Goal: Information Seeking & Learning: Check status

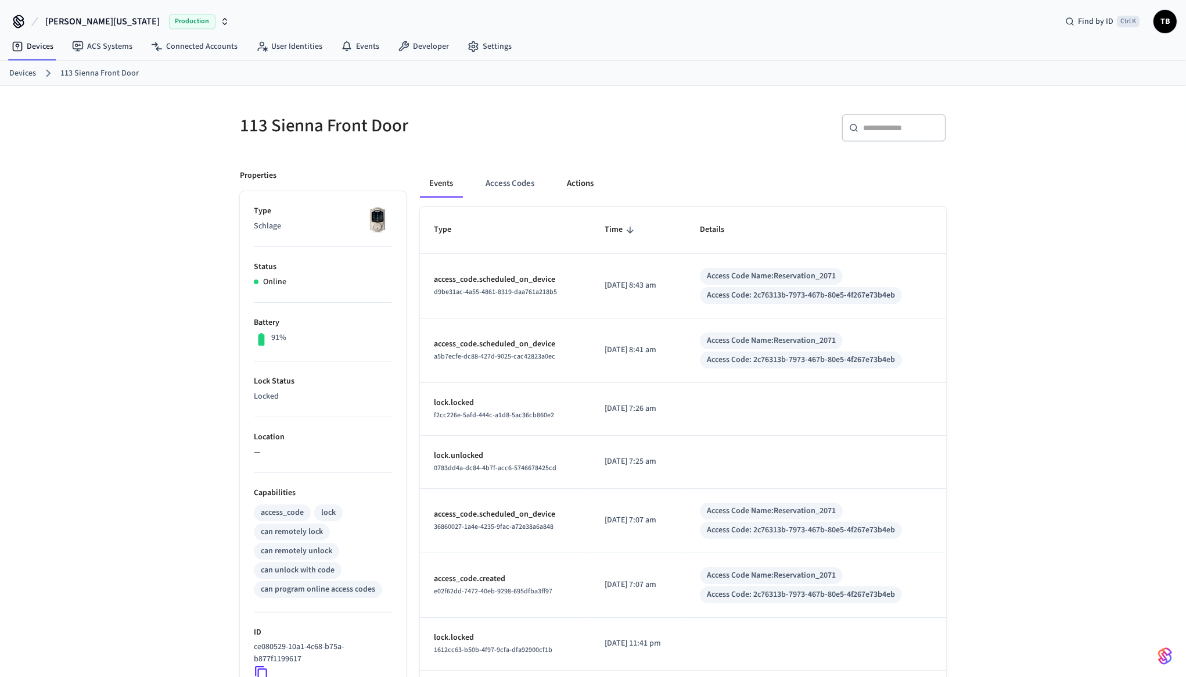
click at [589, 178] on button "Actions" at bounding box center [580, 184] width 45 height 28
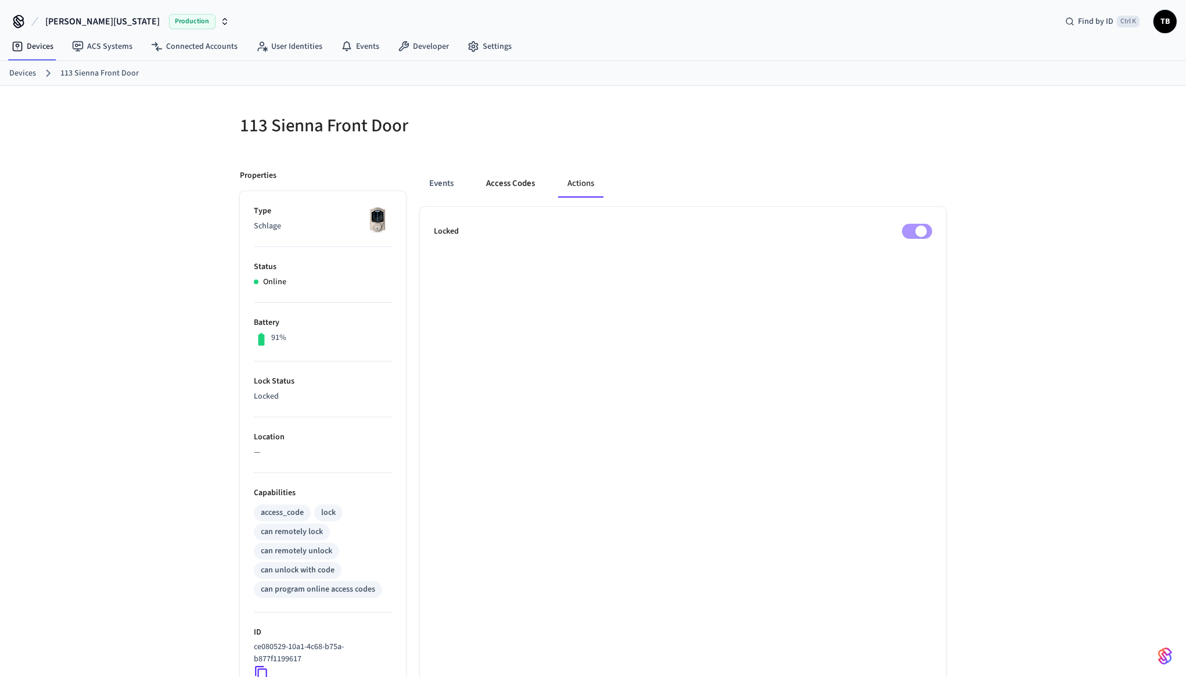
click at [519, 182] on button "Access Codes" at bounding box center [510, 184] width 67 height 28
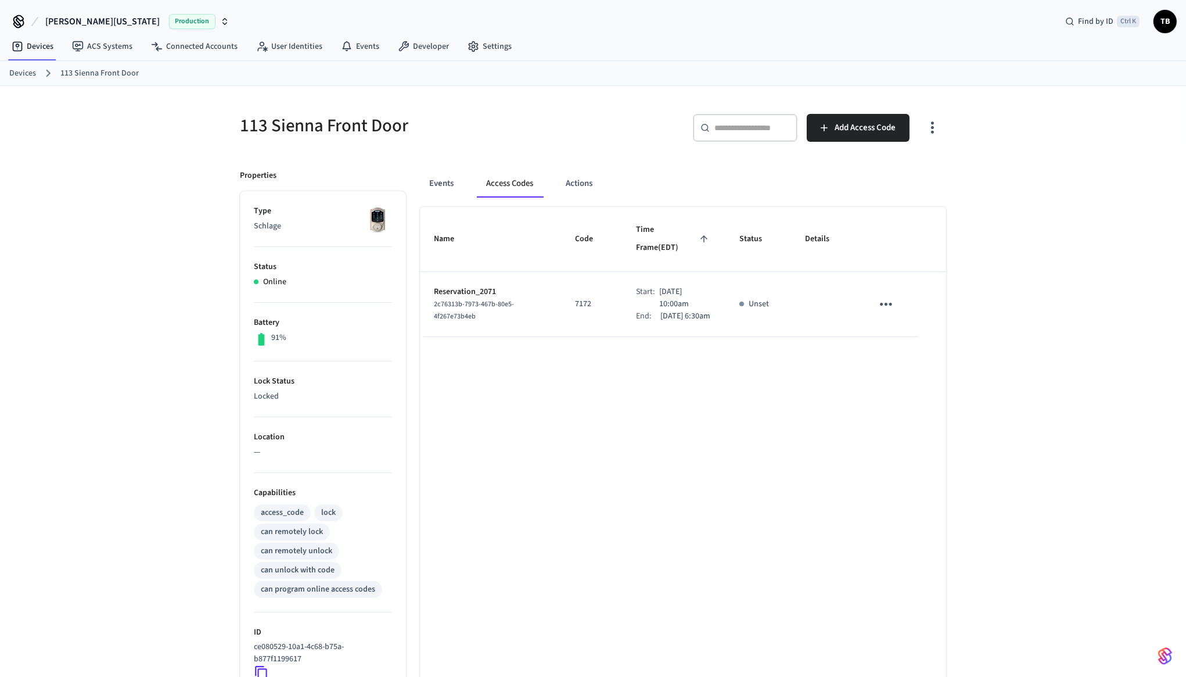
click at [659, 286] on p "Sep 26th 2025 10:00am" at bounding box center [685, 298] width 52 height 24
drag, startPoint x: 648, startPoint y: 283, endPoint x: 661, endPoint y: 285, distance: 13.0
click at [661, 286] on p "Sep 26th 2025 11:00am" at bounding box center [685, 298] width 52 height 24
click at [659, 286] on p "Sep 26th 2025 11:00am" at bounding box center [685, 298] width 52 height 24
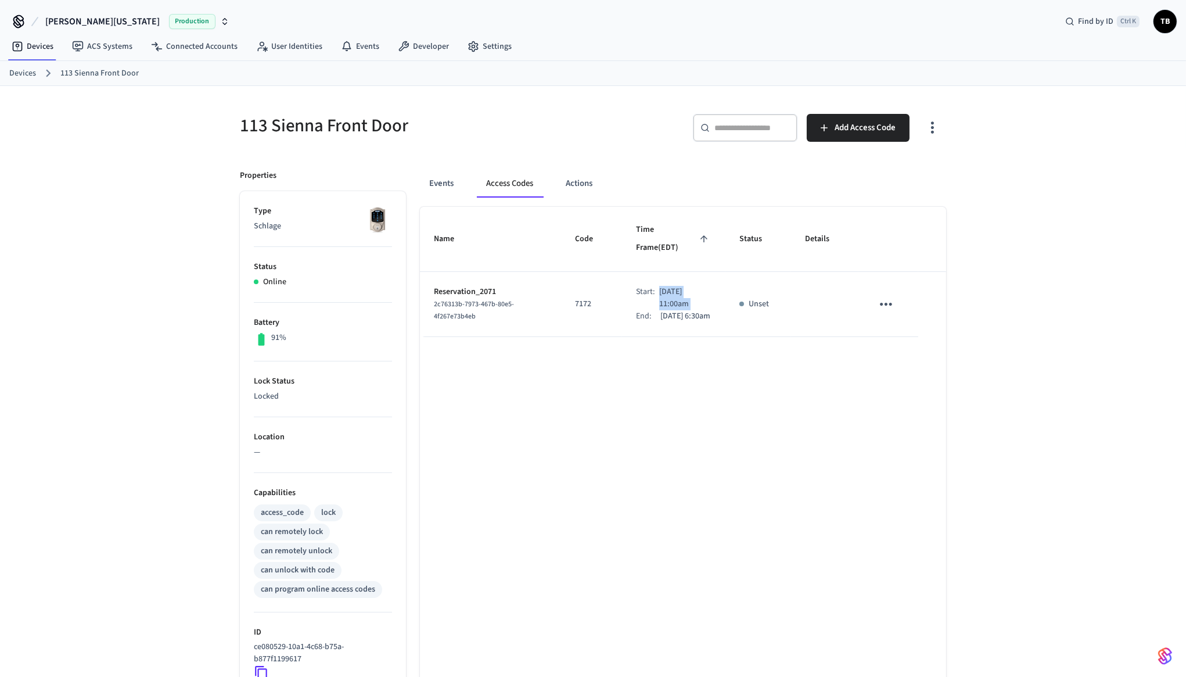
click at [659, 286] on p "Sep 26th 2025 11:00am" at bounding box center [685, 298] width 52 height 24
click at [659, 286] on p "Sep 26th 2025 10:00am" at bounding box center [685, 298] width 52 height 24
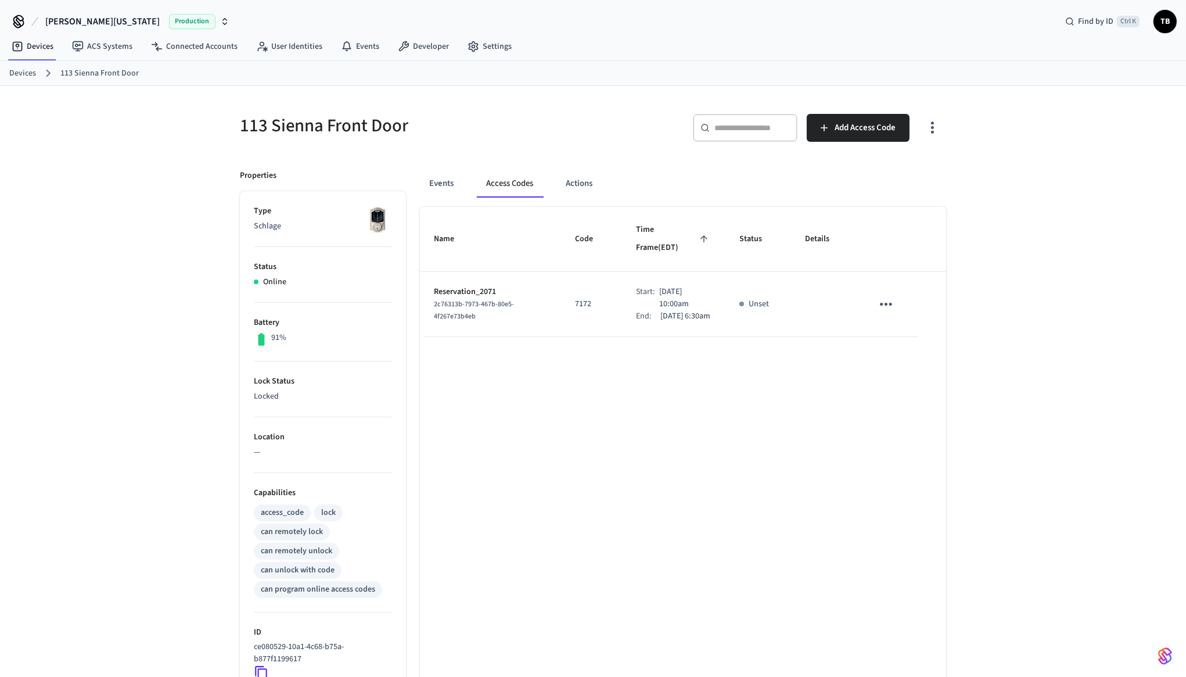
click at [659, 286] on p "Sep 26th 2025 10:00am" at bounding box center [685, 298] width 52 height 24
click at [668, 328] on td "Start: Sep 26th 2025 10:00am End: Sep 28th 2025 6:30am" at bounding box center [673, 304] width 103 height 65
click at [786, 66] on ol "Devices 113 Sienna Front Door" at bounding box center [597, 73] width 1177 height 15
click at [575, 368] on p "5063" at bounding box center [591, 369] width 33 height 12
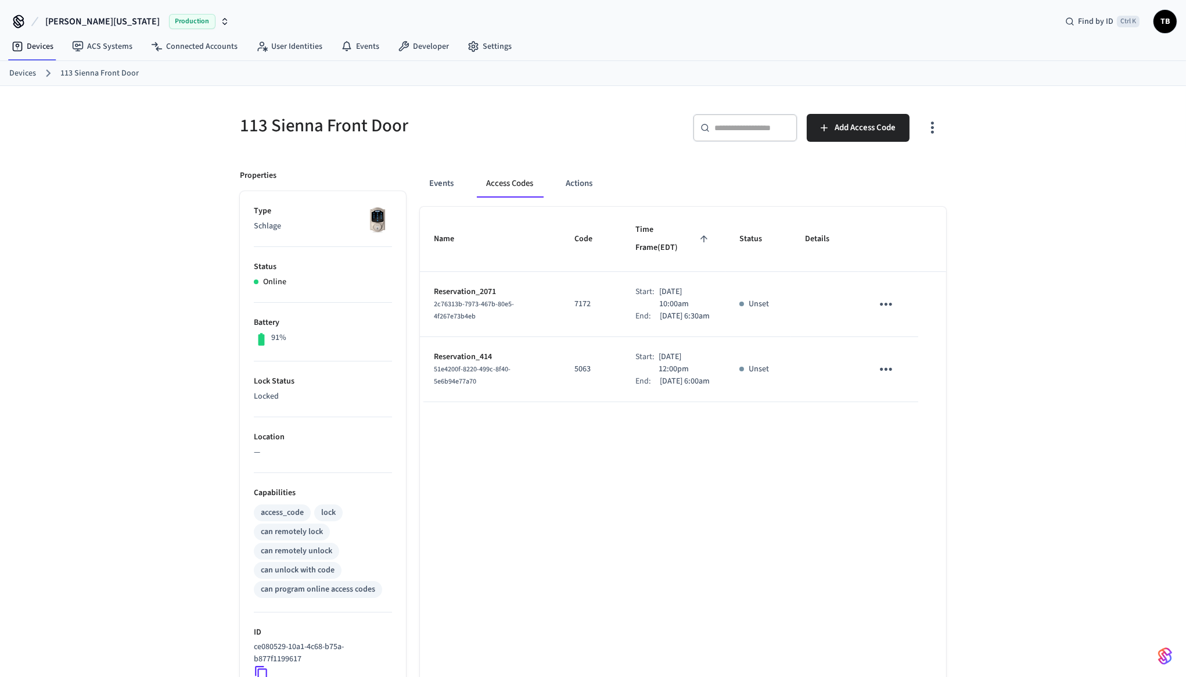
click at [659, 364] on p "Sep 26th 2025 12:00pm" at bounding box center [685, 363] width 52 height 24
click at [672, 498] on div "Name Code Time Frame (EDT) Status Details Reservation_2071 2c76313b-7973-467b-8…" at bounding box center [683, 534] width 526 height 655
click at [662, 363] on p "Sep 26th 2025 12:00pm" at bounding box center [685, 363] width 52 height 24
click at [469, 354] on p "Reservation_414" at bounding box center [490, 357] width 113 height 12
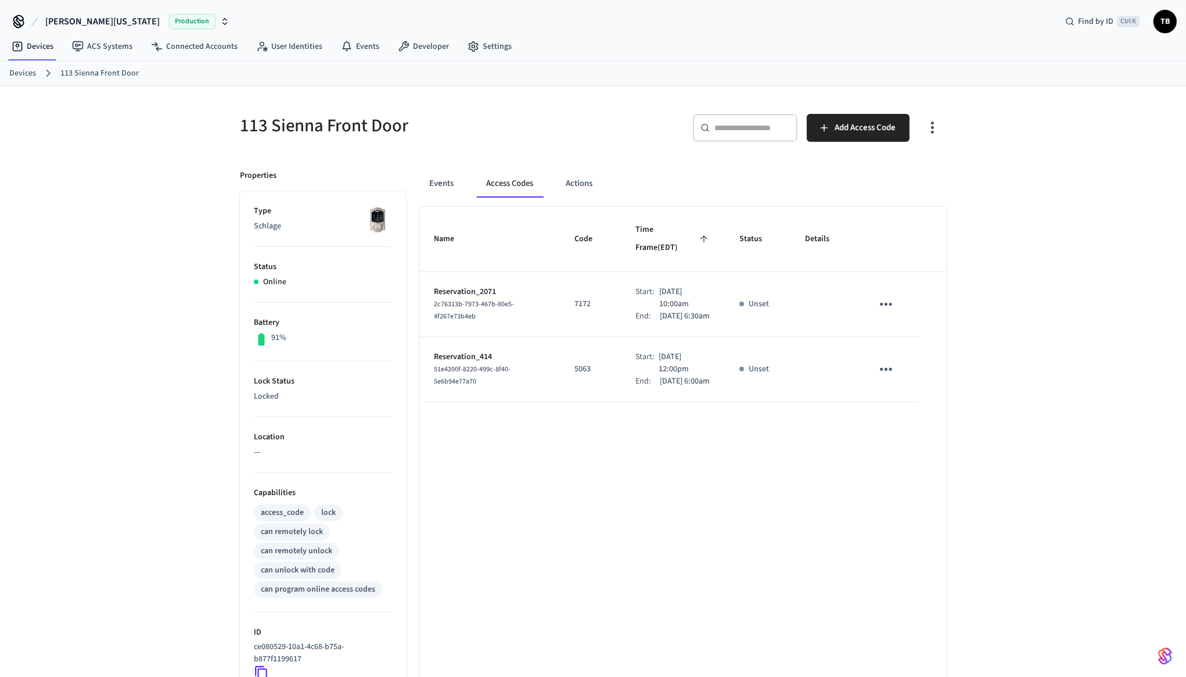
click at [561, 368] on td "5063" at bounding box center [591, 369] width 61 height 65
click at [661, 365] on p "Sep 26th 2025 3:00pm" at bounding box center [686, 363] width 51 height 12
click at [668, 402] on td "Start: Sep 26th 2025 3:00pm End: Sep 28th 2025 9:00am" at bounding box center [673, 369] width 103 height 65
click at [645, 363] on div "Start:" at bounding box center [648, 363] width 24 height 12
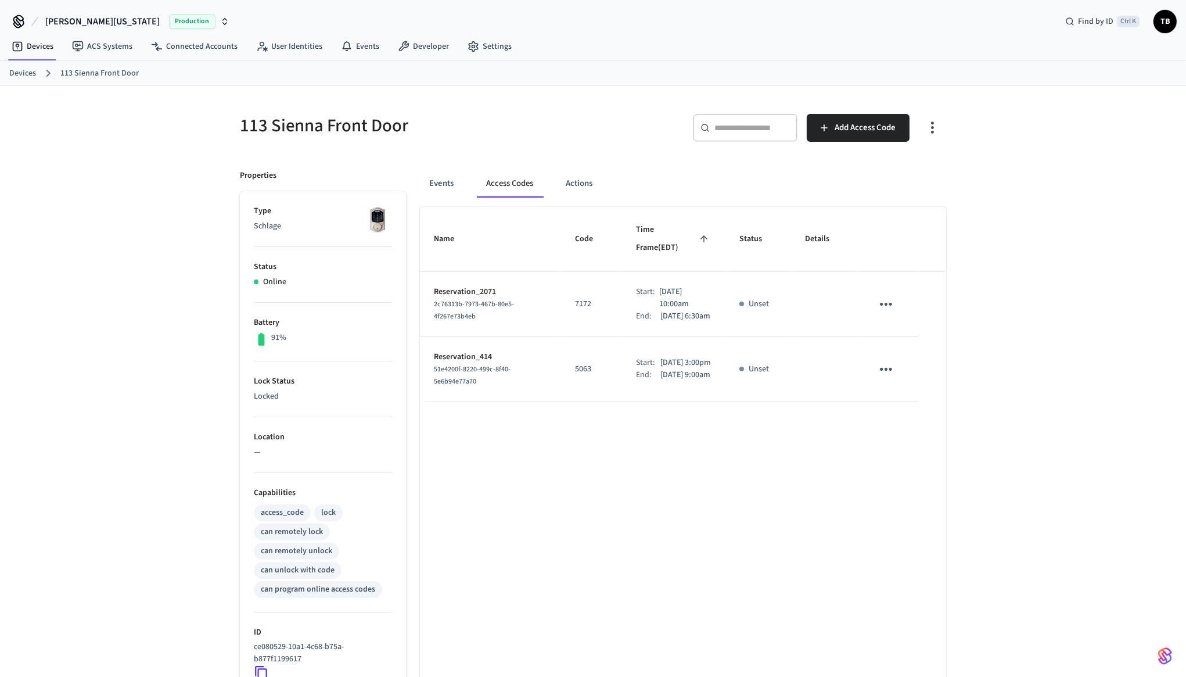
drag, startPoint x: 647, startPoint y: 363, endPoint x: 657, endPoint y: 363, distance: 9.9
click at [661, 363] on p "Sep 26th 2025 3:00pm" at bounding box center [686, 363] width 51 height 12
click at [659, 364] on p "Sep 26th 2025 12:00pm" at bounding box center [685, 363] width 52 height 24
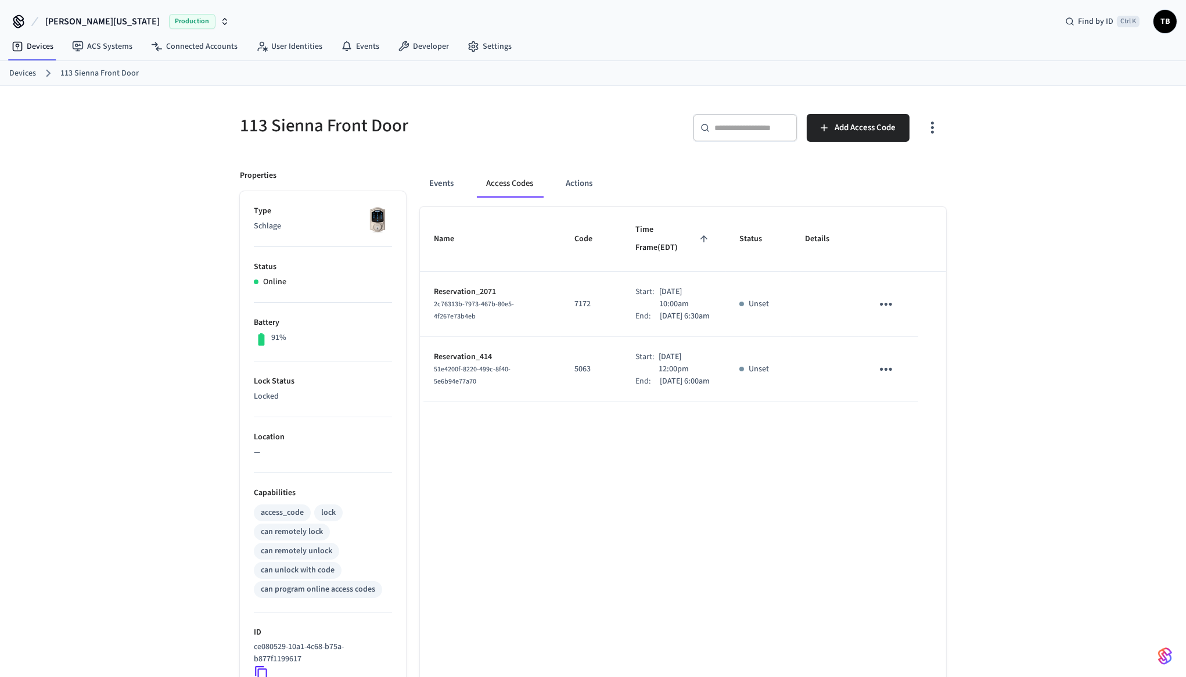
click at [660, 388] on p "Sep 28th 2025 6:00am" at bounding box center [685, 381] width 50 height 12
click at [657, 447] on div "Name Code Time Frame (EDT) Status Details Reservation_2071 2c76313b-7973-467b-8…" at bounding box center [683, 534] width 526 height 655
click at [609, 306] on td "7172" at bounding box center [591, 304] width 61 height 65
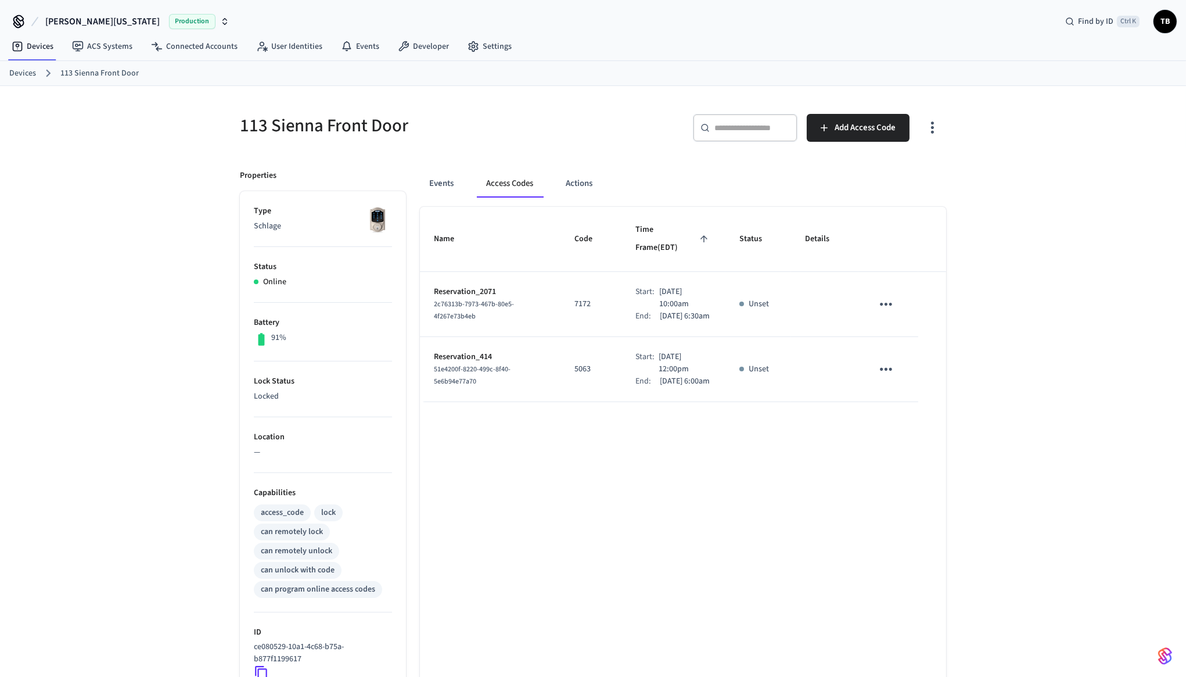
click at [665, 365] on p "Sep 26th 2025 12:00pm" at bounding box center [685, 363] width 52 height 24
click at [659, 360] on p "Sep 26th 2025 12:00pm" at bounding box center [685, 363] width 52 height 24
click at [663, 461] on div "Name Code Time Frame (EDT) Status Details Reservation_2071 2c76313b-7973-467b-8…" at bounding box center [683, 534] width 526 height 655
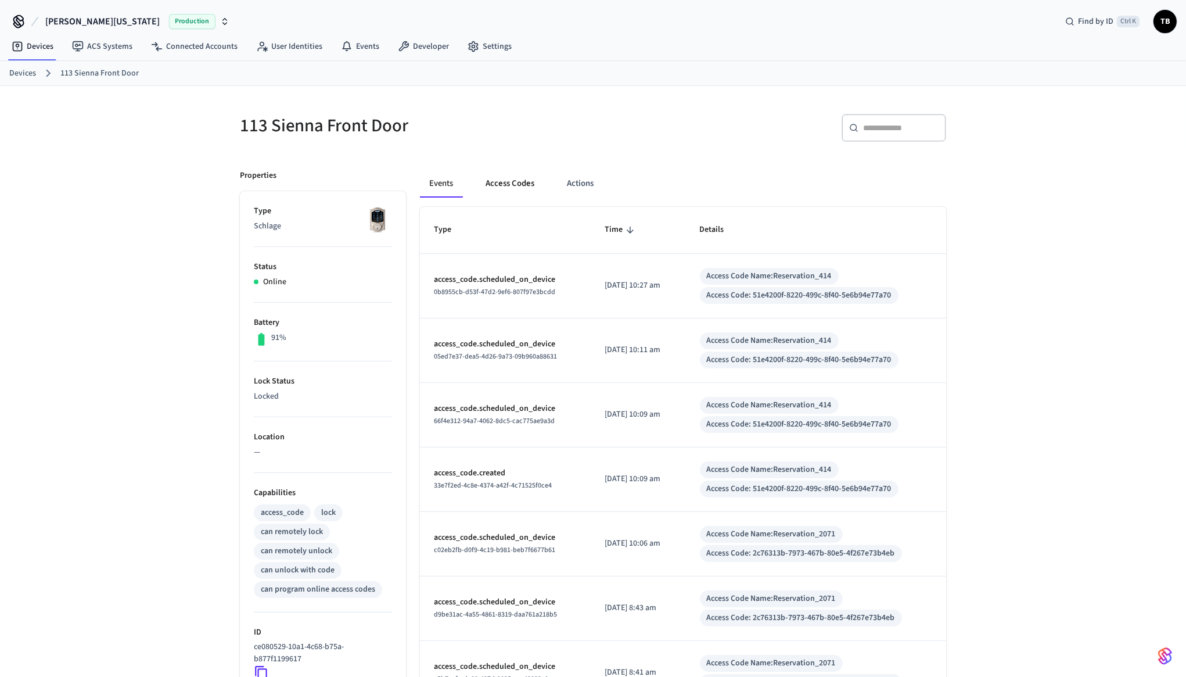
click at [525, 182] on button "Access Codes" at bounding box center [509, 184] width 67 height 28
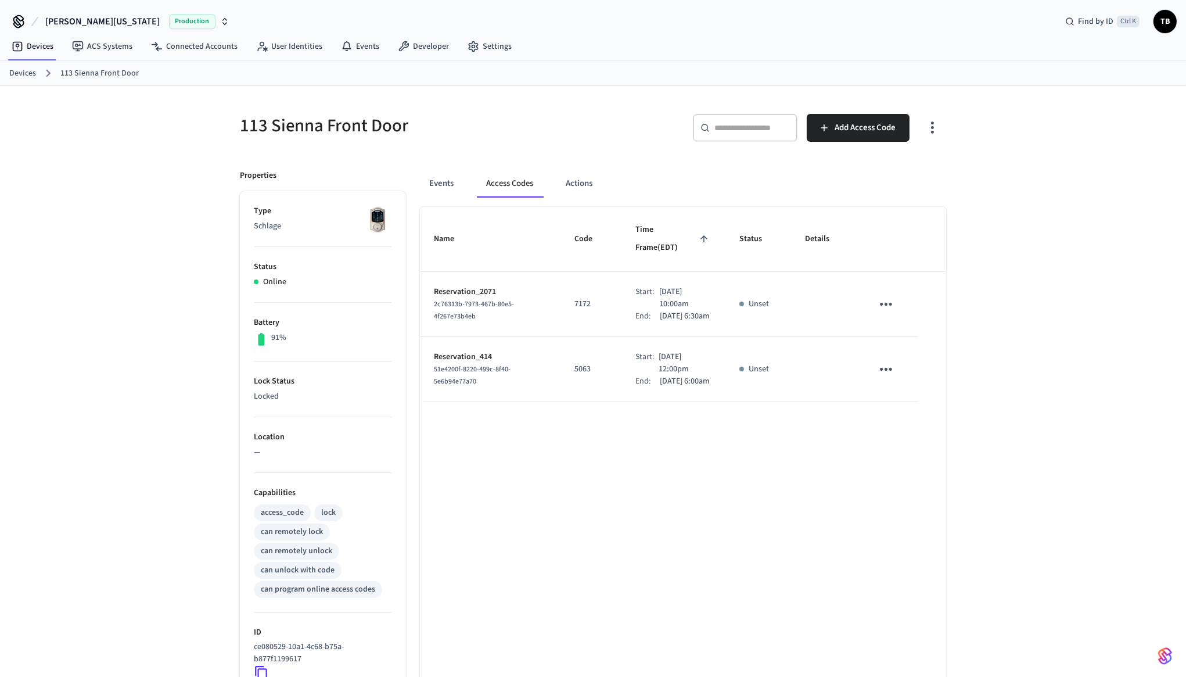
click at [573, 115] on h5 "113 Sienna Front Door" at bounding box center [413, 126] width 346 height 24
click at [659, 286] on p "Sep 26th 2025 12:00pm" at bounding box center [685, 298] width 52 height 24
click at [663, 351] on p "Sep 26th 2025 12:00pm" at bounding box center [685, 363] width 52 height 24
click at [659, 360] on p "Sep 26th 2025 12:00pm" at bounding box center [685, 363] width 52 height 24
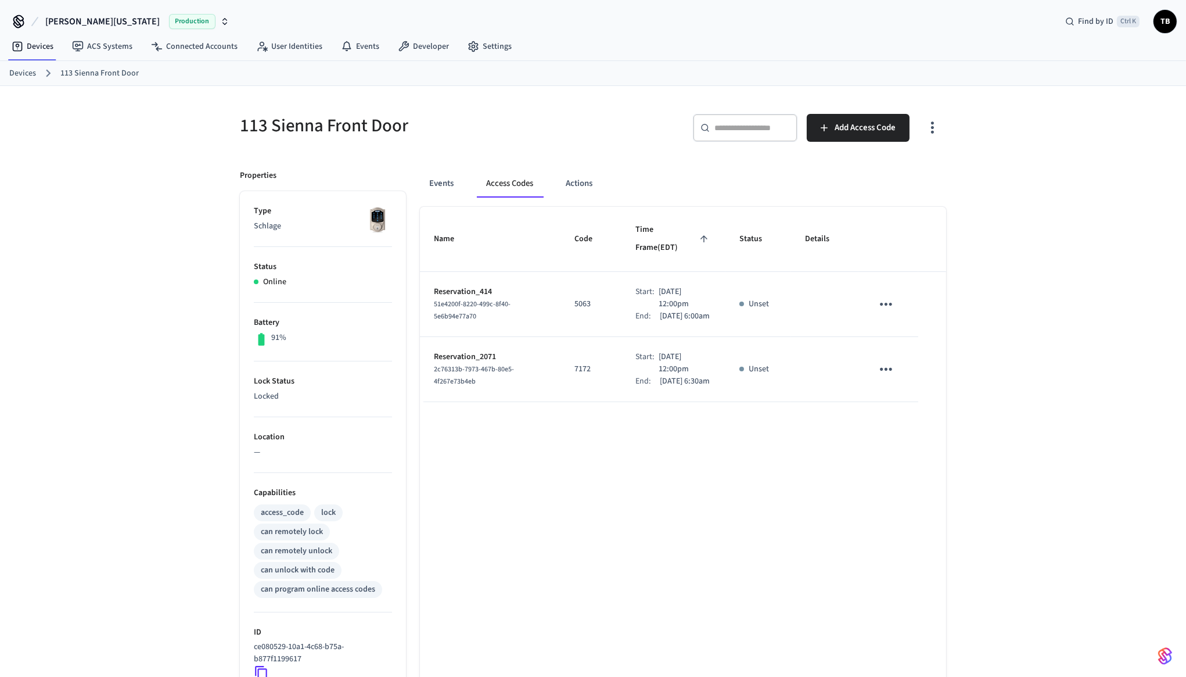
click at [659, 360] on p "Sep 26th 2025 12:00pm" at bounding box center [685, 363] width 52 height 24
click at [666, 363] on p "Sep 26th 2025 12:00pm" at bounding box center [685, 363] width 52 height 24
drag, startPoint x: 663, startPoint y: 363, endPoint x: 644, endPoint y: 363, distance: 18.6
click at [644, 363] on div "Start: Sep 26th 2025 12:00pm" at bounding box center [674, 363] width 76 height 24
click at [644, 363] on div "Start:" at bounding box center [647, 363] width 23 height 24
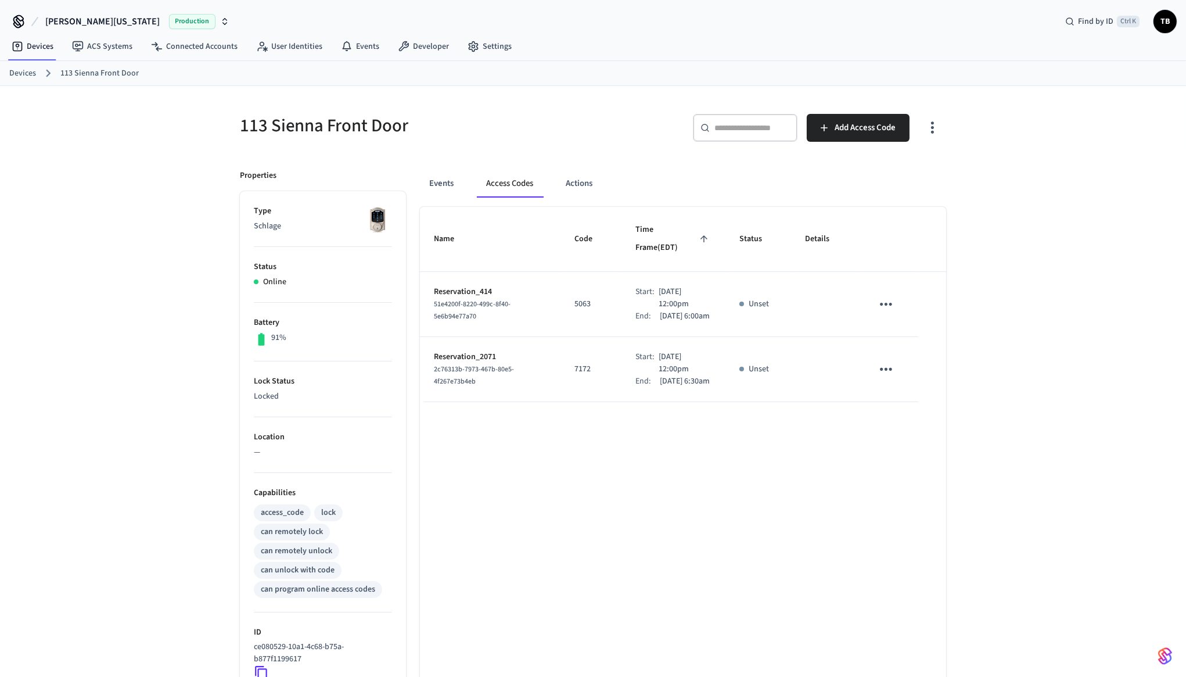
click at [630, 454] on div "Name Code Time Frame (EDT) Status Details Reservation_414 51e4200f-8220-499c-8f…" at bounding box center [683, 534] width 526 height 655
click at [575, 368] on p "7172" at bounding box center [591, 369] width 33 height 12
click at [659, 361] on p "Sep 26th 2025 12:00pm" at bounding box center [685, 363] width 52 height 24
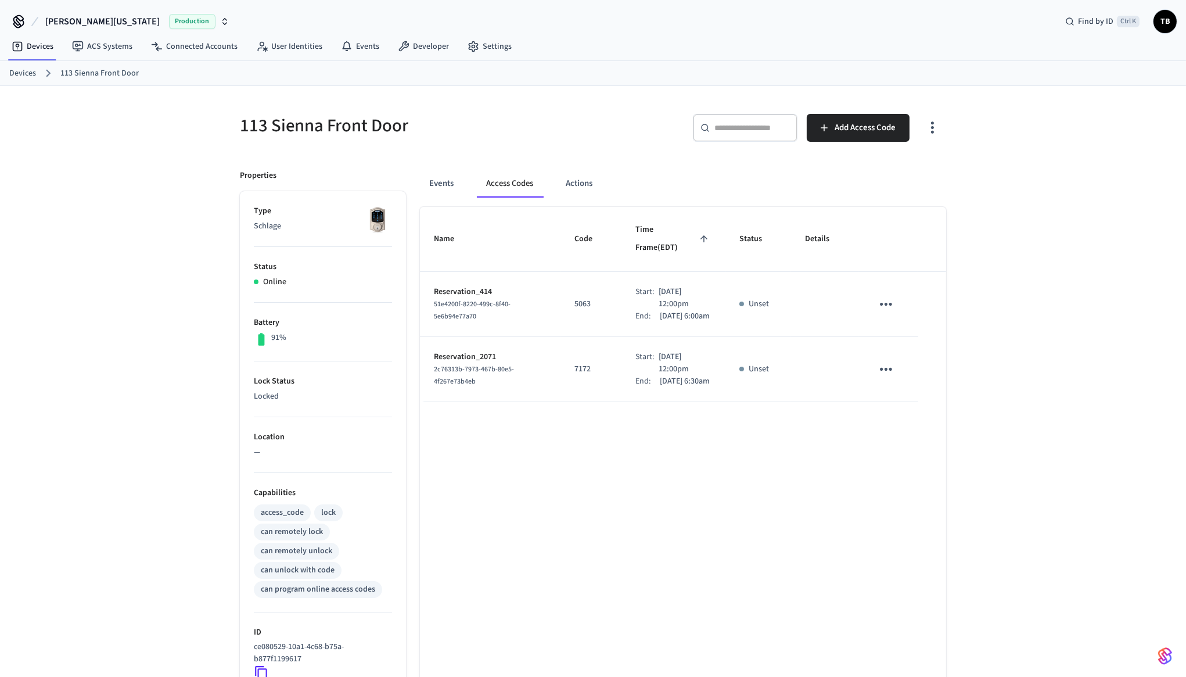
click at [674, 451] on div "Name Code Time Frame (EDT) Status Details Reservation_414 51e4200f-8220-499c-8f…" at bounding box center [683, 534] width 526 height 655
click at [659, 286] on p "Sep 26th 2025 12:00pm" at bounding box center [685, 298] width 52 height 24
click at [669, 315] on p "Sep 28th 2025 6:00am" at bounding box center [685, 316] width 50 height 12
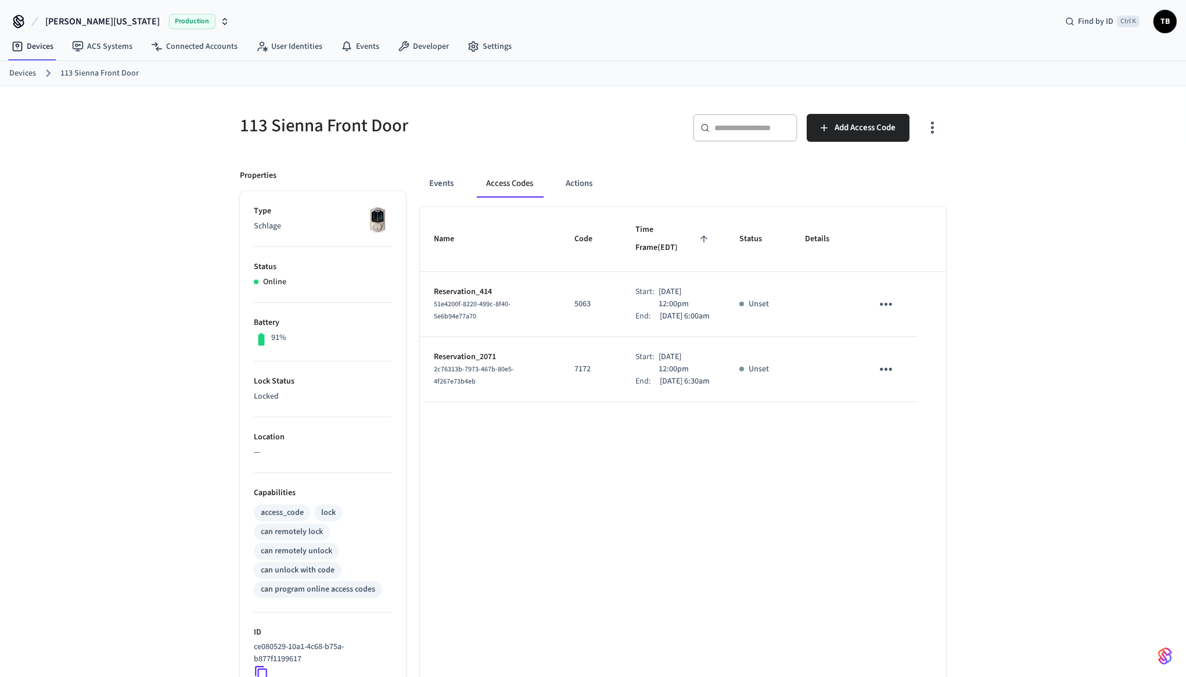
click at [967, 376] on div "113 Sienna Front Door ​ ​ Add Access Code Properties Type Schlage Status Online…" at bounding box center [593, 474] width 1186 height 776
click at [705, 320] on td "Start: Sep 26th 2025 12:00pm End: Sep 28th 2025 6:00am" at bounding box center [673, 304] width 103 height 65
click at [661, 289] on p "Sep 26th 2025 12:00pm" at bounding box center [685, 298] width 52 height 24
click at [659, 287] on p "Sep 26th 2025 12:00pm" at bounding box center [685, 298] width 52 height 24
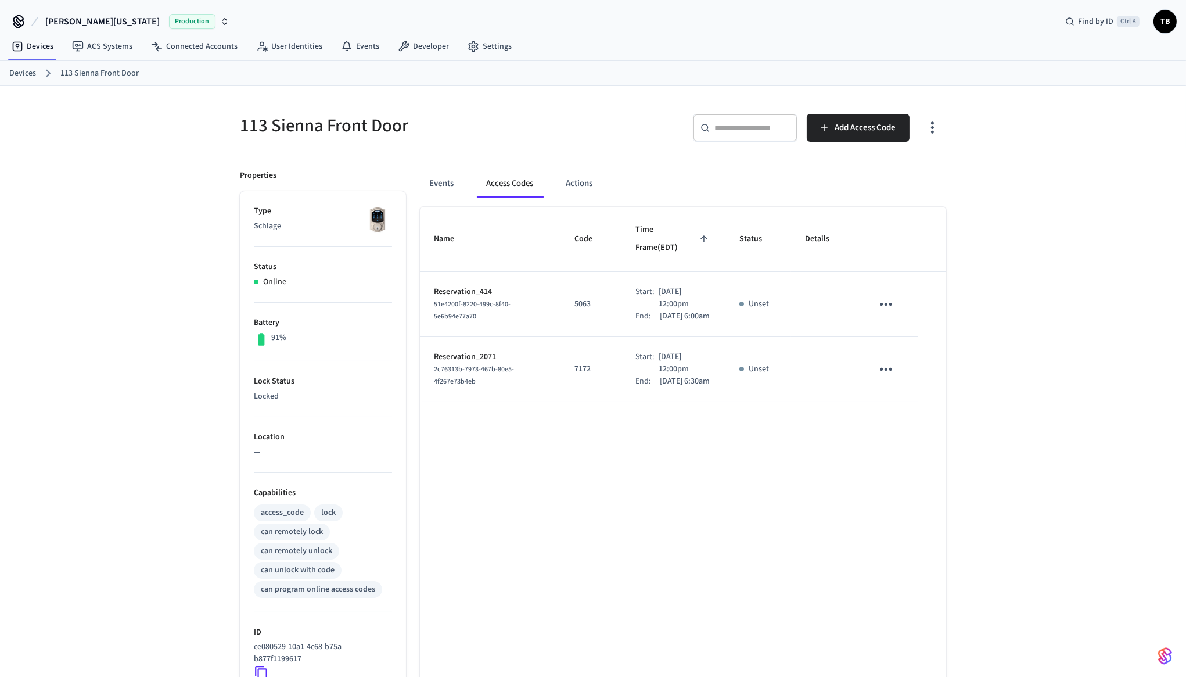
click at [659, 287] on p "Sep 26th 2025 12:00pm" at bounding box center [685, 298] width 52 height 24
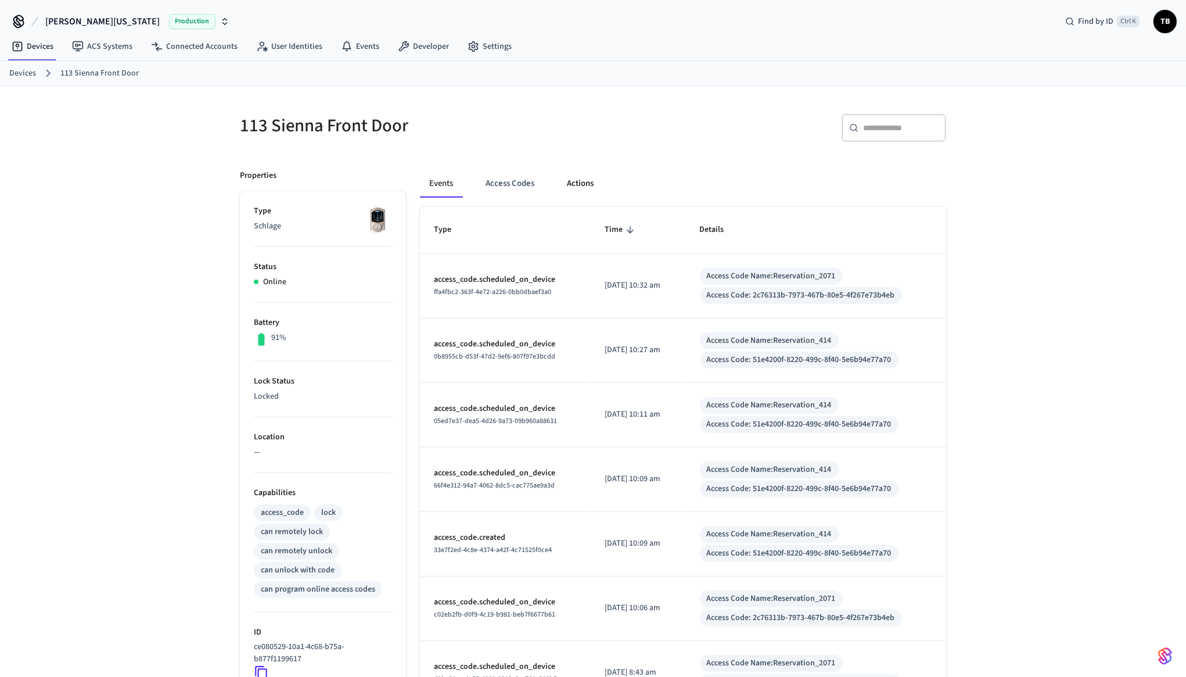
click at [571, 184] on button "Actions" at bounding box center [580, 184] width 45 height 28
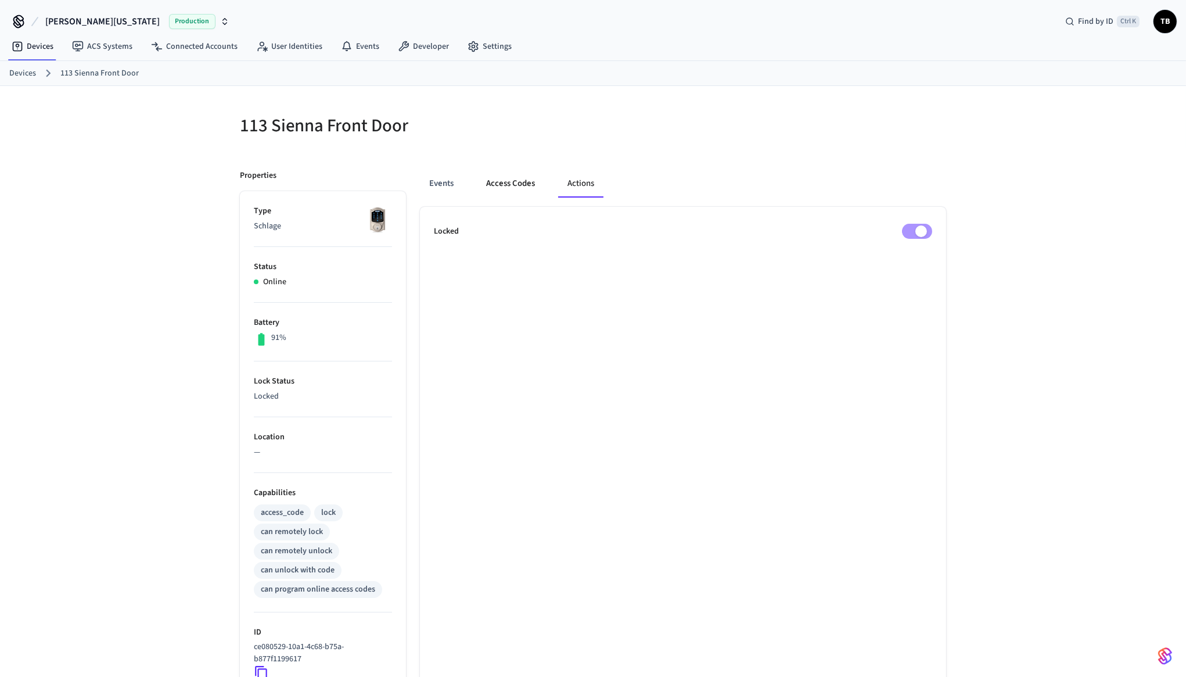
click at [516, 177] on button "Access Codes" at bounding box center [510, 184] width 67 height 28
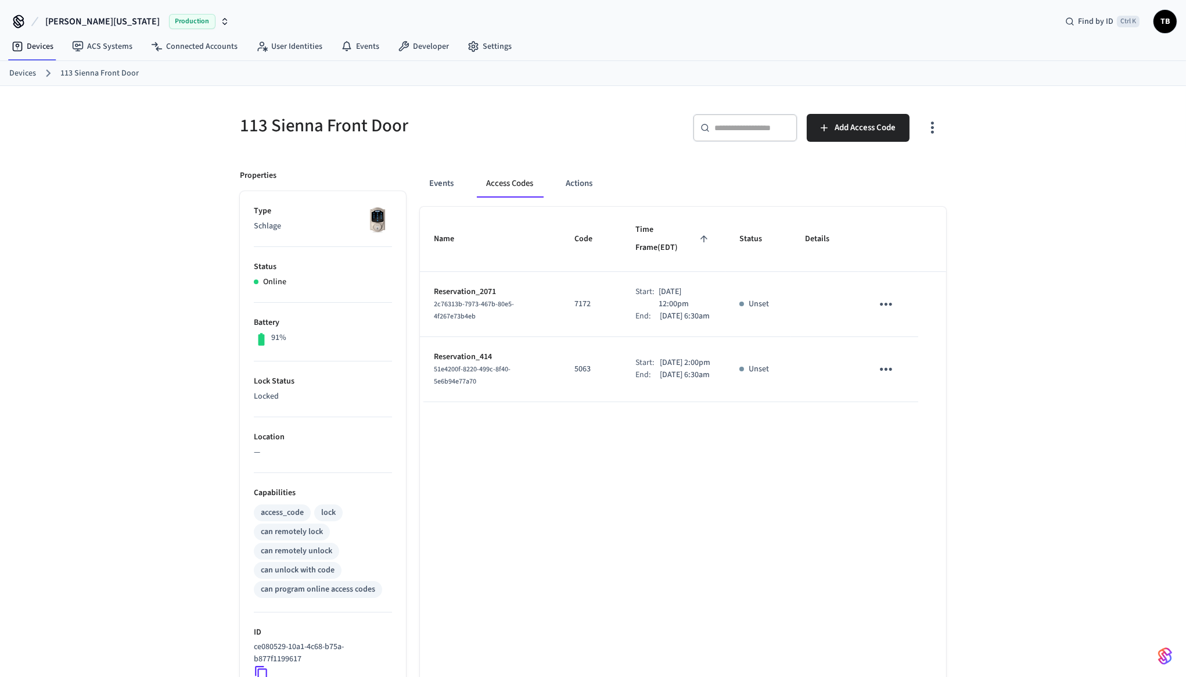
click at [663, 362] on p "Sep 26th 2025 2:00pm" at bounding box center [685, 363] width 51 height 12
click at [660, 381] on p "Sep 28th 2025 6:30am" at bounding box center [685, 375] width 50 height 12
click at [684, 443] on div "Name Code Time Frame (EDT) Status Details Reservation_2071 2c76313b-7973-467b-8…" at bounding box center [683, 534] width 526 height 655
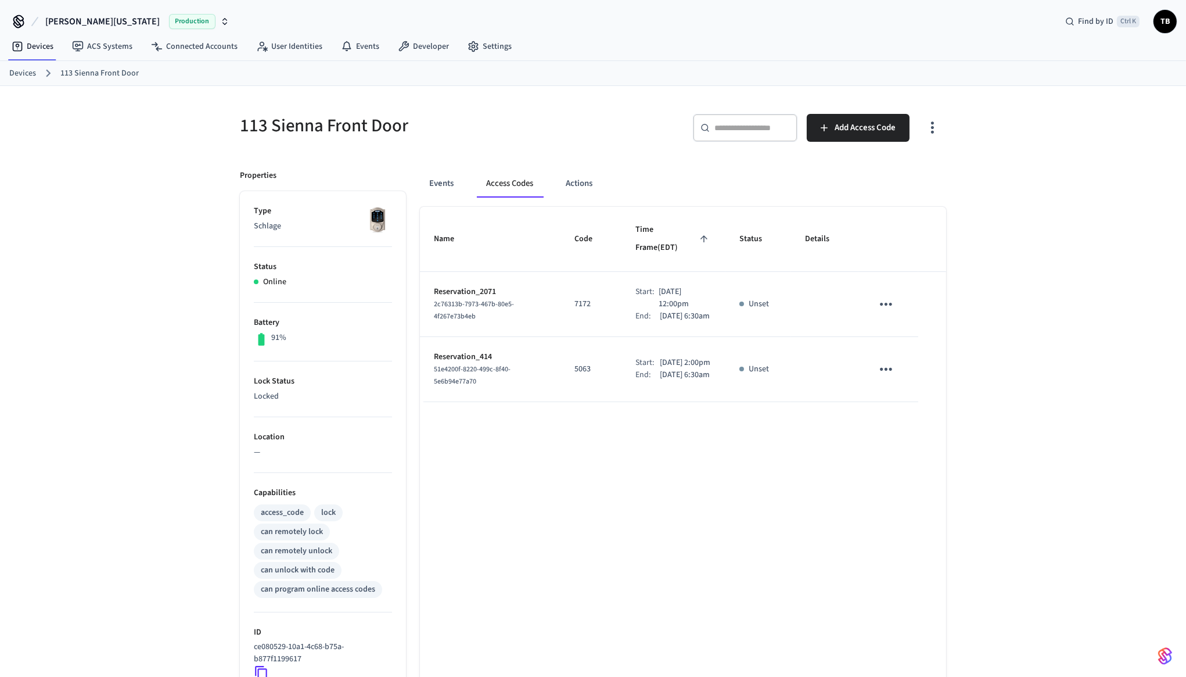
click at [660, 366] on p "Sep 26th 2025 2:00pm" at bounding box center [685, 363] width 51 height 12
click at [659, 429] on div "Name Code Time Frame (EDT) Status Details Reservation_2071 2c76313b-7973-467b-8…" at bounding box center [683, 534] width 526 height 655
click at [660, 359] on p "Sep 26th 2025 2:00pm" at bounding box center [685, 363] width 51 height 12
click at [660, 381] on p "Sep 28th 2025 6:30am" at bounding box center [685, 375] width 50 height 12
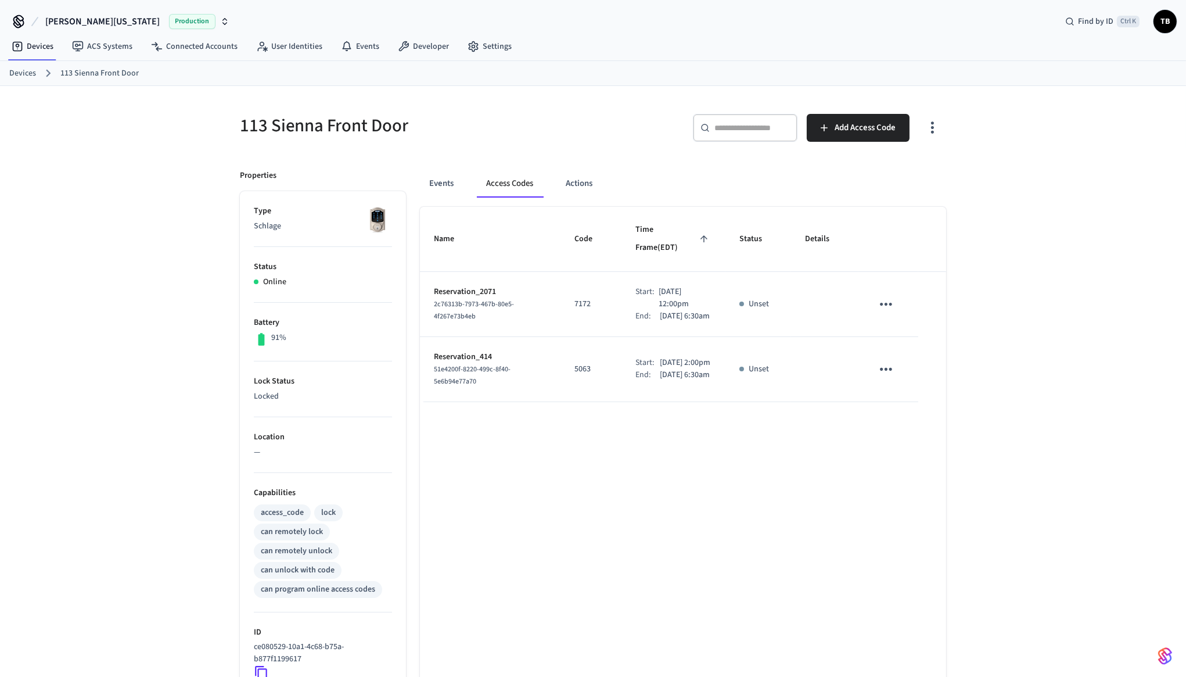
click at [660, 357] on p "Sep 26th 2025 2:00pm" at bounding box center [685, 363] width 51 height 12
click at [661, 381] on p "Sep 28th 2025 6:30am" at bounding box center [685, 375] width 50 height 12
click at [701, 476] on div "Name Code Time Frame (EDT) Status Details Reservation_2071 2c76313b-7973-467b-8…" at bounding box center [683, 534] width 526 height 655
click at [702, 182] on div "Events Access Codes Actions" at bounding box center [683, 184] width 526 height 28
click at [543, 534] on div "Name Code Time Frame (EDT) Status Details Reservation_2071 2c76313b-7973-467b-8…" at bounding box center [683, 534] width 526 height 655
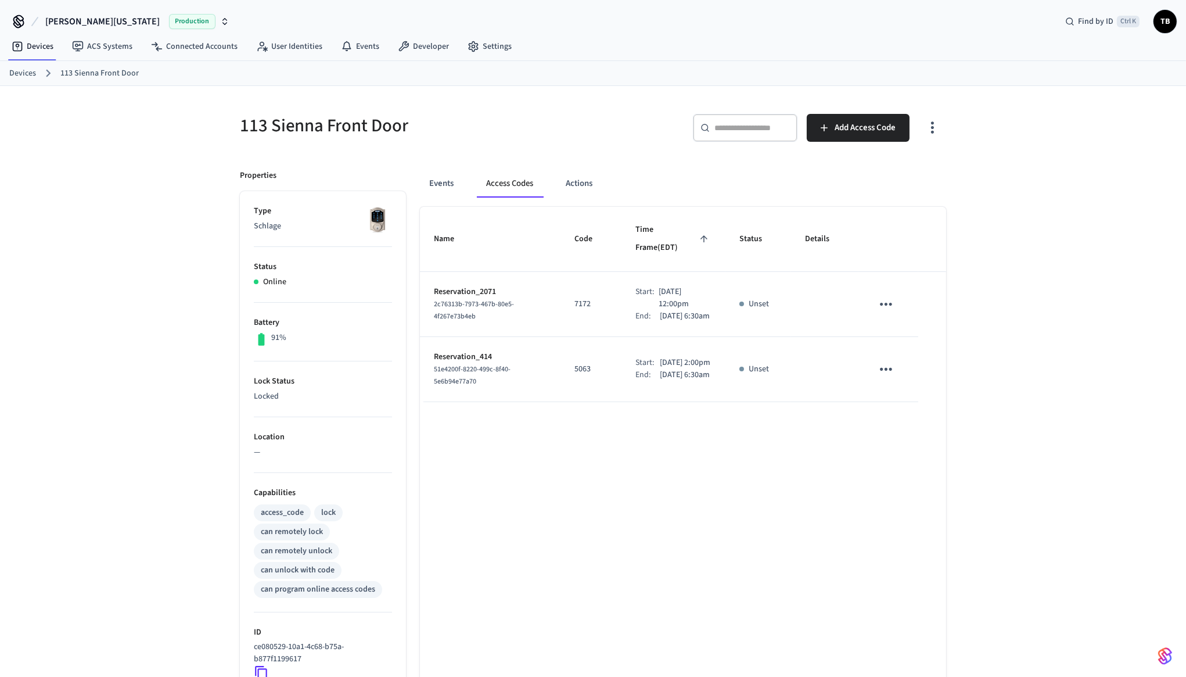
click at [543, 534] on div "Name Code Time Frame (EDT) Status Details Reservation_2071 2c76313b-7973-467b-8…" at bounding box center [683, 534] width 526 height 655
click at [682, 227] on span "Time Frame (EDT)" at bounding box center [674, 239] width 76 height 37
click at [658, 528] on div "Name Code Time Frame (EDT) Status Details Reservation_2071 2c76313b-7973-467b-8…" at bounding box center [683, 534] width 526 height 655
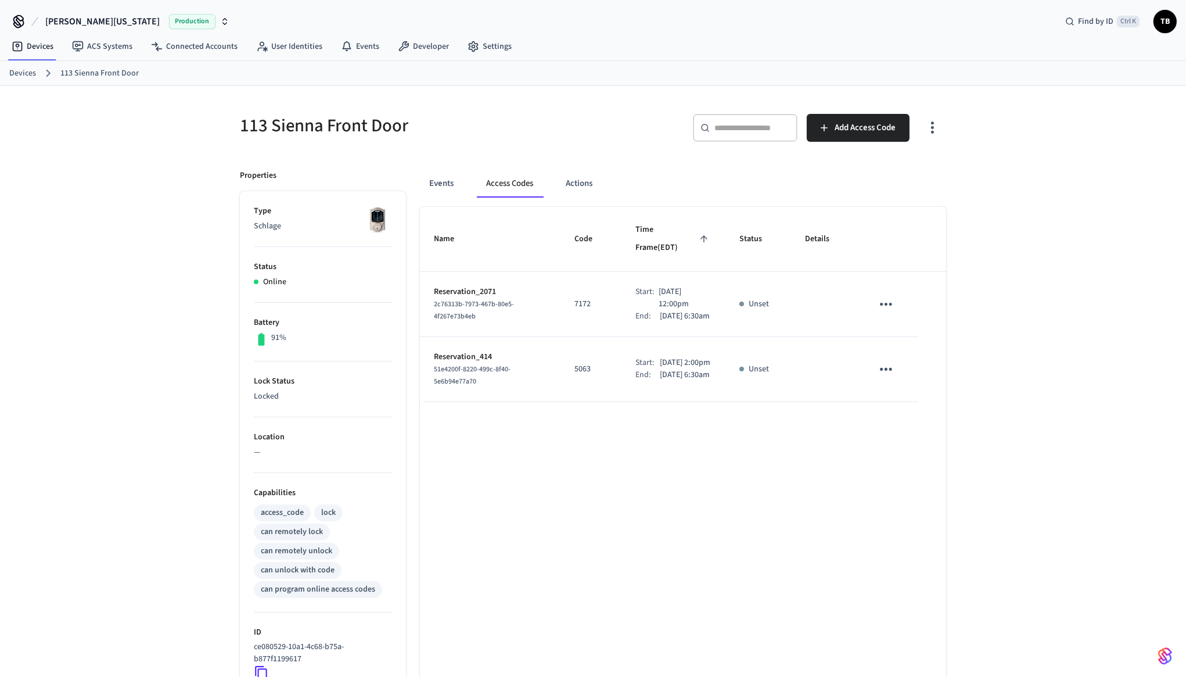
click at [1165, 19] on span "TB" at bounding box center [1165, 21] width 21 height 21
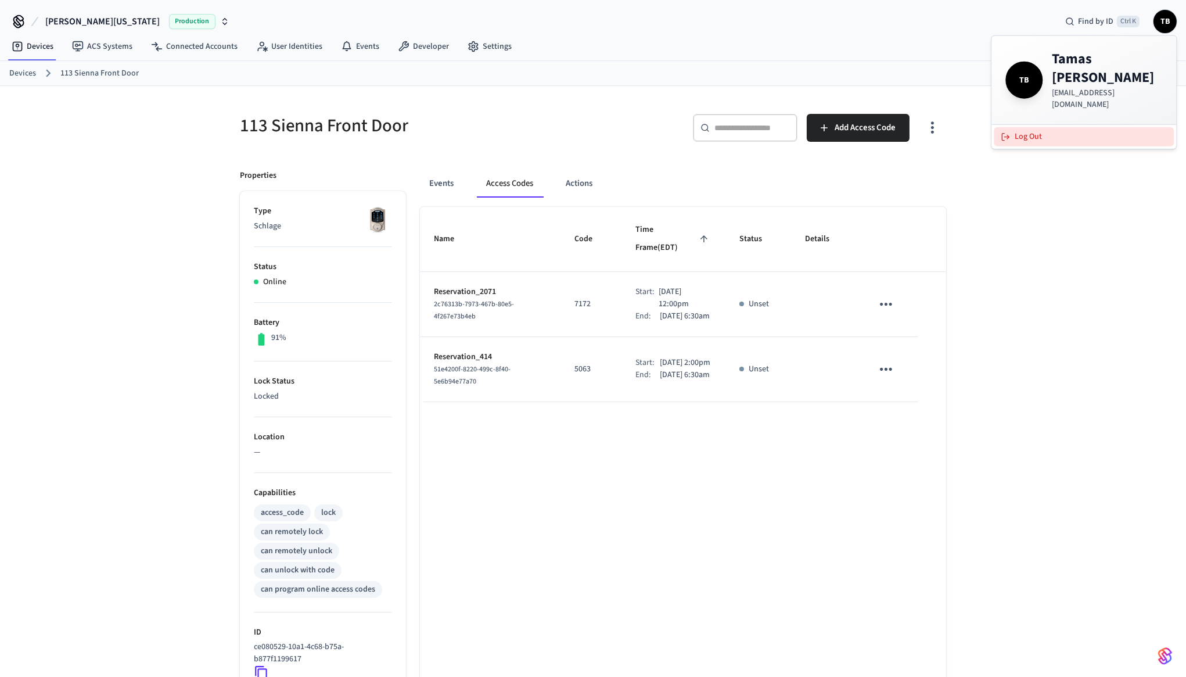
click at [1115, 127] on button "Log Out" at bounding box center [1084, 136] width 180 height 19
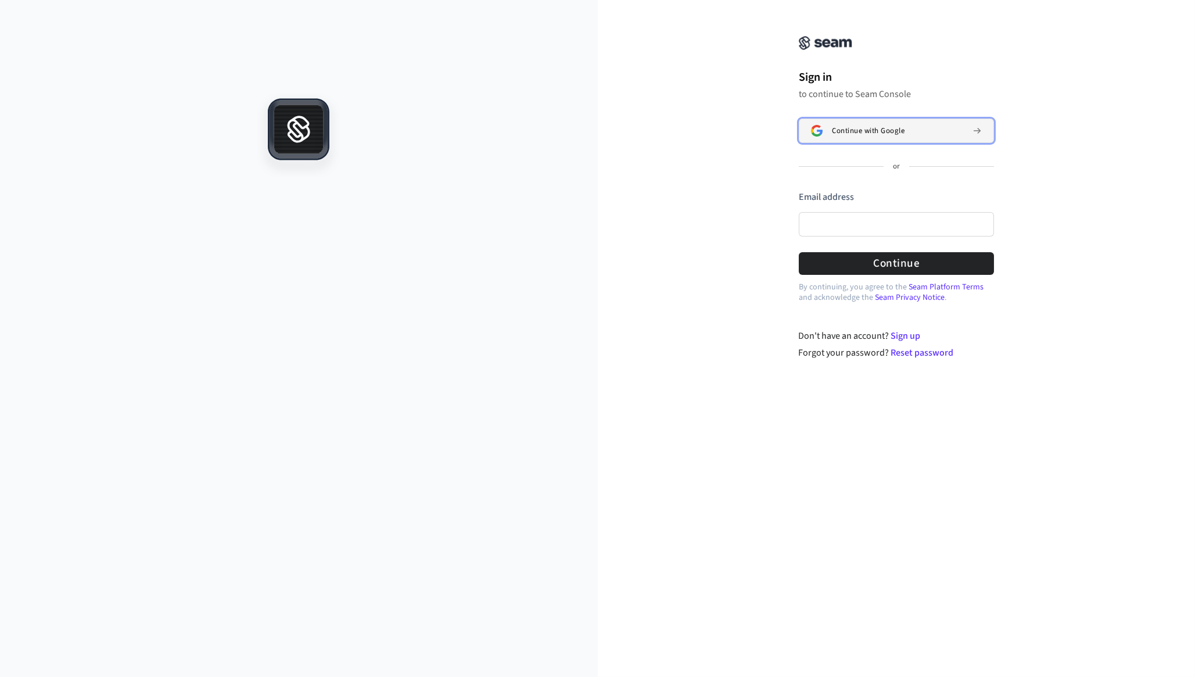
click at [892, 127] on span "Continue with Google" at bounding box center [868, 130] width 73 height 9
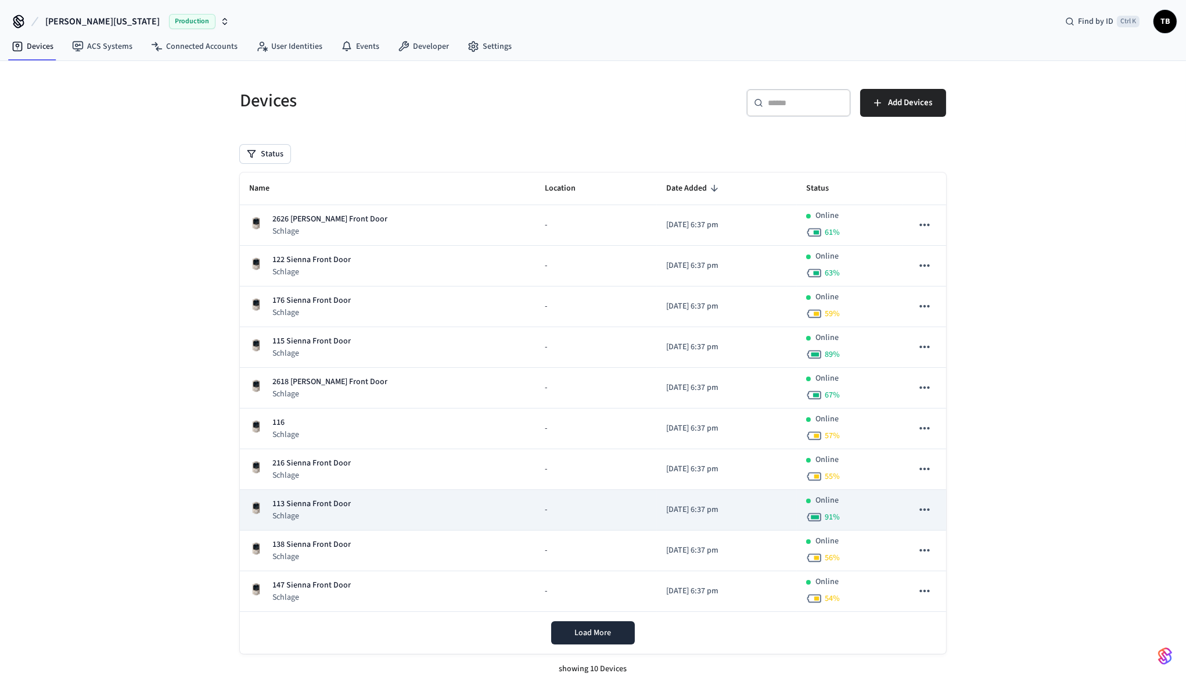
click at [445, 498] on div "113 Sienna Front Door Schlage" at bounding box center [387, 510] width 277 height 24
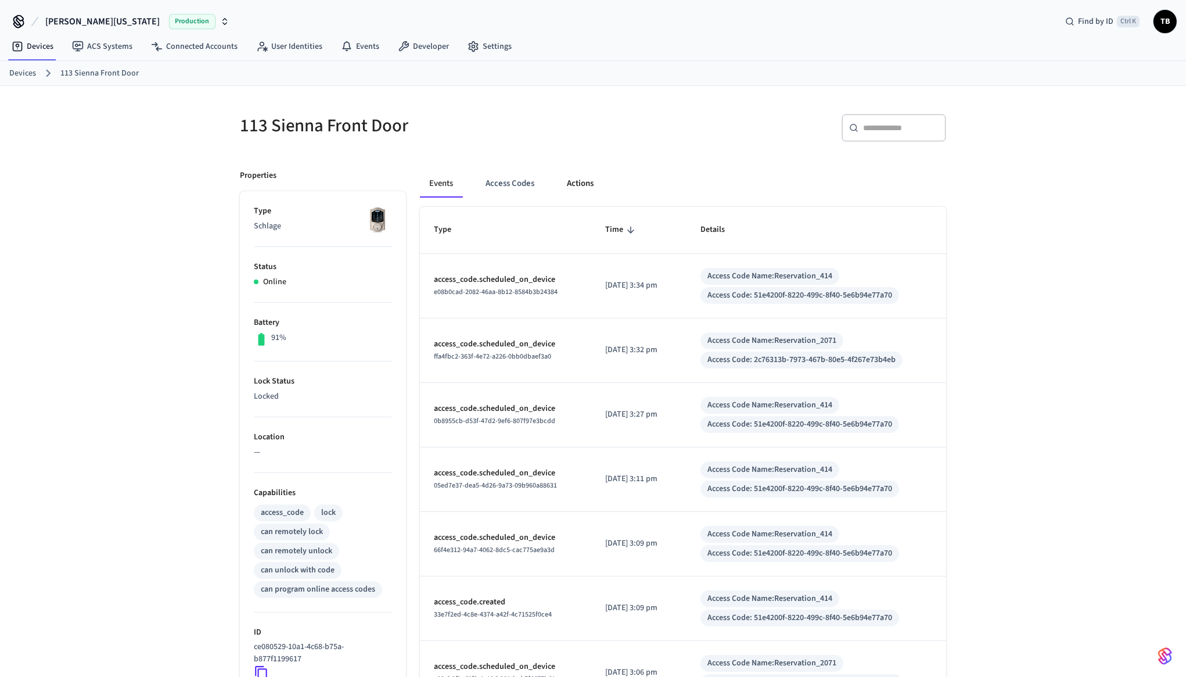
click at [564, 174] on button "Actions" at bounding box center [580, 184] width 45 height 28
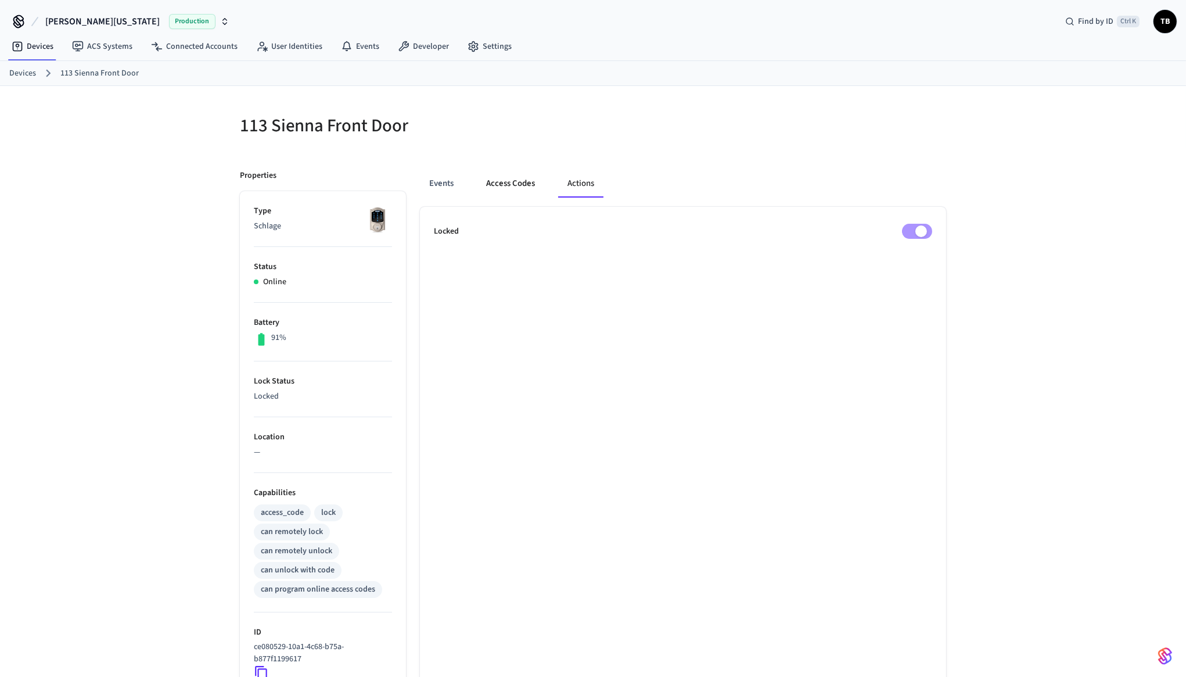
click at [533, 180] on button "Access Codes" at bounding box center [510, 184] width 67 height 28
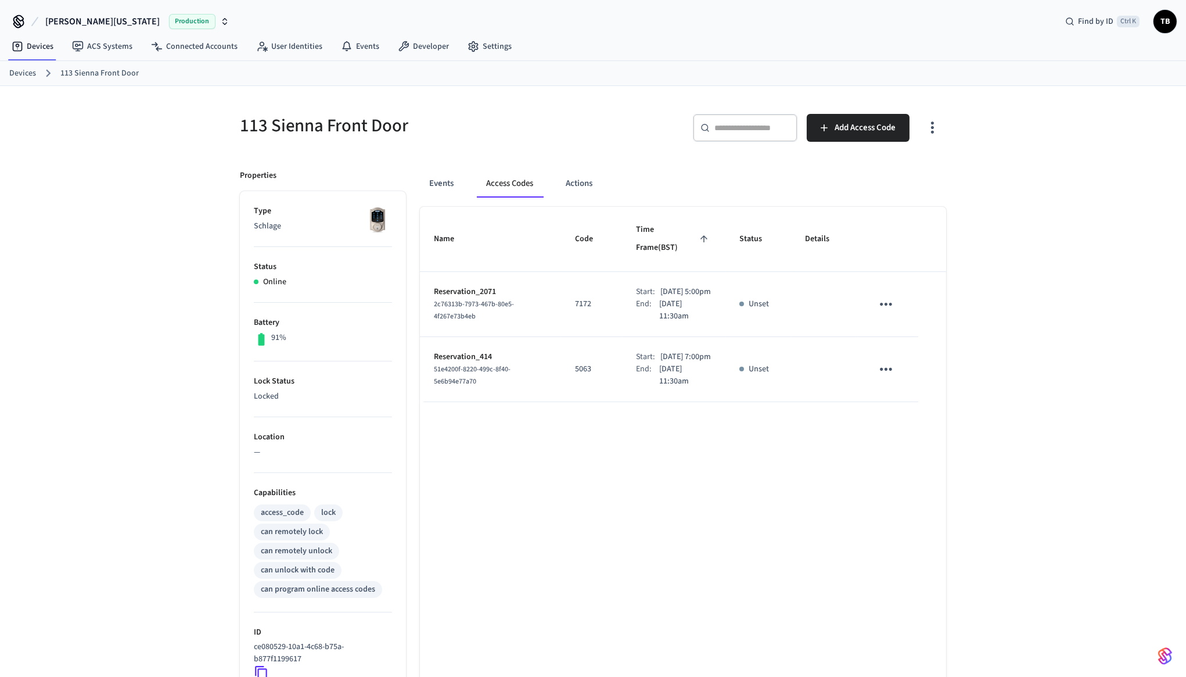
click at [665, 286] on p "Sep 26th 2025 5:00pm" at bounding box center [686, 292] width 51 height 12
click at [663, 360] on p "Sep 26th 2025 7:00pm" at bounding box center [686, 357] width 51 height 12
click at [666, 357] on p "Sep 26th 2025 7:00pm" at bounding box center [686, 357] width 51 height 12
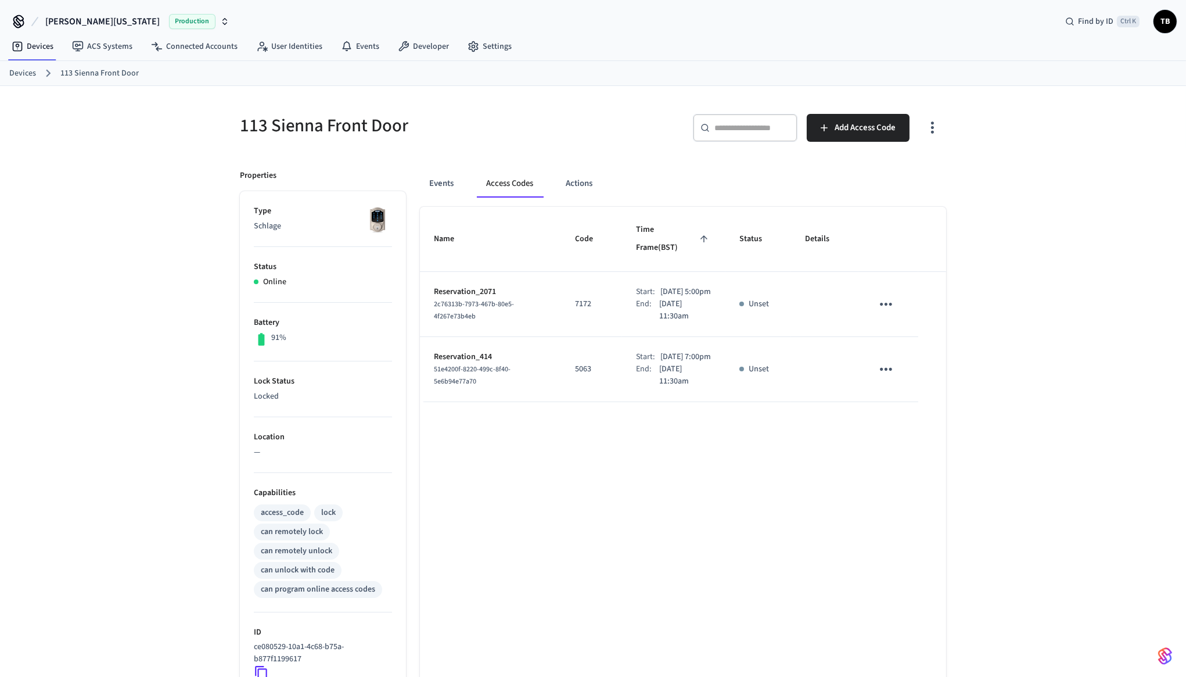
click at [668, 376] on p "Sep 28th 2025 11:30am" at bounding box center [685, 375] width 52 height 24
click at [706, 436] on div "Name Code Time Frame (BST) Status Details Reservation_2071 2c76313b-7973-467b-8…" at bounding box center [683, 534] width 526 height 655
click at [669, 363] on p "Sep 26th 2025 7:00pm" at bounding box center [686, 357] width 51 height 12
click at [1157, 23] on span "TB" at bounding box center [1165, 21] width 21 height 21
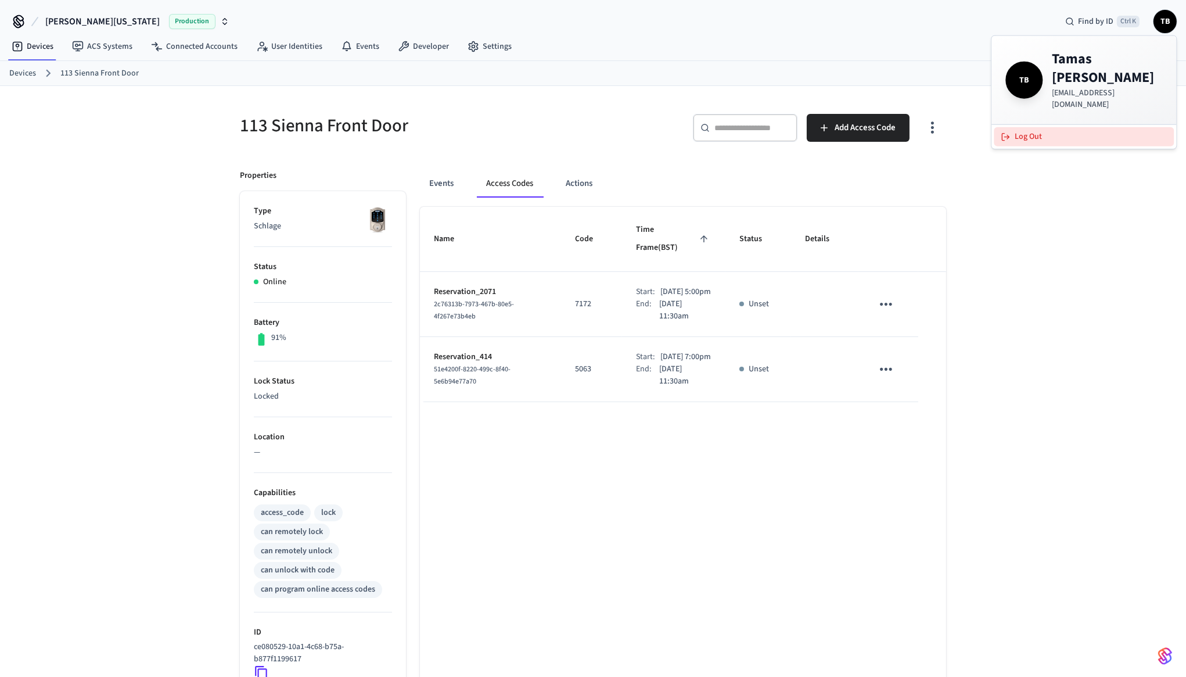
click at [1060, 127] on button "Log Out" at bounding box center [1084, 136] width 180 height 19
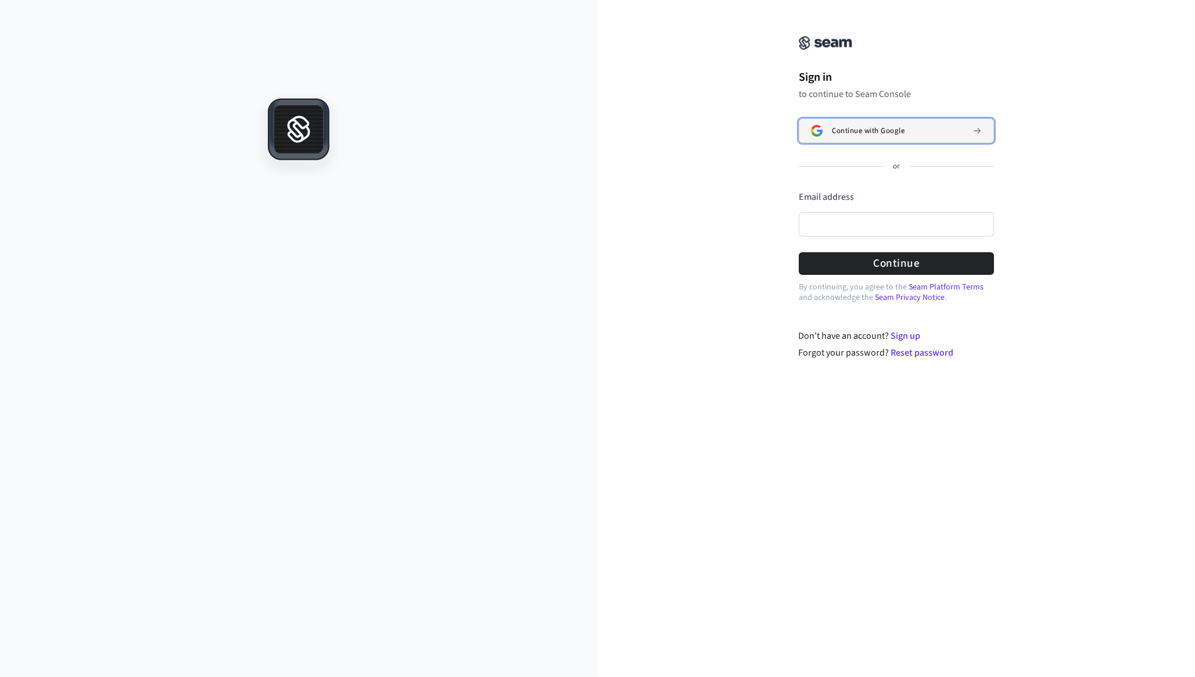
click at [898, 138] on button "Continue with Google" at bounding box center [896, 131] width 195 height 24
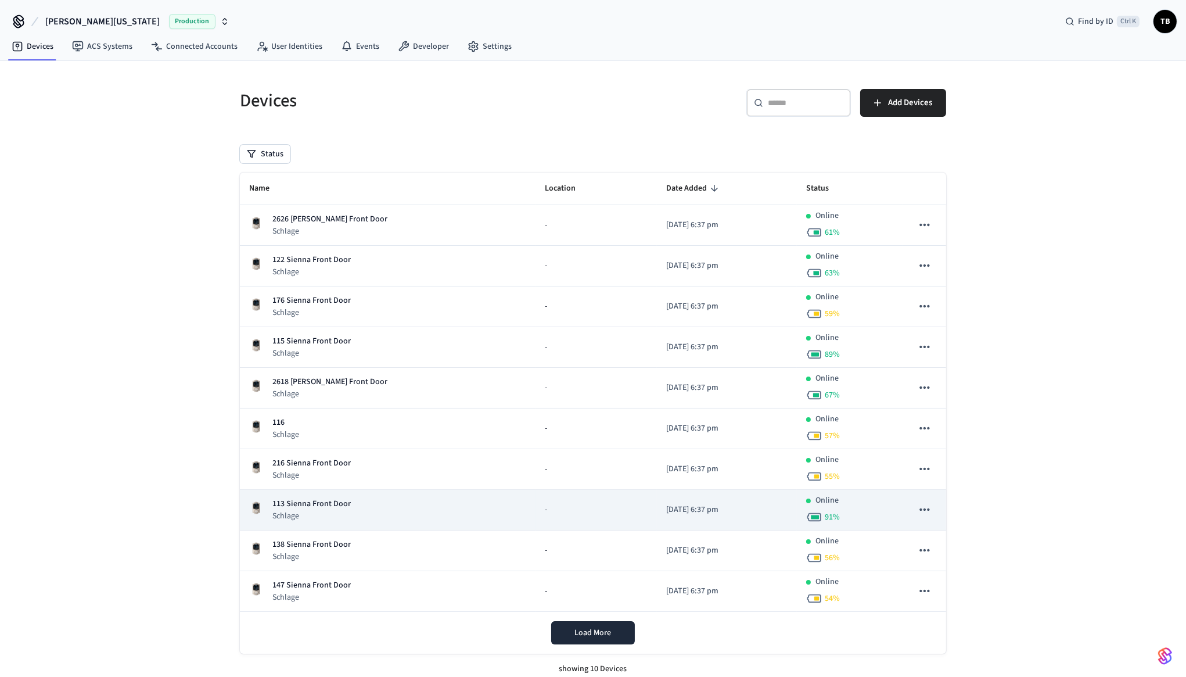
click at [314, 493] on td "113 Sienna Front Door Schlage" at bounding box center [388, 510] width 296 height 41
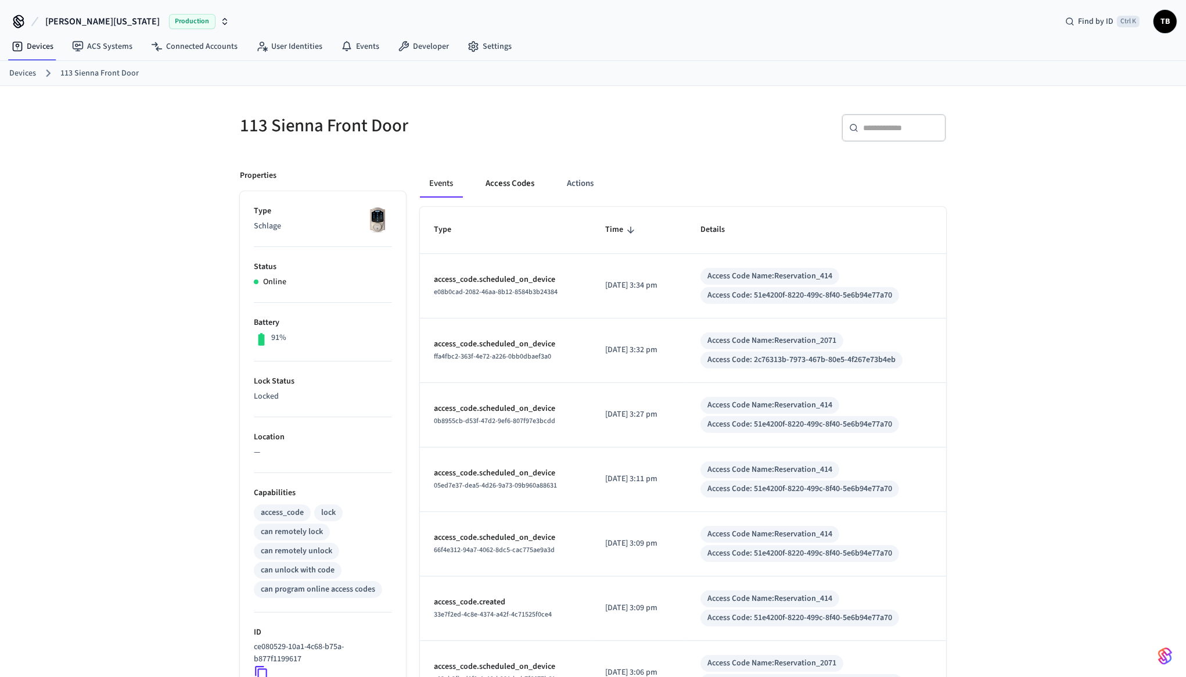
click at [519, 186] on button "Access Codes" at bounding box center [509, 184] width 67 height 28
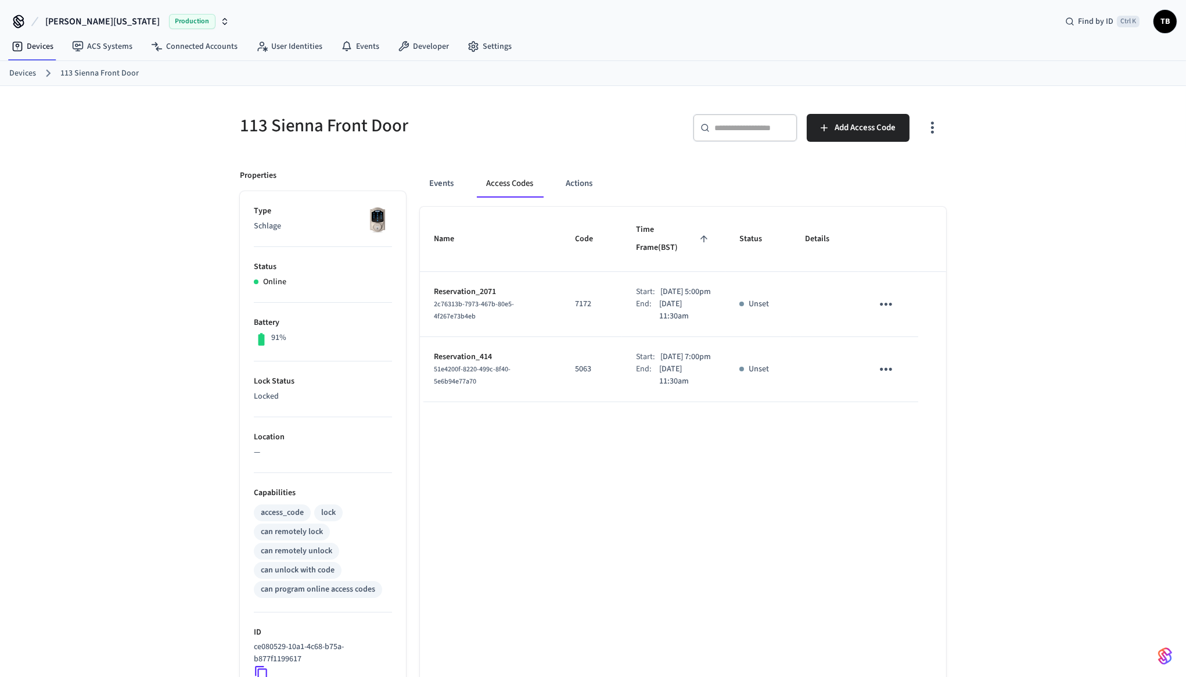
click at [661, 363] on p "[DATE] 7:00pm" at bounding box center [686, 357] width 51 height 12
click at [632, 489] on div "Name Code Time Frame (BST) Status Details Reservation_2071 2c76313b-7973-467b-8…" at bounding box center [683, 534] width 526 height 655
drag, startPoint x: 647, startPoint y: 360, endPoint x: 654, endPoint y: 360, distance: 7.0
click at [661, 360] on p "Sep 26th 2025 7:00pm" at bounding box center [686, 357] width 51 height 12
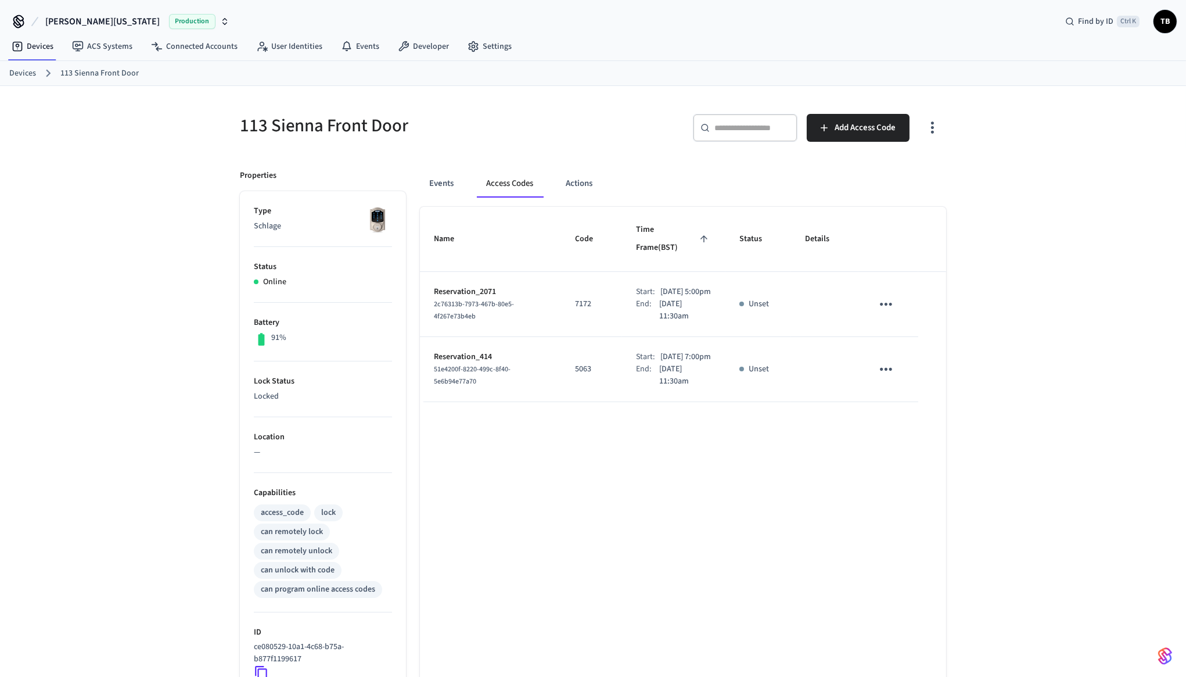
click at [669, 399] on td "Start: Sep 26th 2025 7:00pm End: Sep 28th 2025 11:30am" at bounding box center [673, 369] width 103 height 65
click at [661, 363] on p "Sep 26th 2025 7:00pm" at bounding box center [686, 357] width 51 height 12
click at [660, 426] on div "Name Code Time Frame (BST) Status Details Reservation_2071 2c76313b-7973-467b-8…" at bounding box center [683, 534] width 526 height 655
click at [681, 227] on span "Time Frame (BST)" at bounding box center [674, 239] width 76 height 37
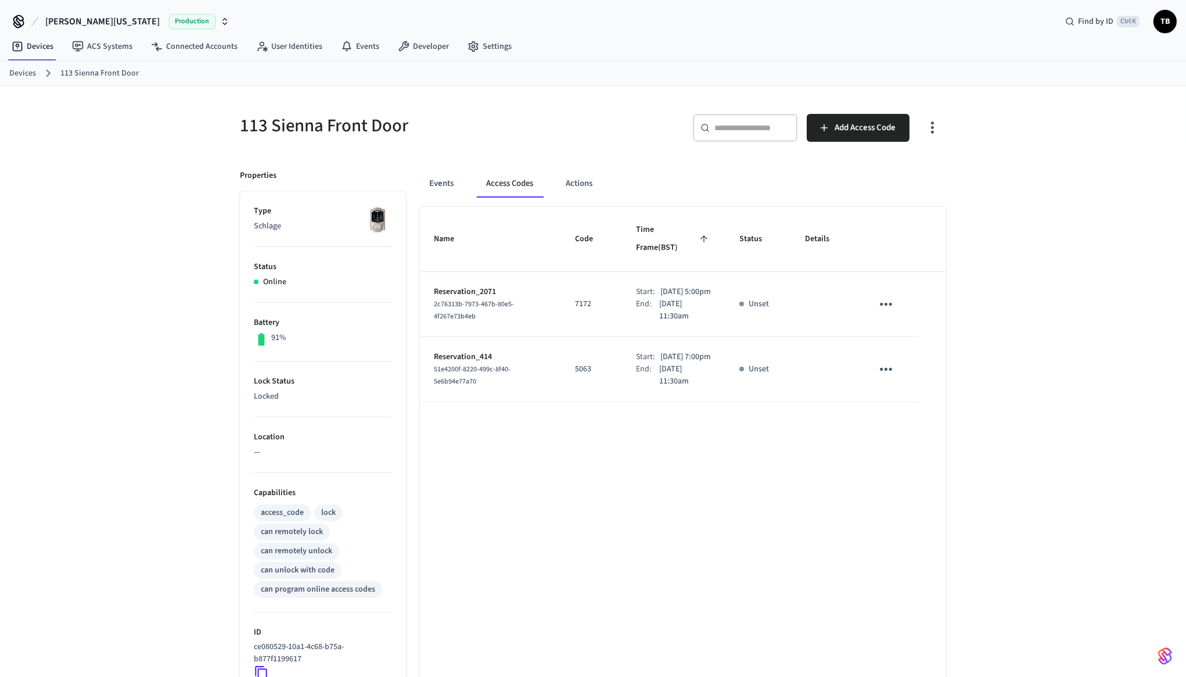
click at [660, 486] on div "Name Code Time Frame (BST) Status Details Reservation_2071 2c76313b-7973-467b-8…" at bounding box center [683, 534] width 526 height 655
click at [661, 363] on p "Sep 26th 2025 7:00pm" at bounding box center [686, 357] width 51 height 12
click at [1171, 28] on span "TB" at bounding box center [1165, 21] width 21 height 21
drag, startPoint x: 650, startPoint y: 361, endPoint x: 665, endPoint y: 364, distance: 15.3
click at [665, 363] on p "Sep 26th 2025 7:00pm" at bounding box center [686, 357] width 51 height 12
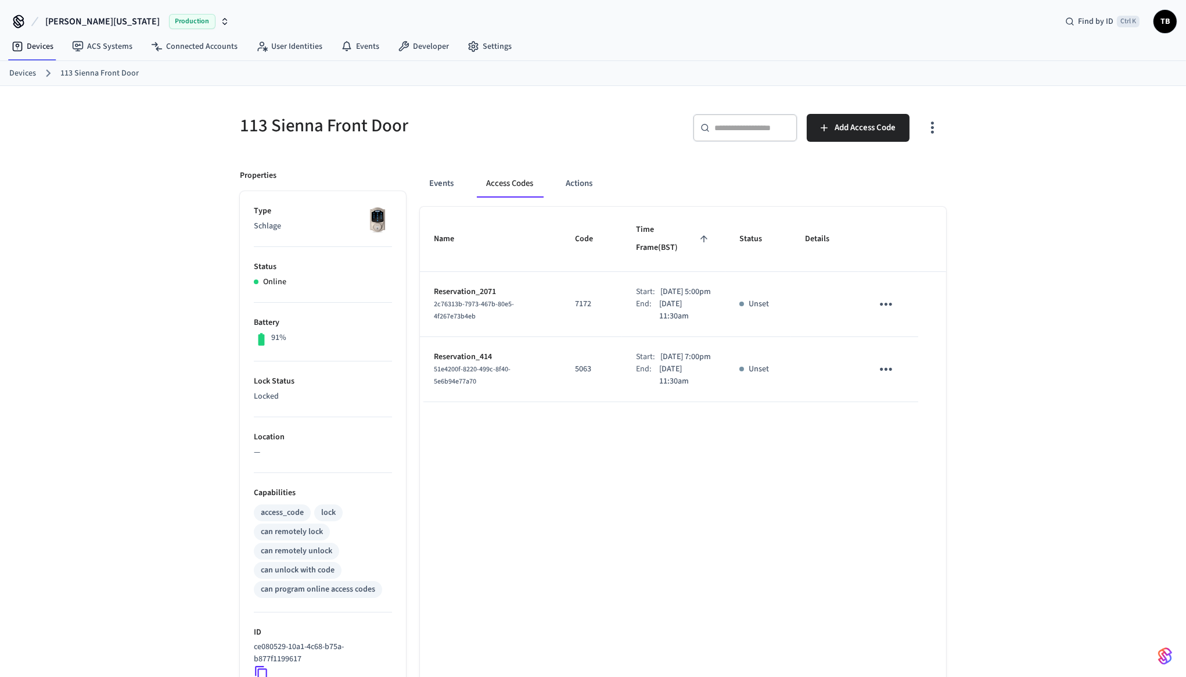
click at [665, 363] on p "Sep 26th 2025 7:00pm" at bounding box center [686, 357] width 51 height 12
click at [497, 566] on div "Name Code Time Frame (BST) Status Details Reservation_2071 2c76313b-7973-467b-8…" at bounding box center [683, 534] width 526 height 655
click at [661, 286] on p "Sep 26th 2025 5:00pm" at bounding box center [686, 292] width 51 height 12
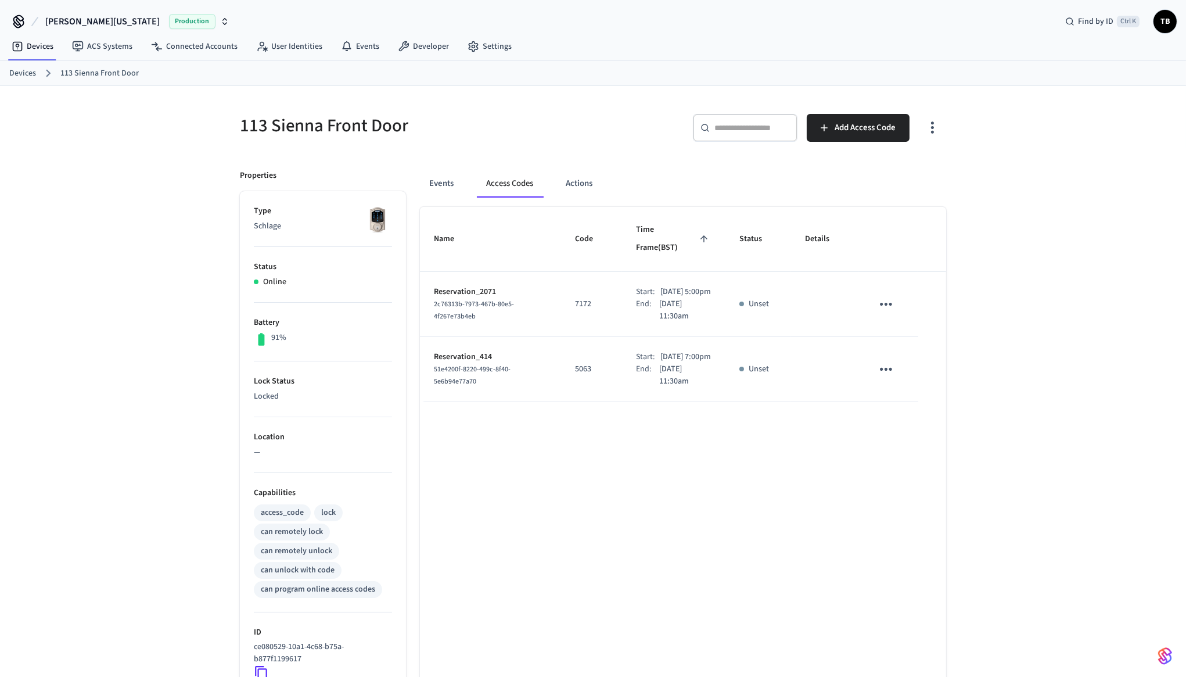
click at [661, 286] on p "Sep 26th 2025 5:00pm" at bounding box center [686, 292] width 51 height 12
click at [661, 287] on p "Sep 26th 2025 5:00pm" at bounding box center [686, 292] width 51 height 12
click at [665, 286] on p "Sep 26th 2025 5:00pm" at bounding box center [686, 292] width 51 height 12
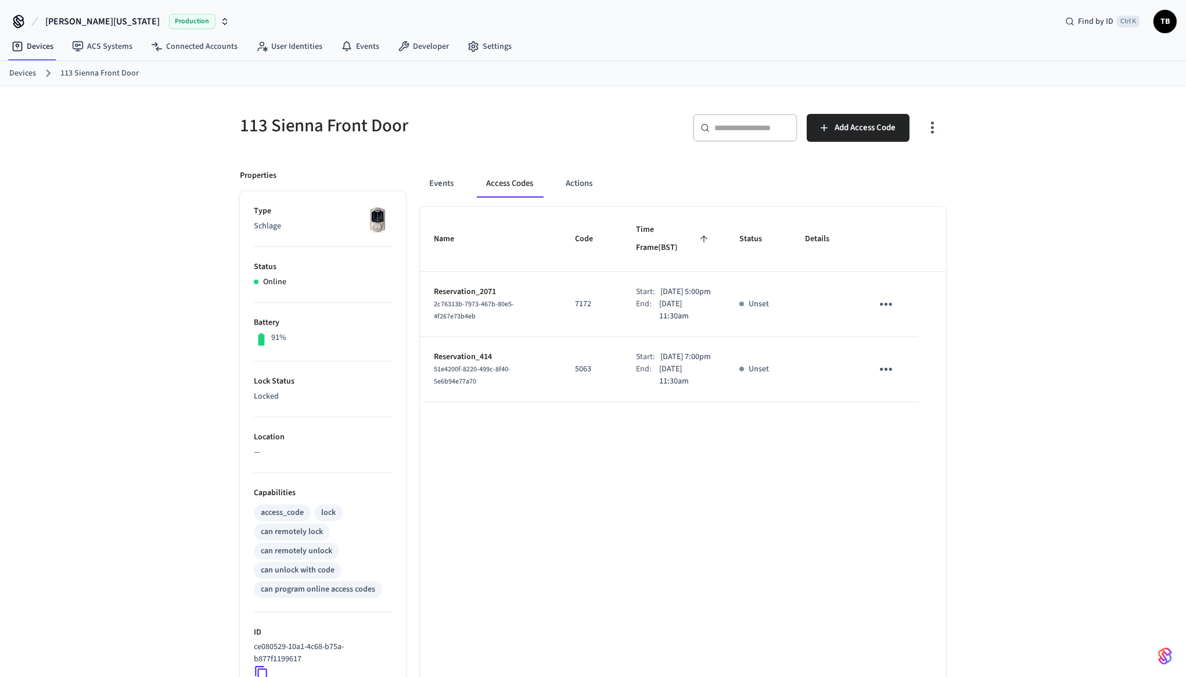
click at [670, 298] on p "Sep 28th 2025 11:30am" at bounding box center [685, 310] width 52 height 24
click at [661, 363] on p "Sep 26th 2025 7:00pm" at bounding box center [686, 357] width 51 height 12
click at [659, 401] on td "Start: Sep 26th 2025 7:00pm End: Sep 28th 2025 11:30am" at bounding box center [673, 369] width 103 height 65
click at [645, 363] on div "Start:" at bounding box center [648, 357] width 24 height 12
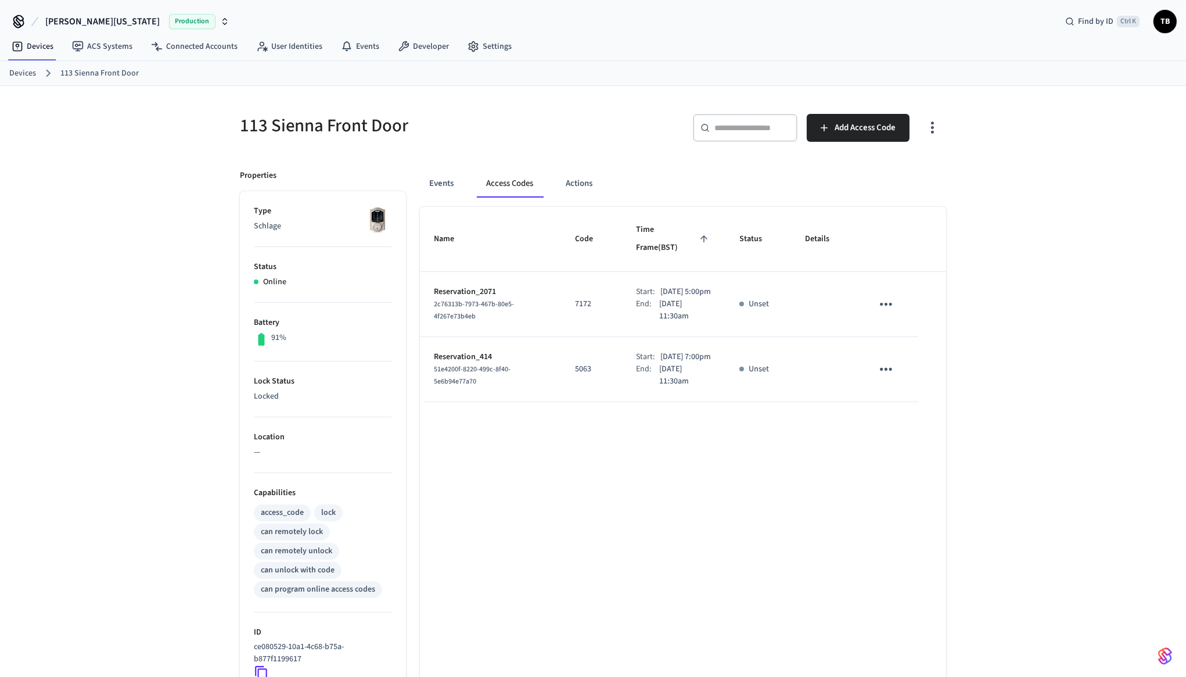
click at [645, 363] on div "Start:" at bounding box center [648, 357] width 24 height 12
click at [661, 363] on p "Sep 26th 2025 7:00pm" at bounding box center [686, 357] width 51 height 12
click at [661, 402] on td "Start: Sep 26th 2025 7:00pm End: Sep 28th 2025 11:30am" at bounding box center [673, 369] width 103 height 65
click at [661, 363] on p "Sep 26th 2025 7:00pm" at bounding box center [686, 357] width 51 height 12
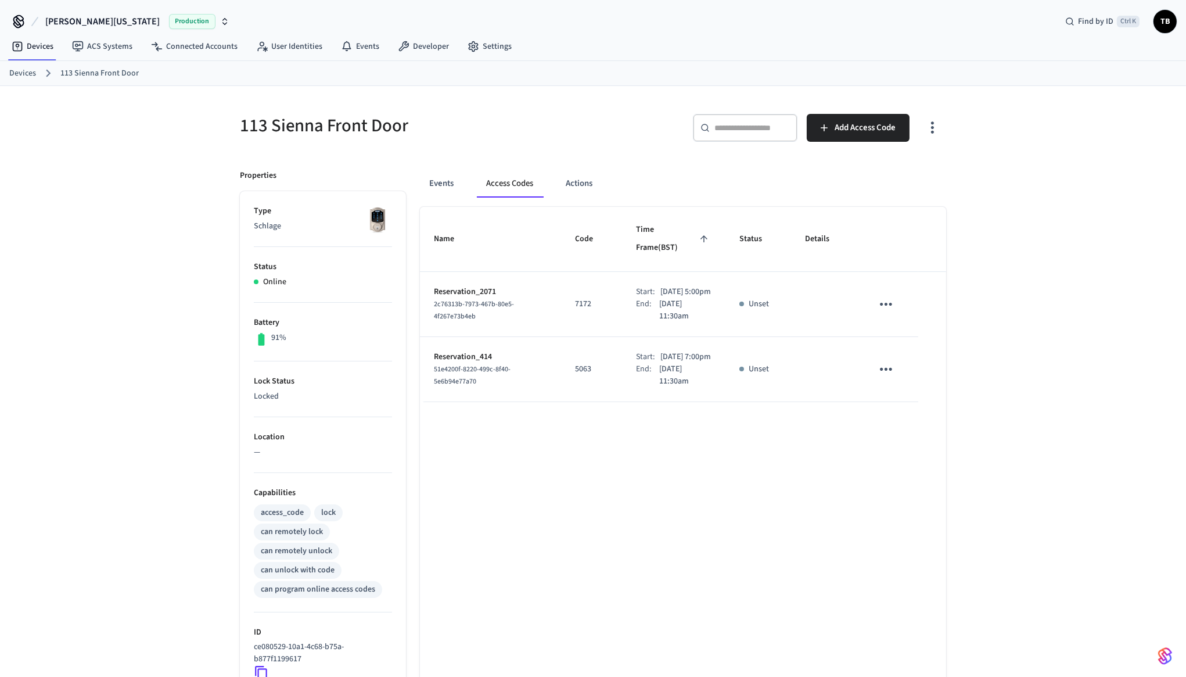
click at [661, 363] on p "Sep 26th 2025 7:00pm" at bounding box center [686, 357] width 51 height 12
click at [666, 497] on div "Name Code Time Frame (BST) Status Details Reservation_2071 2c76313b-7973-467b-8…" at bounding box center [683, 534] width 526 height 655
click at [666, 496] on div "Name Code Time Frame (BST) Status Details Reservation_2071 2c76313b-7973-467b-8…" at bounding box center [683, 534] width 526 height 655
click at [671, 462] on div "Name Code Time Frame (BST) Status Details Reservation_2071 2c76313b-7973-467b-8…" at bounding box center [683, 534] width 526 height 655
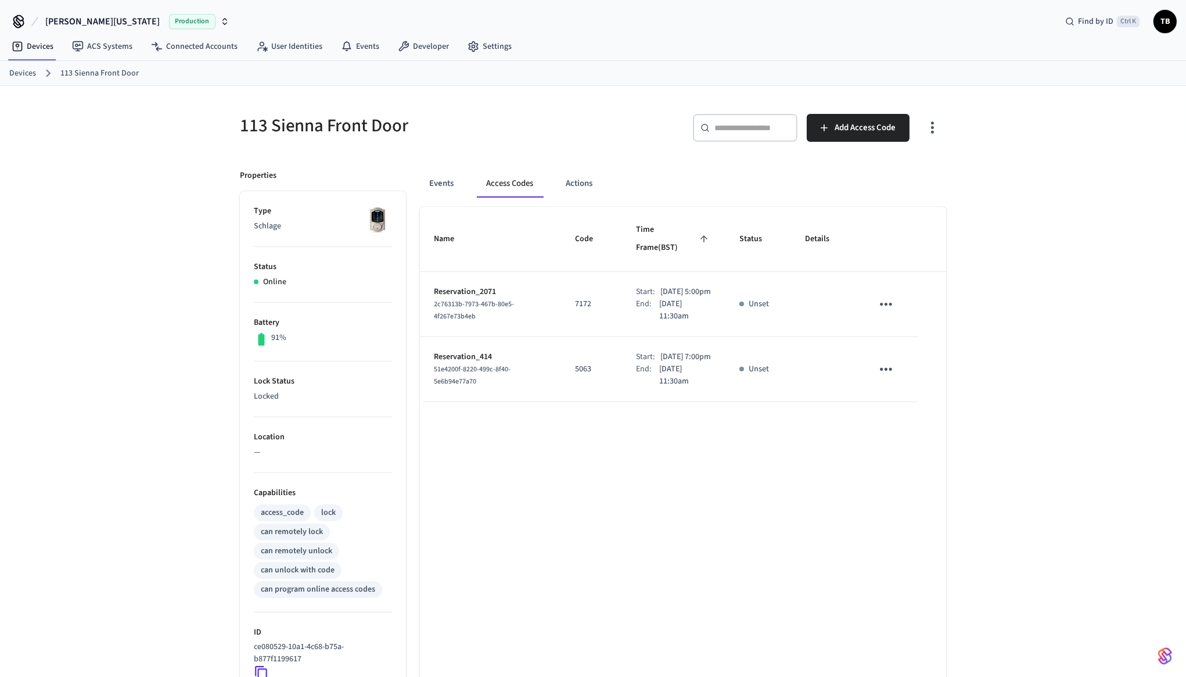
click at [722, 453] on div "Name Code Time Frame (BST) Status Details Reservation_2071 2c76313b-7973-467b-8…" at bounding box center [683, 534] width 526 height 655
click at [601, 460] on div "Name Code Time Frame (BST) Status Details Reservation_2071 2c76313b-7973-467b-8…" at bounding box center [683, 534] width 526 height 655
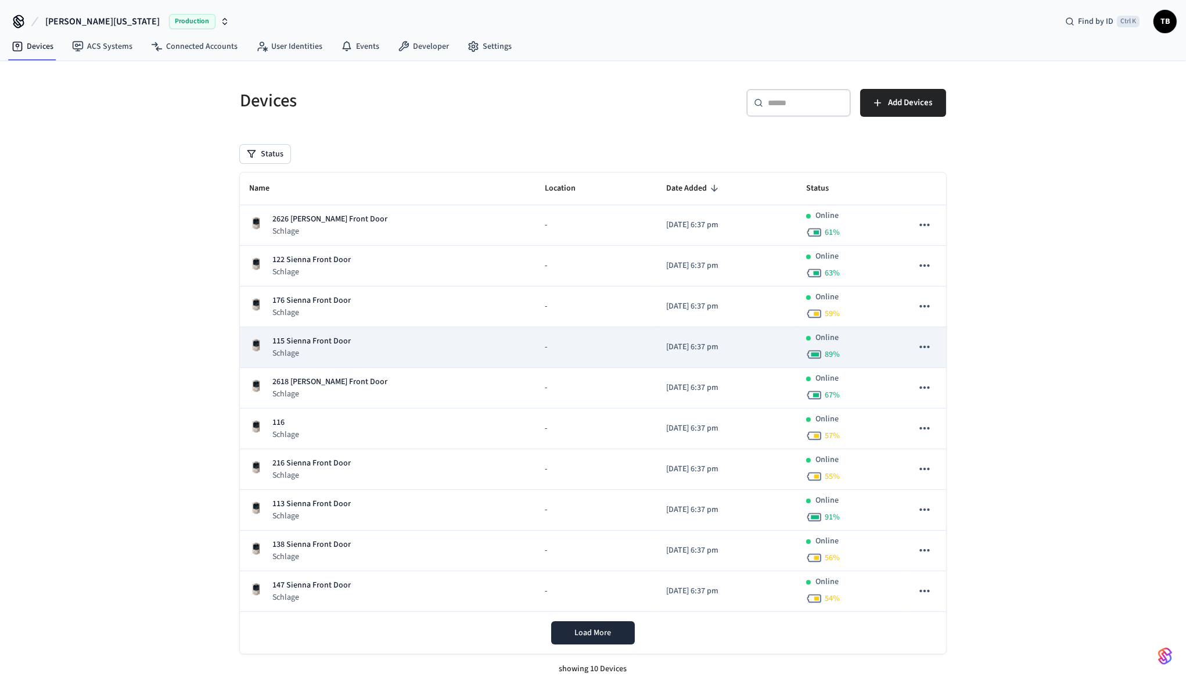
click at [352, 347] on div "115 Sienna Front Door Schlage" at bounding box center [387, 347] width 277 height 24
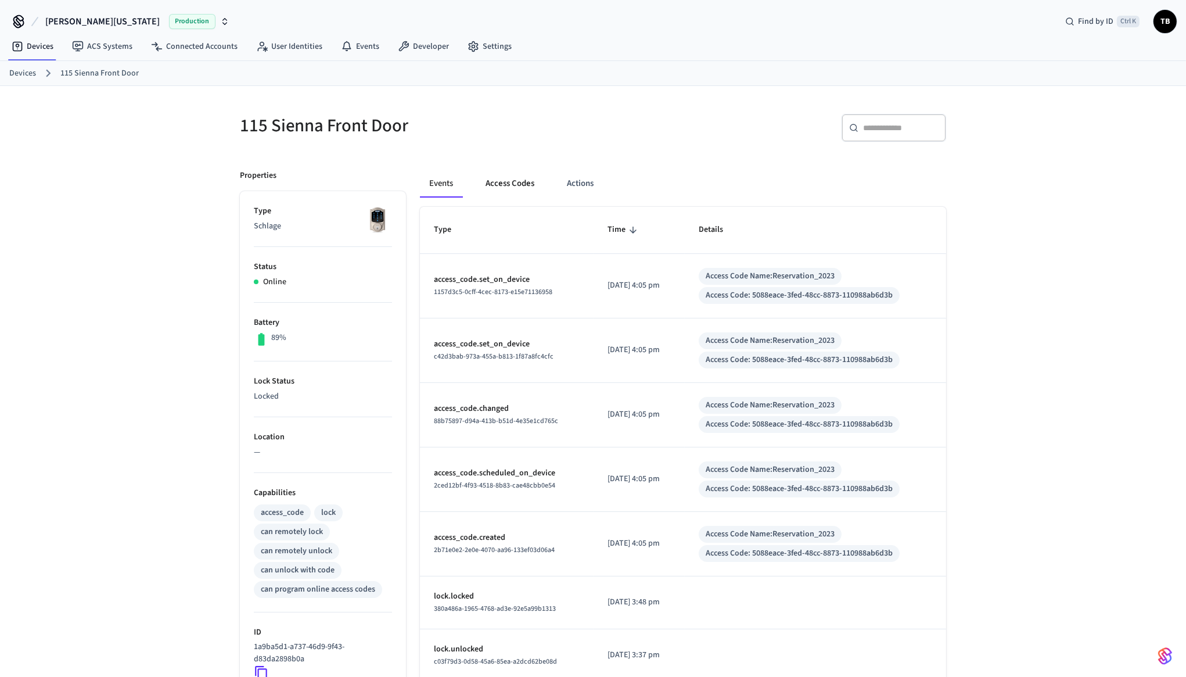
click at [519, 182] on button "Access Codes" at bounding box center [509, 184] width 67 height 28
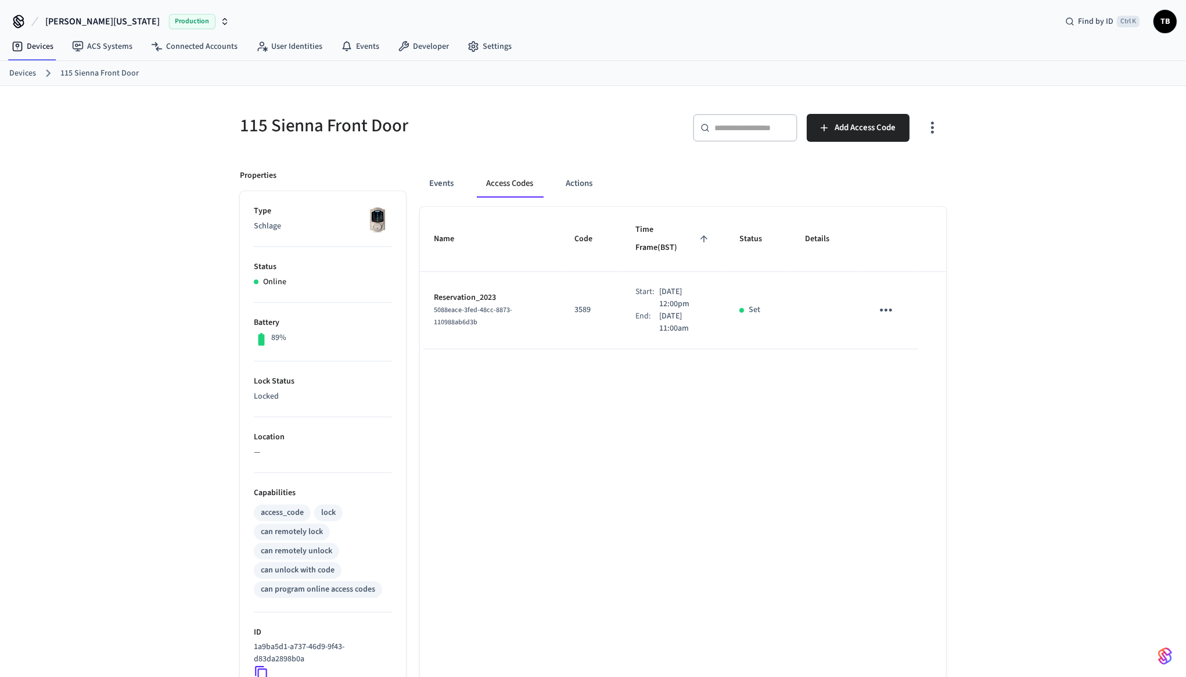
click at [562, 292] on td "3589" at bounding box center [591, 310] width 61 height 77
click at [575, 304] on p "3589" at bounding box center [591, 310] width 33 height 12
click at [673, 372] on div "Name Code Time Frame (BST) Status Details Reservation_2023 5088eace-3fed-48cc-8…" at bounding box center [683, 534] width 526 height 655
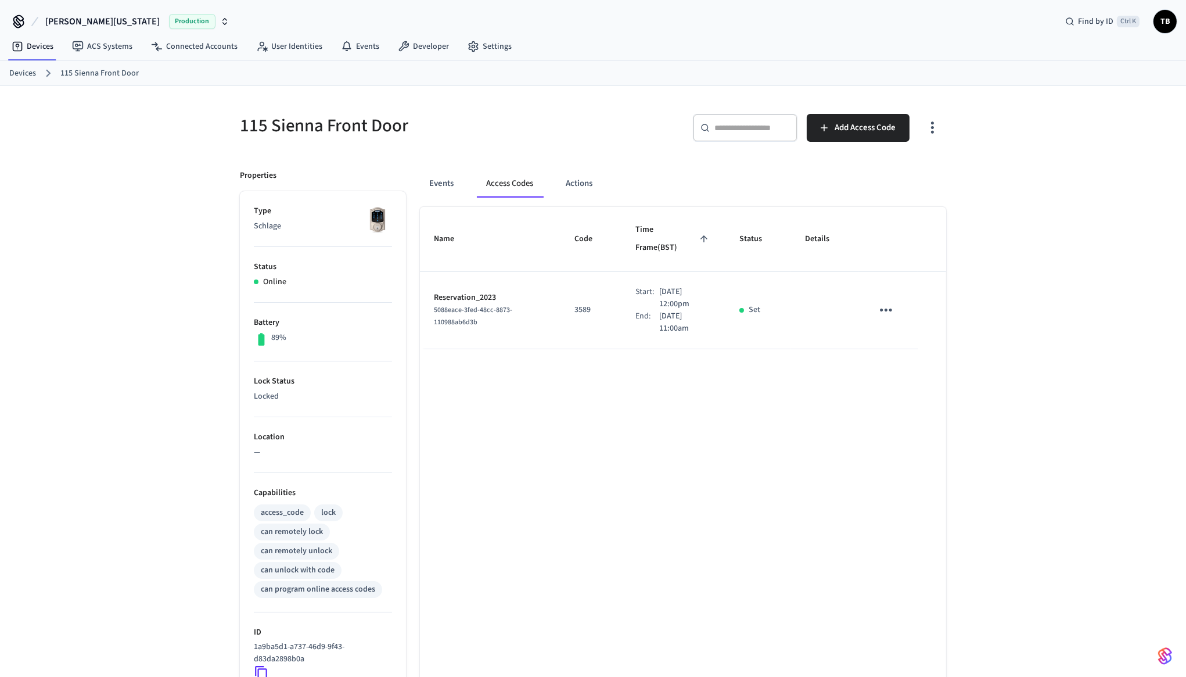
click at [575, 304] on p "3589" at bounding box center [591, 310] width 33 height 12
click at [742, 308] on div "sticky table" at bounding box center [742, 310] width 5 height 5
click at [563, 293] on td "3589" at bounding box center [591, 310] width 61 height 77
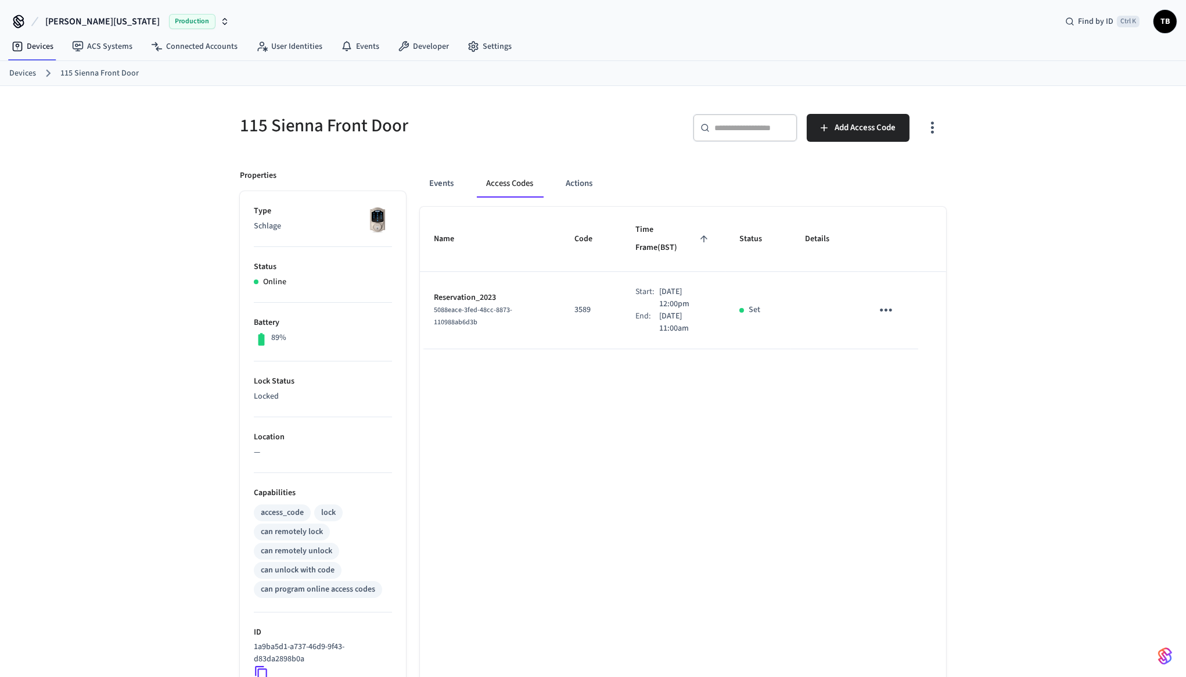
click at [659, 286] on p "[DATE] 12:00pm" at bounding box center [685, 298] width 52 height 24
click at [677, 358] on div "Name Code Time Frame (BST) Status Details Reservation_2023 5088eace-3fed-48cc-8…" at bounding box center [683, 534] width 526 height 655
click at [670, 425] on div "Name Code Time Frame (BST) Status Details Reservation_2023 5088eace-3fed-48cc-8…" at bounding box center [683, 534] width 526 height 655
click at [761, 304] on p "Setting" at bounding box center [762, 310] width 26 height 12
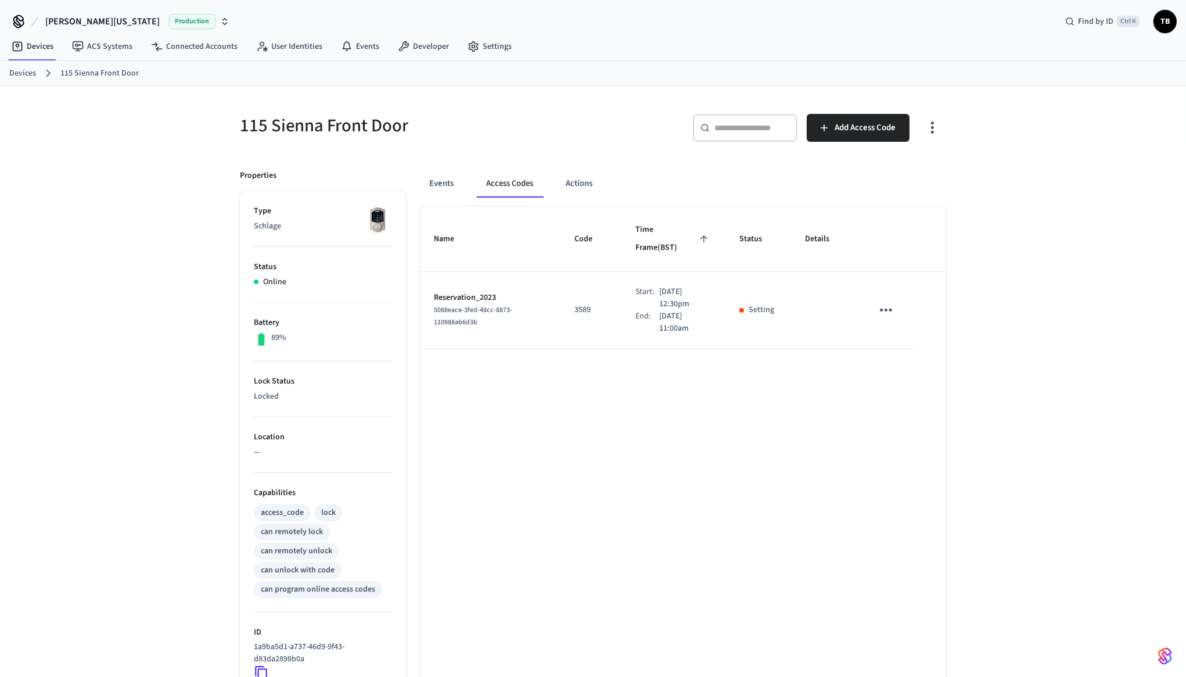
click at [766, 322] on td "Setting" at bounding box center [759, 310] width 66 height 77
click at [756, 304] on p "Setting" at bounding box center [762, 310] width 26 height 12
click at [450, 186] on button "Events" at bounding box center [441, 184] width 43 height 28
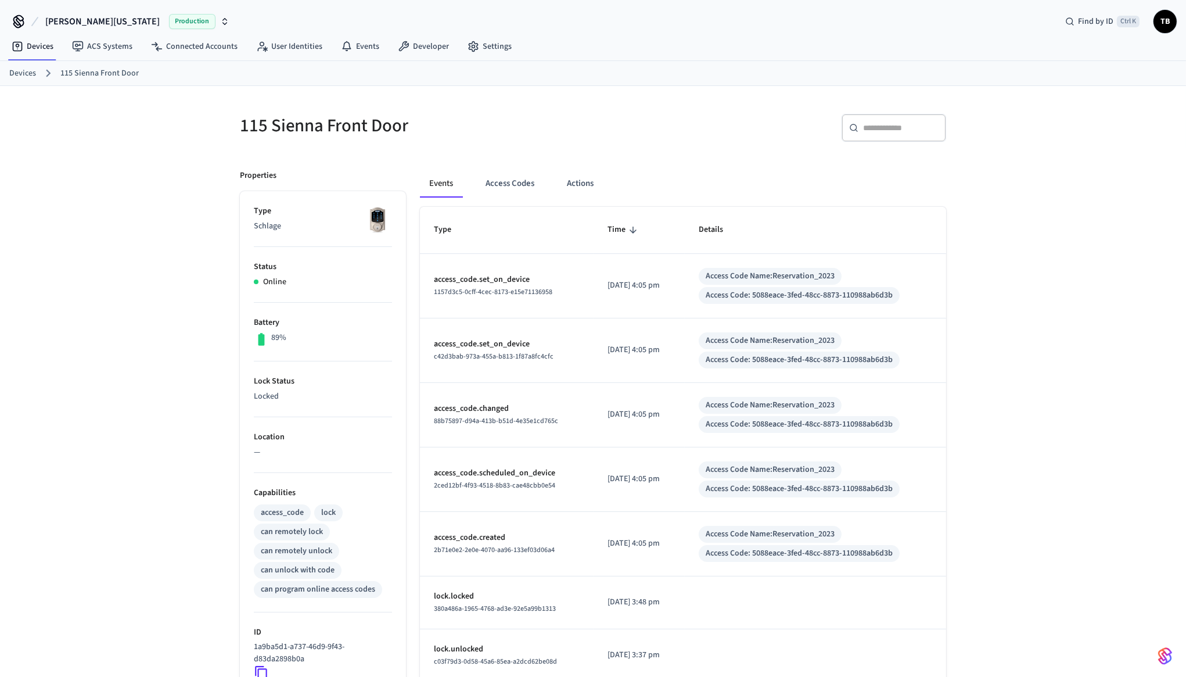
click at [834, 272] on div "Access Code Name: Reservation_2023" at bounding box center [770, 276] width 129 height 12
click at [526, 195] on button "Access Codes" at bounding box center [509, 184] width 67 height 28
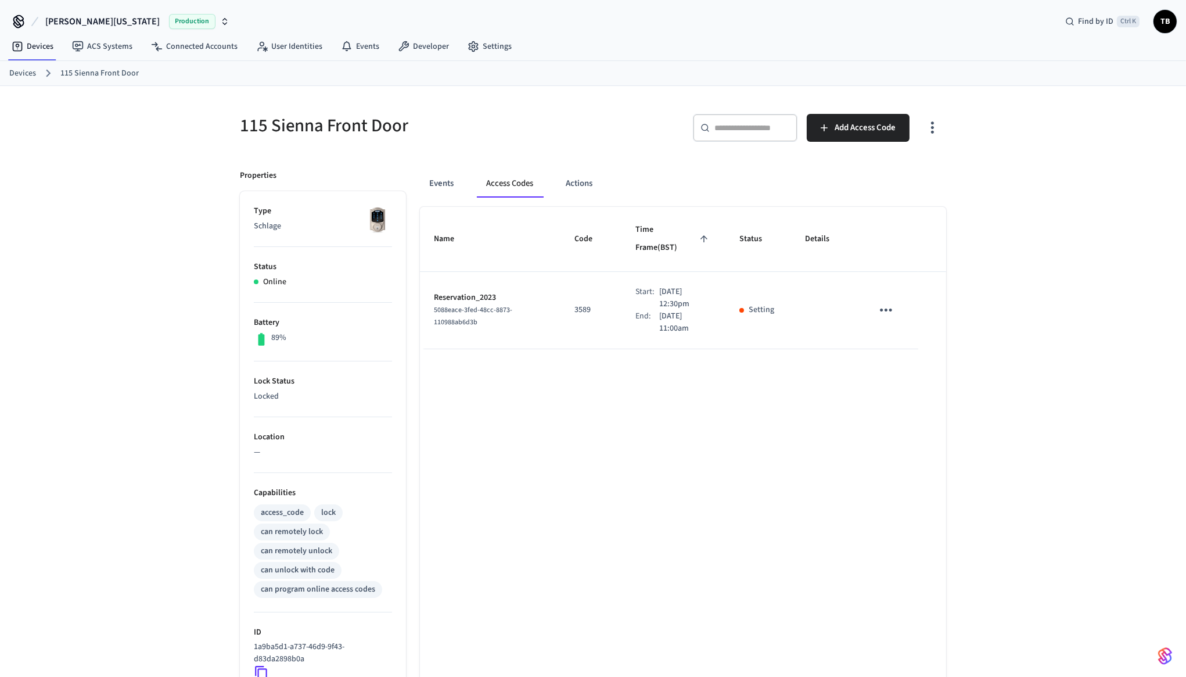
click at [743, 308] on div "sticky table" at bounding box center [742, 310] width 5 height 5
click at [754, 304] on p "Setting" at bounding box center [762, 310] width 26 height 12
click at [874, 296] on button "sticky table" at bounding box center [886, 309] width 27 height 27
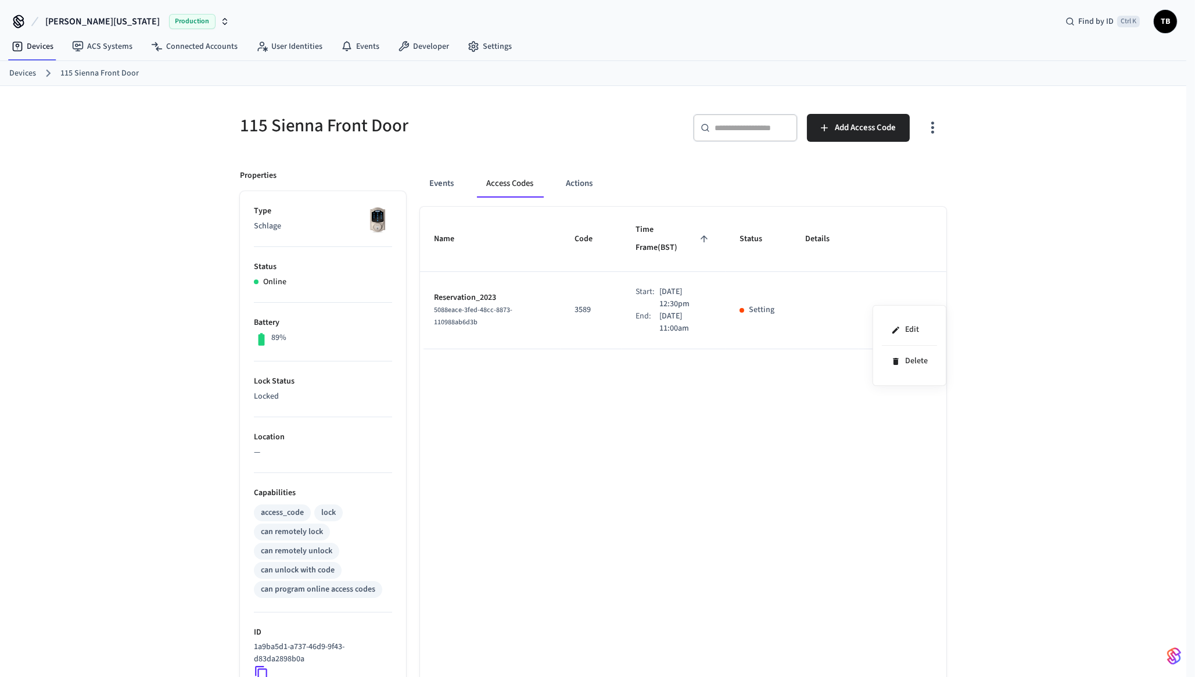
click at [881, 290] on div at bounding box center [597, 338] width 1195 height 677
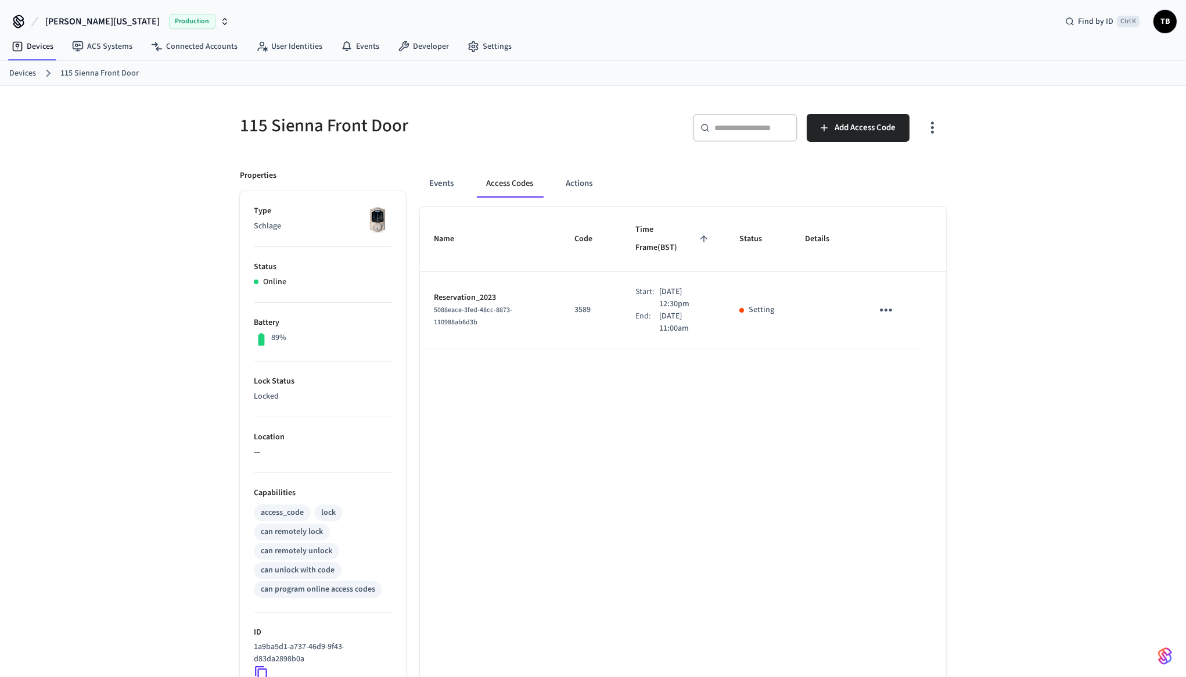
click at [757, 304] on p "Setting" at bounding box center [762, 310] width 26 height 12
click at [762, 380] on div "Name Code Time Frame (BST) Status Details Reservation_2023 5088eace-3fed-48cc-8…" at bounding box center [683, 534] width 526 height 655
drag, startPoint x: 685, startPoint y: 334, endPoint x: 677, endPoint y: 322, distance: 14.2
click at [684, 335] on div "Name Code Time Frame (BST) Status Details Reservation_2023 5088eace-3fed-48cc-8…" at bounding box center [683, 534] width 526 height 655
click at [659, 286] on p "Sep 25th 2025 12:00pm" at bounding box center [685, 298] width 52 height 24
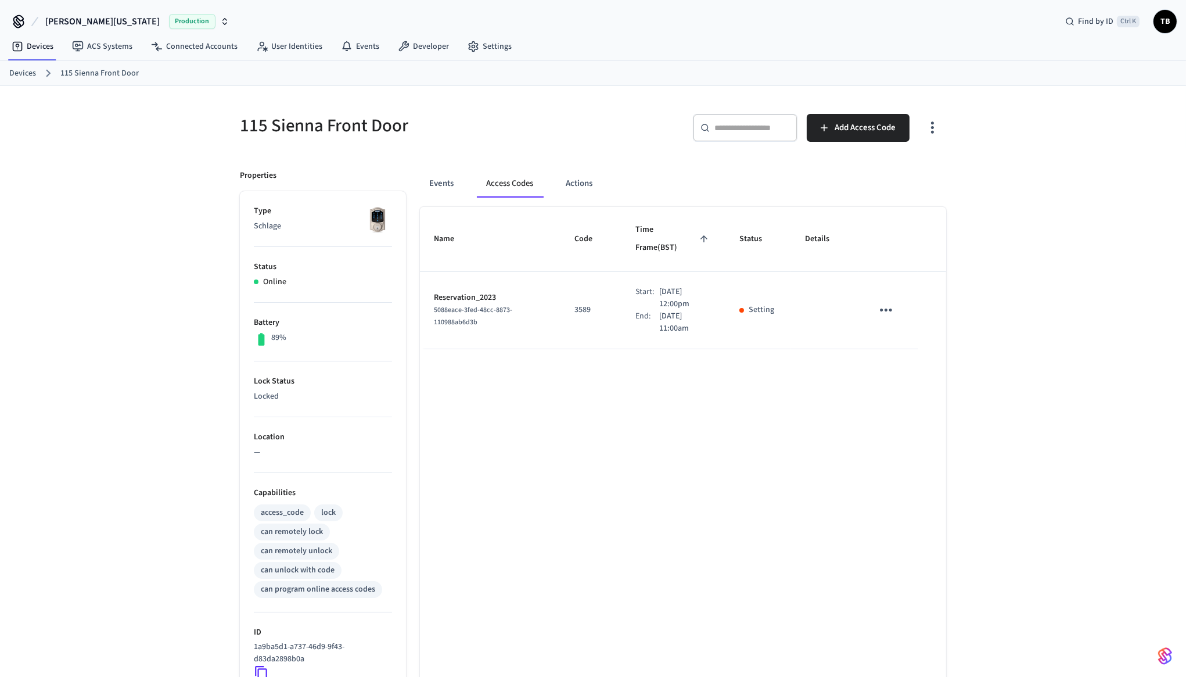
click at [659, 286] on p "Sep 25th 2025 12:00pm" at bounding box center [685, 298] width 52 height 24
click at [753, 332] on div "Name Code Time Frame (BST) Status Details Reservation_2023 5088eace-3fed-48cc-8…" at bounding box center [683, 534] width 526 height 655
click at [761, 299] on td "Setting" at bounding box center [759, 310] width 66 height 77
click at [761, 304] on p "Setting" at bounding box center [762, 310] width 26 height 12
click at [764, 366] on div "Name Code Time Frame (BST) Status Details Reservation_2023 5088eace-3fed-48cc-8…" at bounding box center [683, 534] width 526 height 655
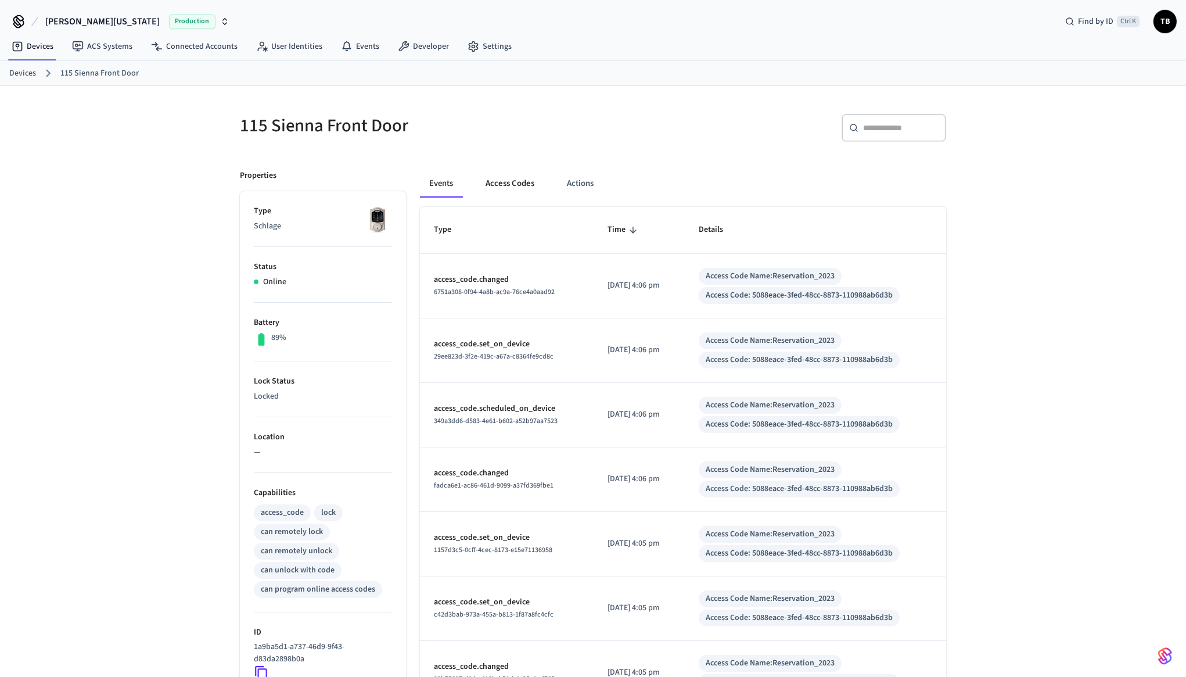
click at [508, 186] on button "Access Codes" at bounding box center [509, 184] width 67 height 28
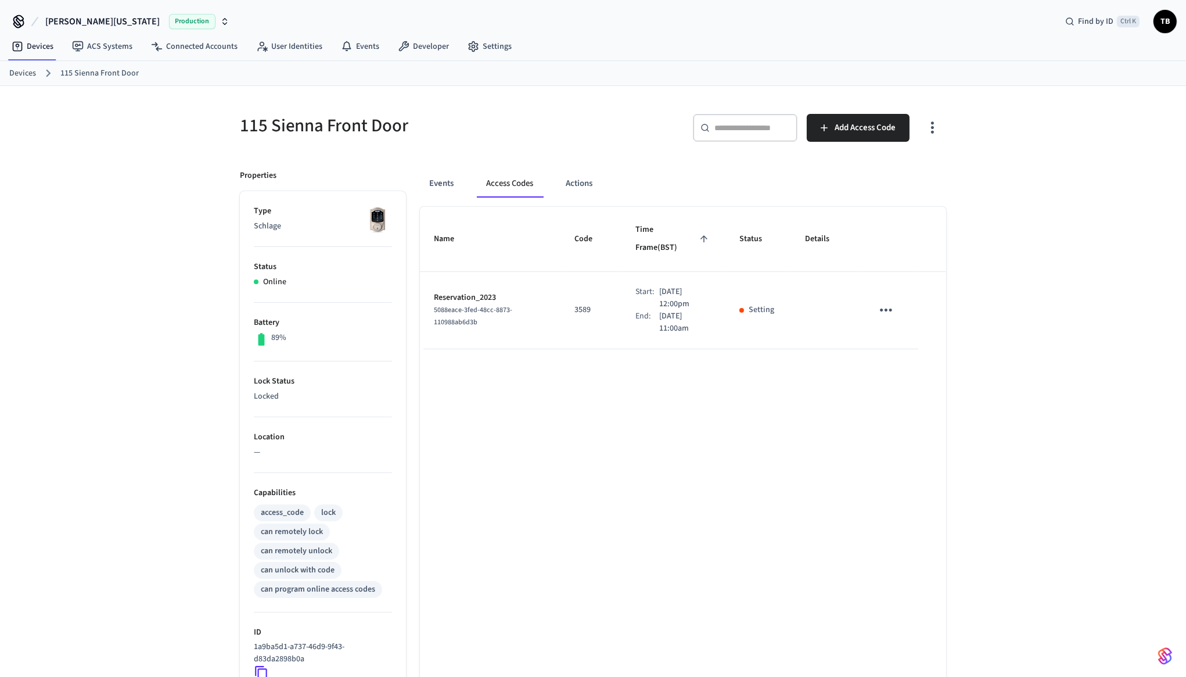
click at [776, 349] on div "Name Code Time Frame (BST) Status Details Reservation_2023 5088eace-3fed-48cc-8…" at bounding box center [683, 534] width 526 height 655
click at [896, 296] on button "sticky table" at bounding box center [886, 309] width 27 height 27
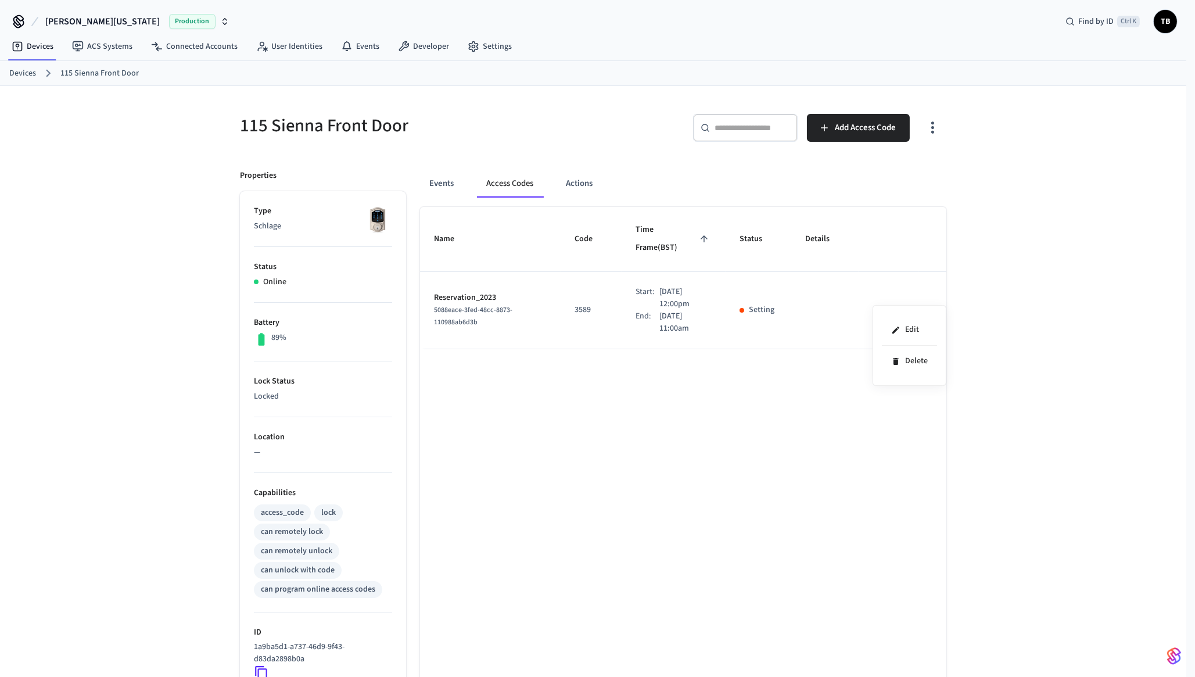
click at [1013, 273] on div at bounding box center [597, 338] width 1195 height 677
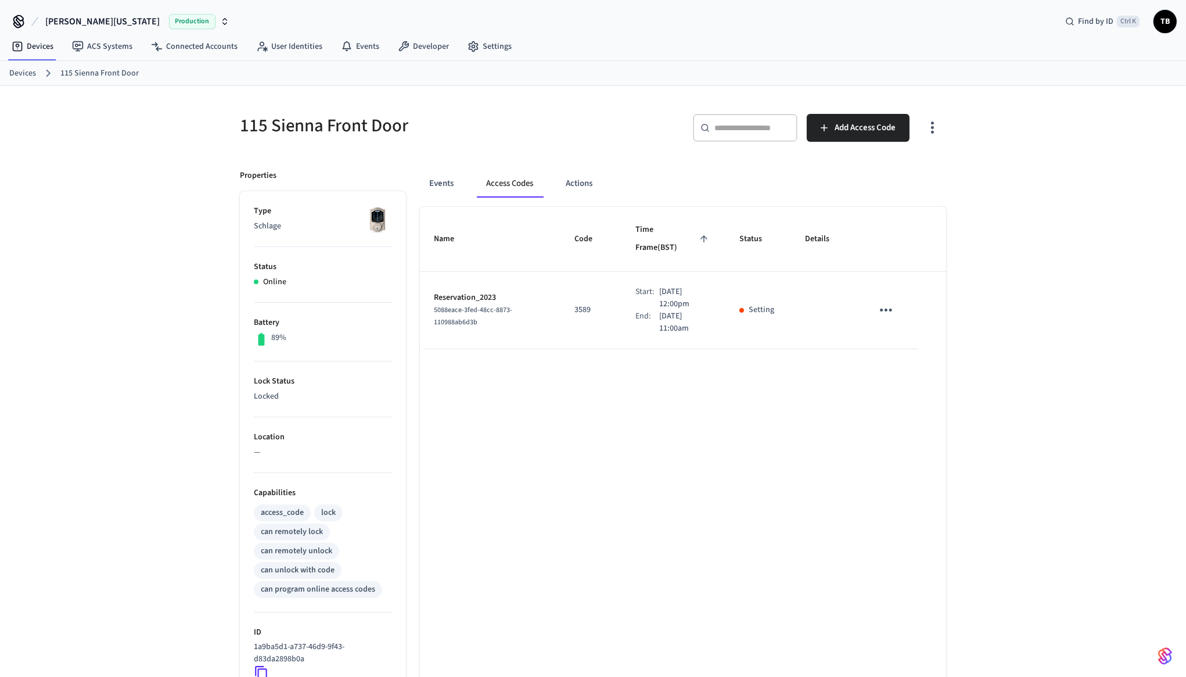
click at [686, 391] on div "Name Code Time Frame (BST) Status Details Reservation_2023 5088eace-3fed-48cc-8…" at bounding box center [683, 534] width 526 height 655
click at [671, 396] on div "Name Code Time Frame (BST) Status Details Reservation_2023 5088eace-3fed-48cc-8…" at bounding box center [683, 534] width 526 height 655
click at [575, 304] on p "3589" at bounding box center [591, 310] width 33 height 12
click at [592, 351] on div "Name Code Time Frame (BST) Status Details Reservation_2023 5088eace-3fed-48cc-8…" at bounding box center [683, 534] width 526 height 655
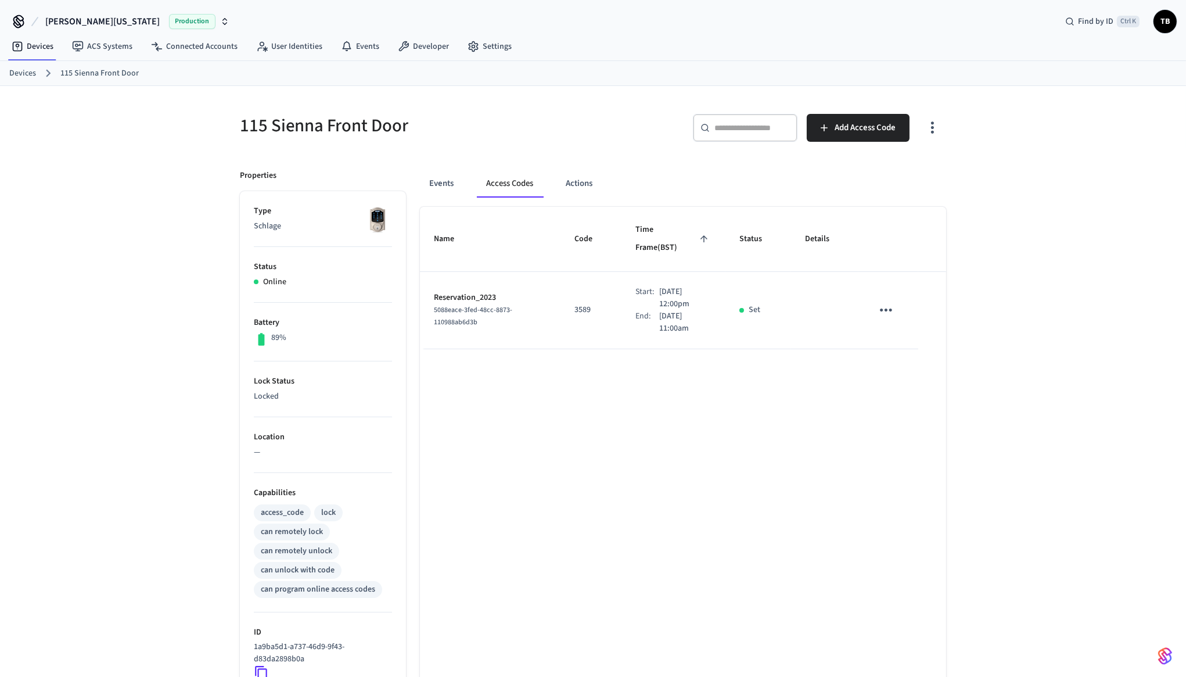
click at [672, 231] on span "Time Frame (BST)" at bounding box center [674, 239] width 76 height 37
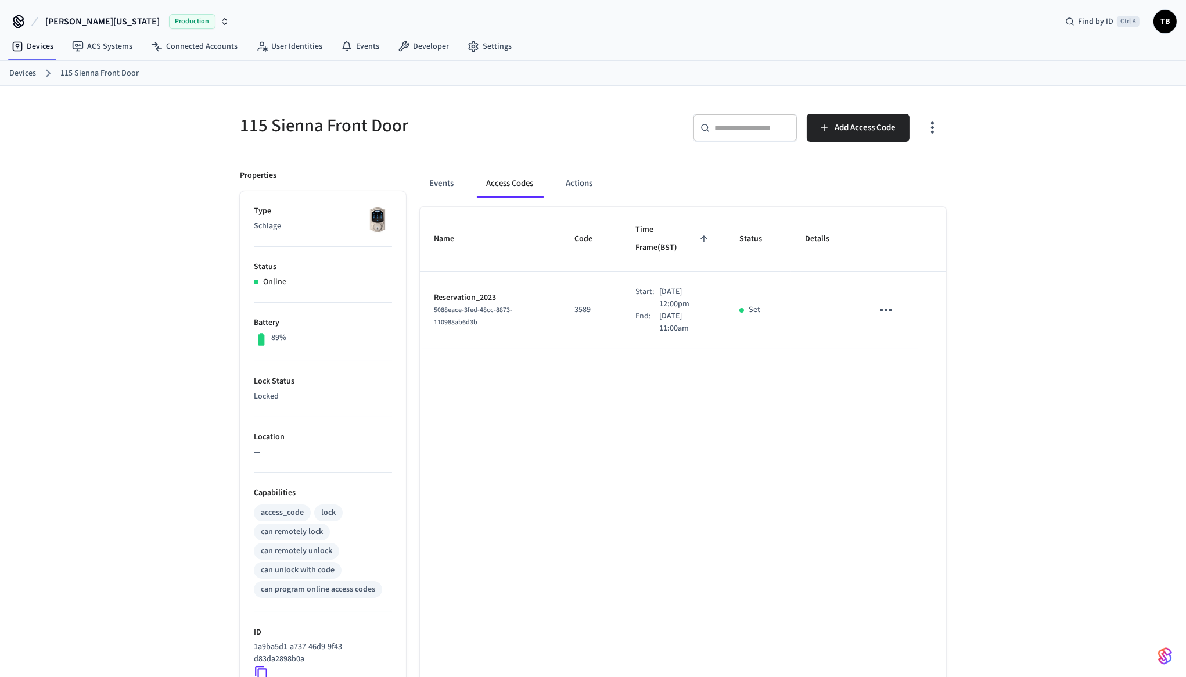
click at [672, 231] on span "Time Frame (BST)" at bounding box center [674, 239] width 76 height 37
click at [639, 323] on td "Start: [DATE] 12:00pm End: [DATE] 11:00am" at bounding box center [673, 310] width 103 height 77
click at [719, 434] on div "Name Code Time Frame (BST) Status Details Reservation_2023 5088eace-3fed-48cc-8…" at bounding box center [683, 534] width 526 height 655
click at [891, 390] on div "Name Code Time Frame (BST) Status Details Reservation_2023 5088eace-3fed-48cc-8…" at bounding box center [683, 534] width 526 height 655
click at [780, 317] on td "Set" at bounding box center [759, 310] width 66 height 77
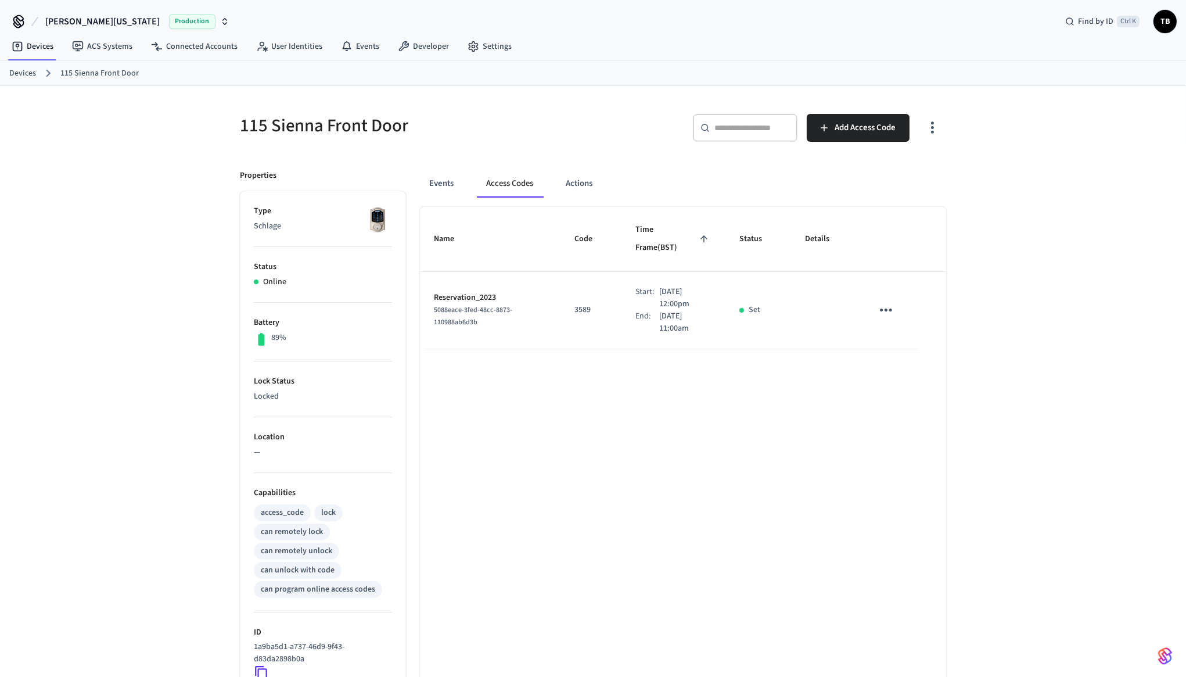
click at [661, 286] on p "[DATE] 12:00pm" at bounding box center [685, 298] width 52 height 24
click at [697, 377] on div "Name Code Time Frame (BST) Status Details Reservation_2023 5088eace-3fed-48cc-8…" at bounding box center [683, 534] width 526 height 655
click at [666, 286] on p "[DATE] 12:00pm" at bounding box center [685, 298] width 52 height 24
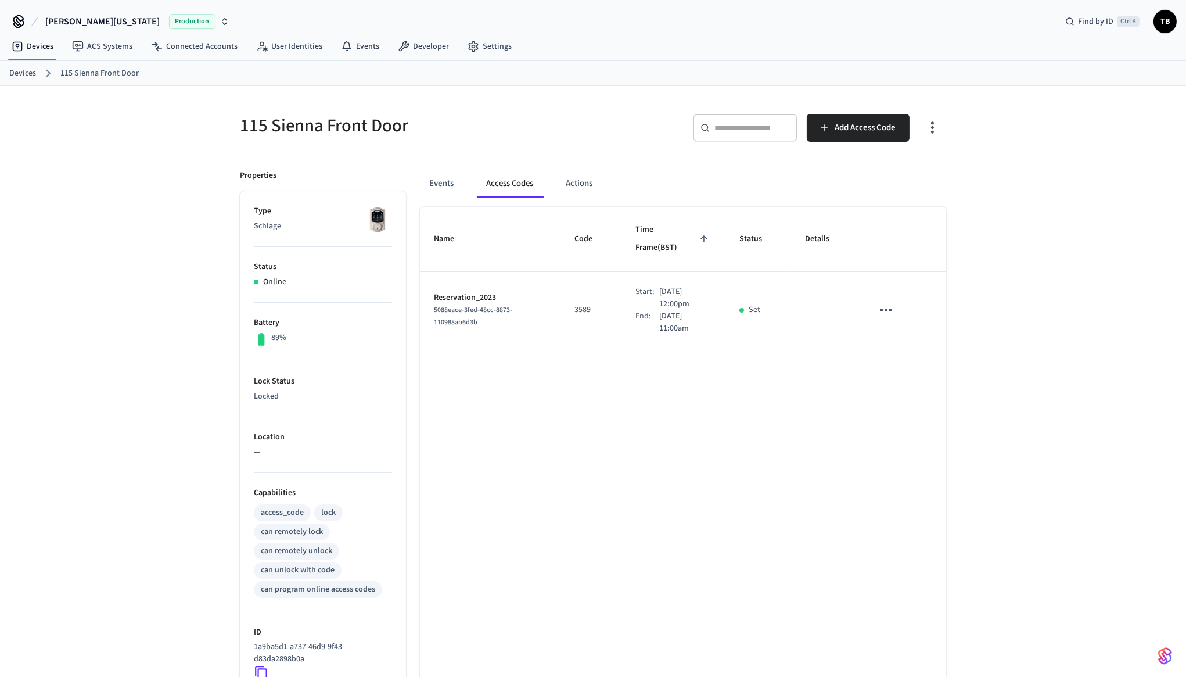
click at [659, 286] on p "[DATE] 12:00pm" at bounding box center [685, 298] width 52 height 24
click at [662, 286] on p "Sep 25th 2025 12:00pm" at bounding box center [685, 298] width 52 height 24
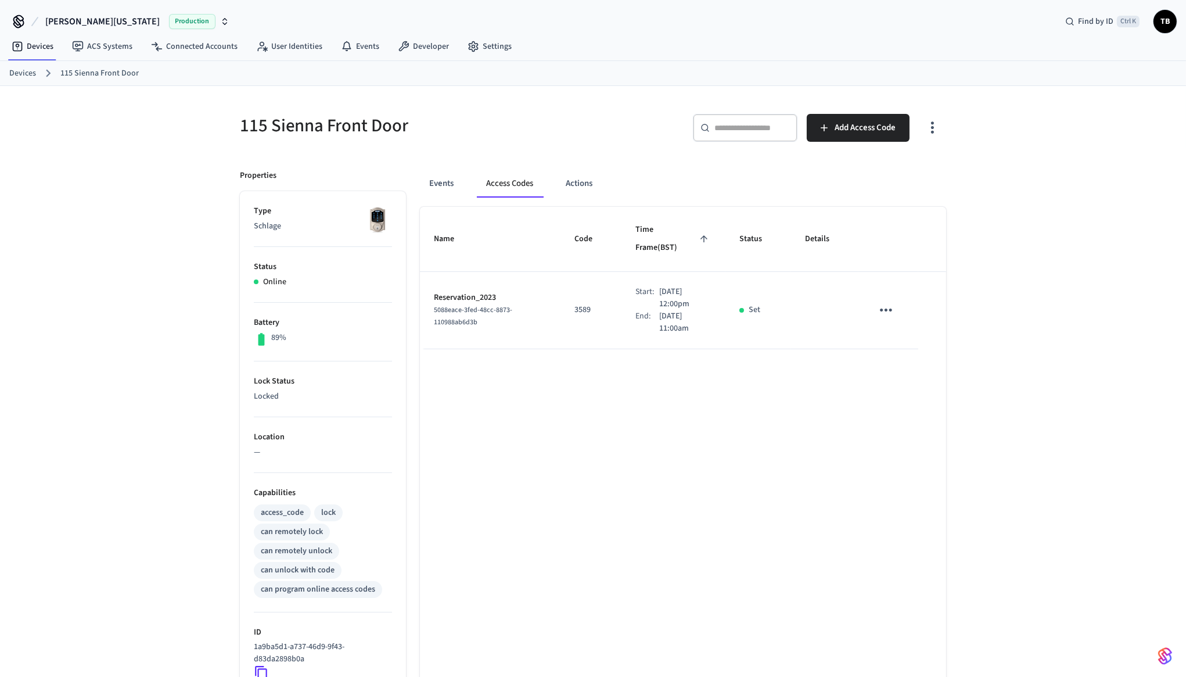
click at [662, 286] on p "Sep 25th 2025 12:00pm" at bounding box center [685, 298] width 52 height 24
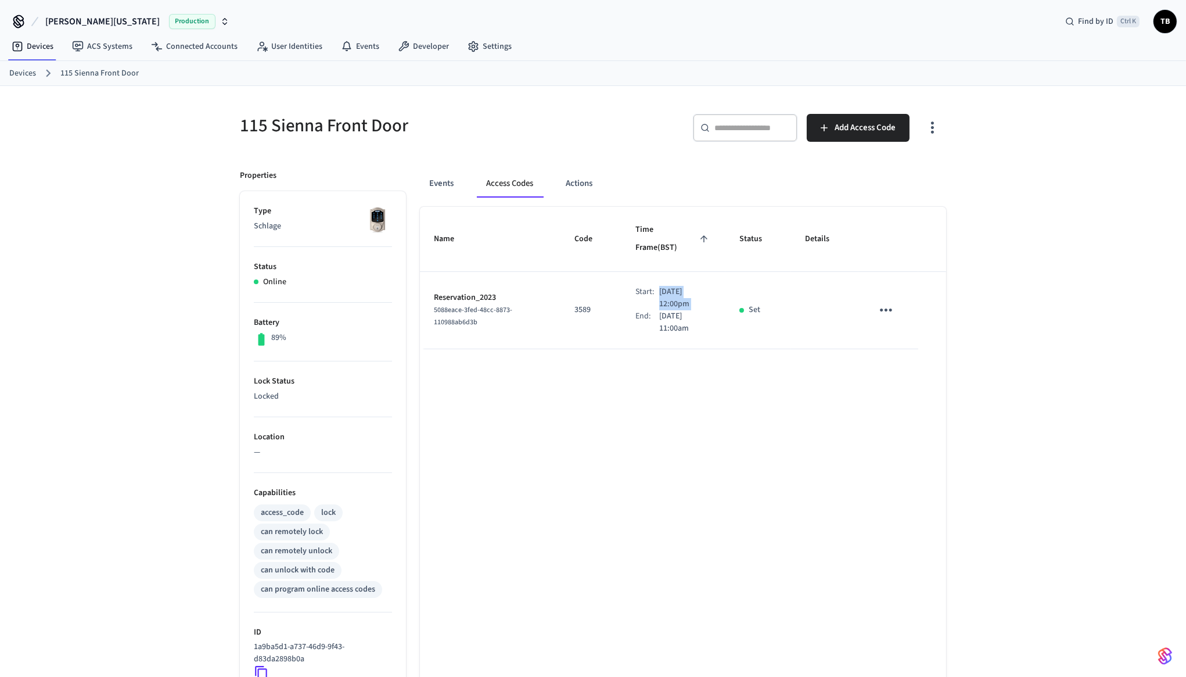
click at [662, 286] on p "Sep 25th 2025 12:00pm" at bounding box center [685, 298] width 52 height 24
click at [664, 314] on p "[DATE] 11:00am" at bounding box center [685, 322] width 52 height 24
click at [659, 286] on p "Sep 25th 2025 12:00pm" at bounding box center [685, 298] width 52 height 24
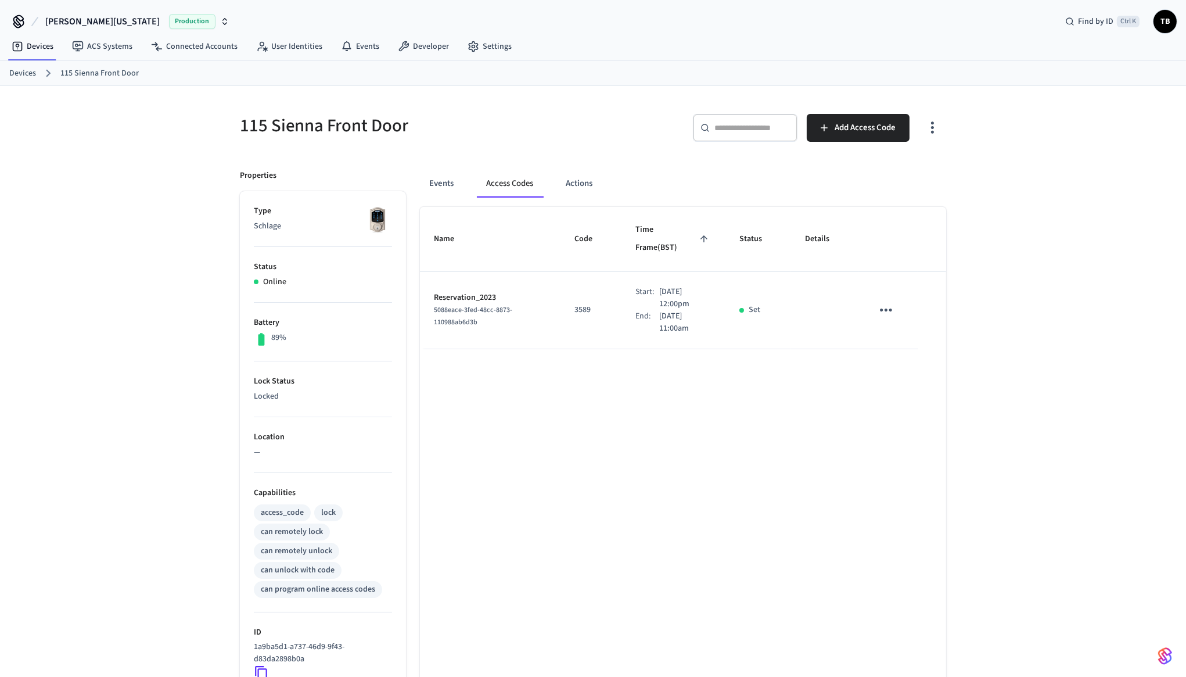
click at [659, 286] on p "Sep 25th 2025 12:00pm" at bounding box center [685, 298] width 52 height 24
click at [662, 310] on p "[DATE] 11:00am" at bounding box center [685, 322] width 52 height 24
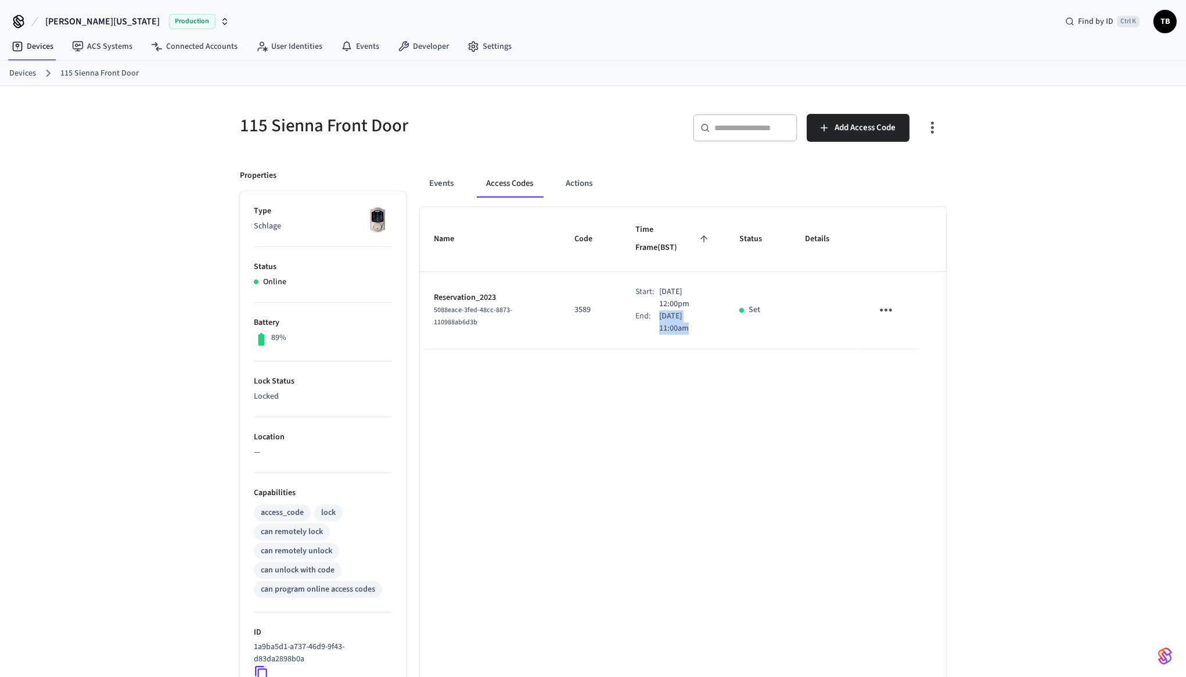
click at [662, 310] on p "[DATE] 11:00am" at bounding box center [685, 322] width 52 height 24
click at [662, 290] on p "Sep 25th 2025 12:00pm" at bounding box center [685, 298] width 52 height 24
click at [662, 286] on p "Sep 25th 2025 12:00pm" at bounding box center [685, 298] width 52 height 24
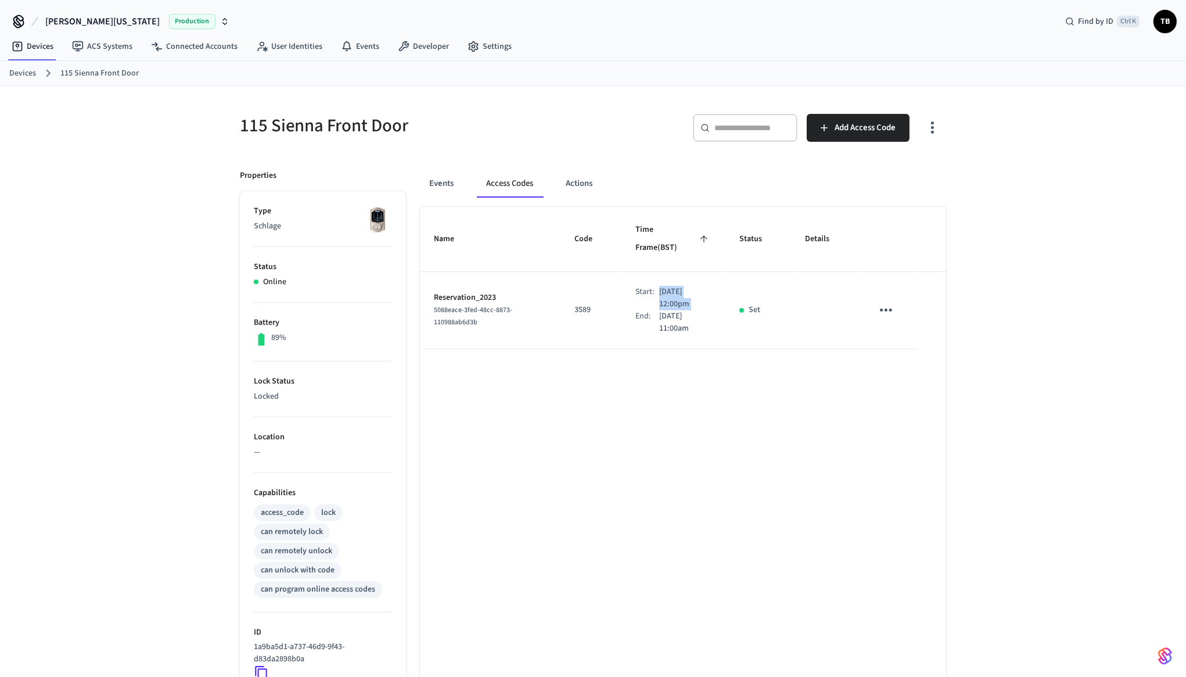
click at [662, 286] on p "Sep 25th 2025 12:00pm" at bounding box center [685, 298] width 52 height 24
click at [665, 310] on p "[DATE] 11:00am" at bounding box center [685, 322] width 52 height 24
drag, startPoint x: 648, startPoint y: 285, endPoint x: 673, endPoint y: 285, distance: 25.0
click at [673, 286] on p "Sep 25th 2025 12:00pm" at bounding box center [685, 298] width 52 height 24
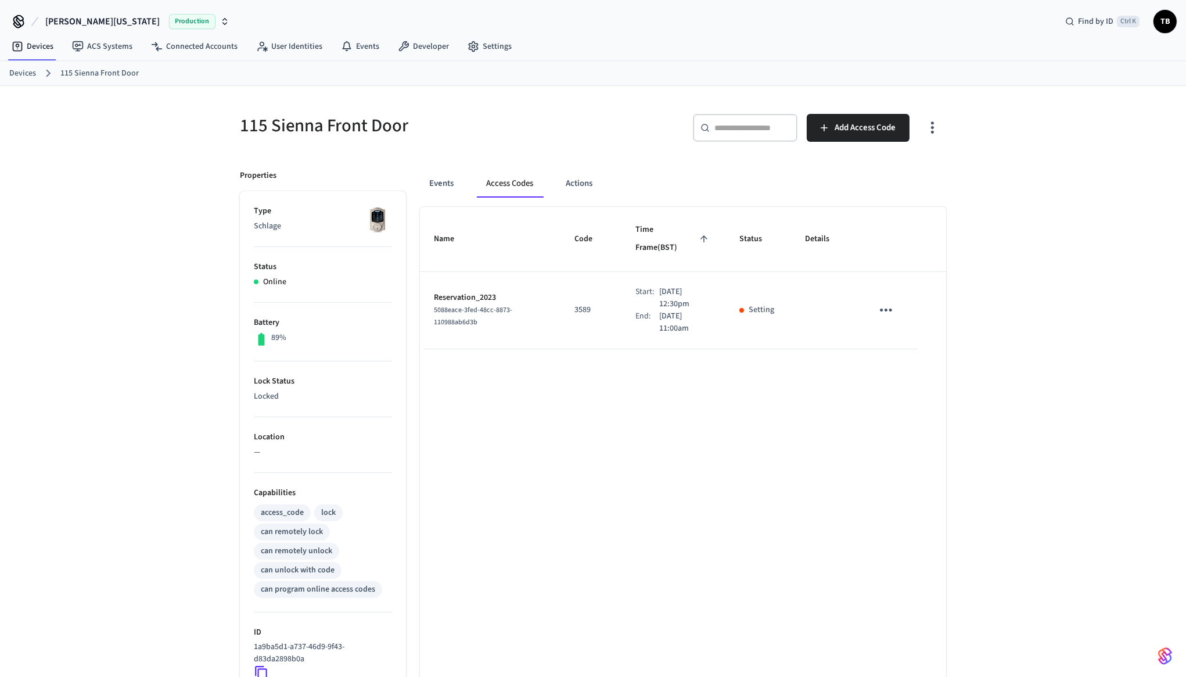
click at [736, 406] on div "Name Code Time Frame (BST) Status Details Reservation_2023 5088eace-3fed-48cc-8…" at bounding box center [683, 534] width 526 height 655
click at [819, 416] on div "Name Code Time Frame (BST) Status Details Reservation_2023 5088eace-3fed-48cc-8…" at bounding box center [683, 534] width 526 height 655
click at [439, 184] on button "Events" at bounding box center [441, 184] width 43 height 28
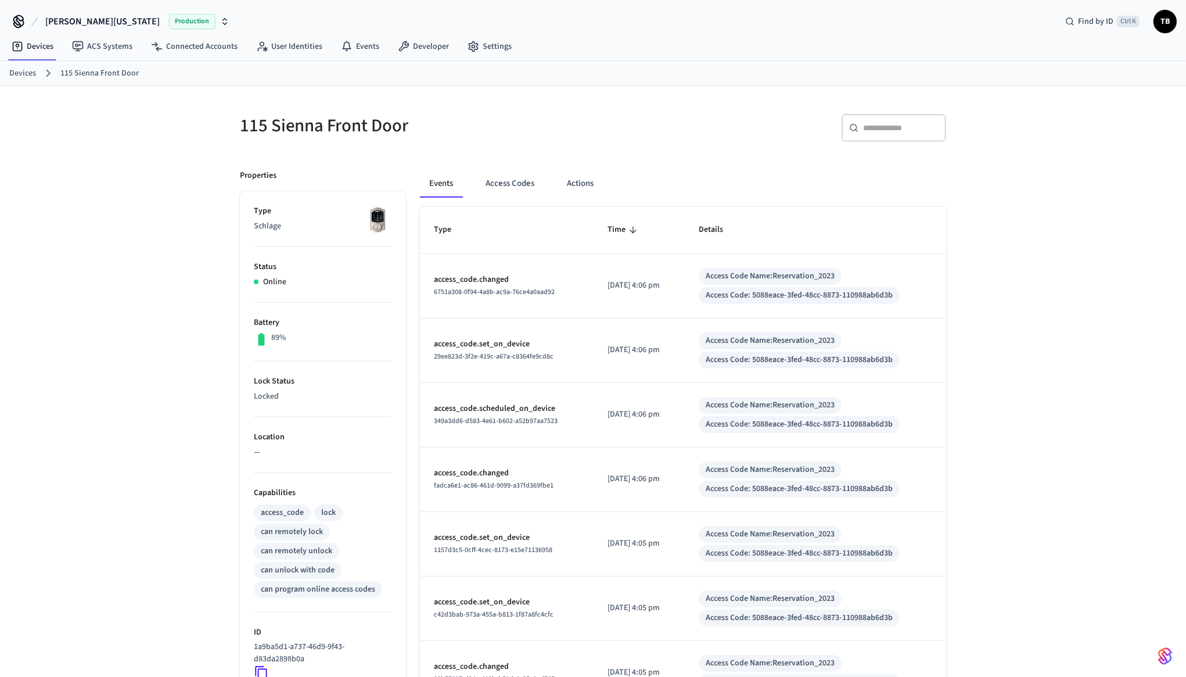
click at [647, 310] on td "2025/09/25 at 4:06 pm" at bounding box center [639, 286] width 91 height 64
click at [618, 370] on td "2025/09/25 at 4:06 pm" at bounding box center [639, 350] width 91 height 64
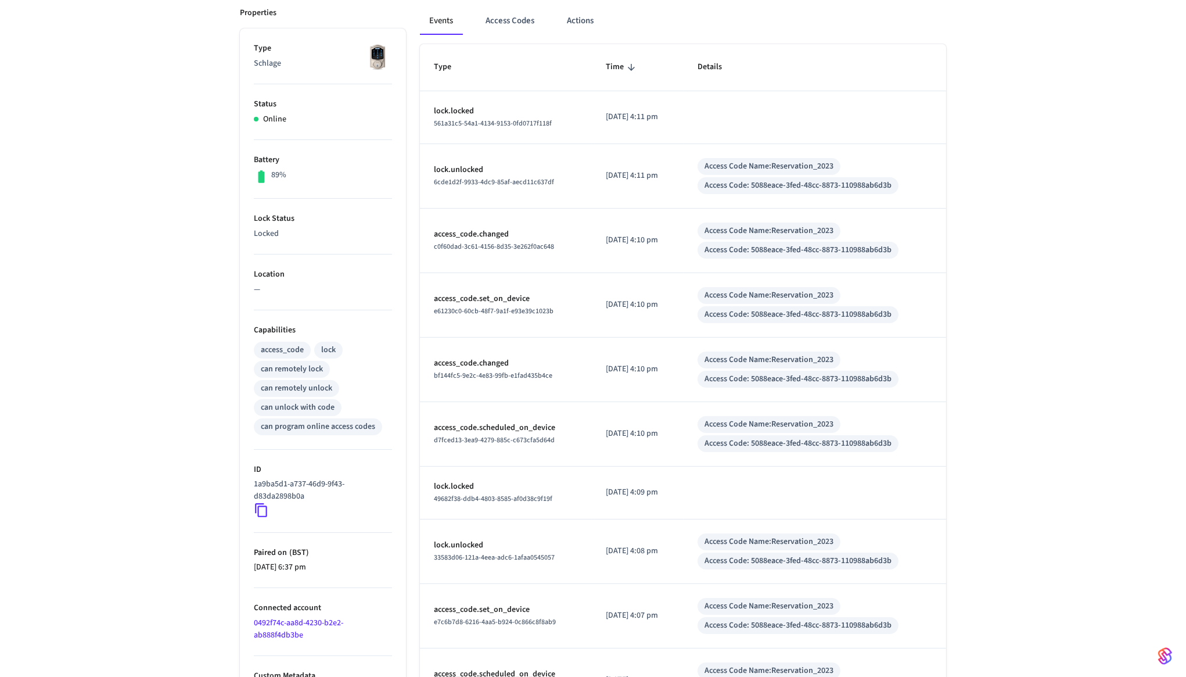
scroll to position [105, 0]
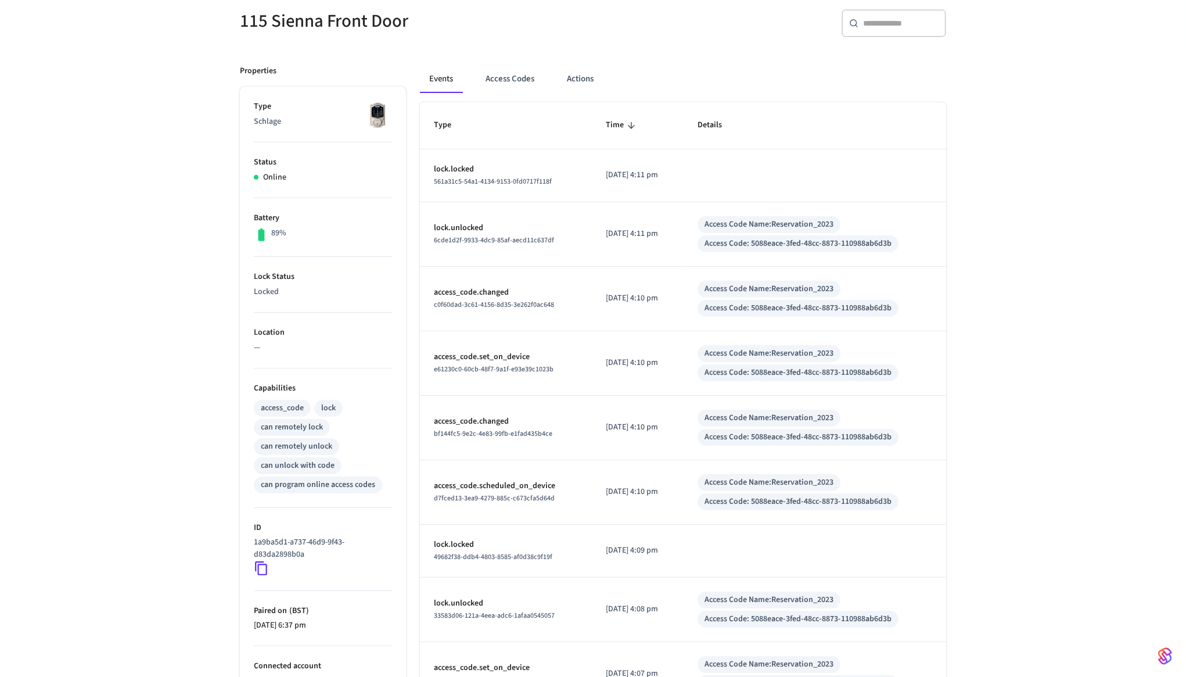
click at [647, 240] on td "[DATE] 4:11 pm" at bounding box center [638, 234] width 92 height 64
click at [644, 171] on p "[DATE] 4:11 pm" at bounding box center [638, 175] width 64 height 12
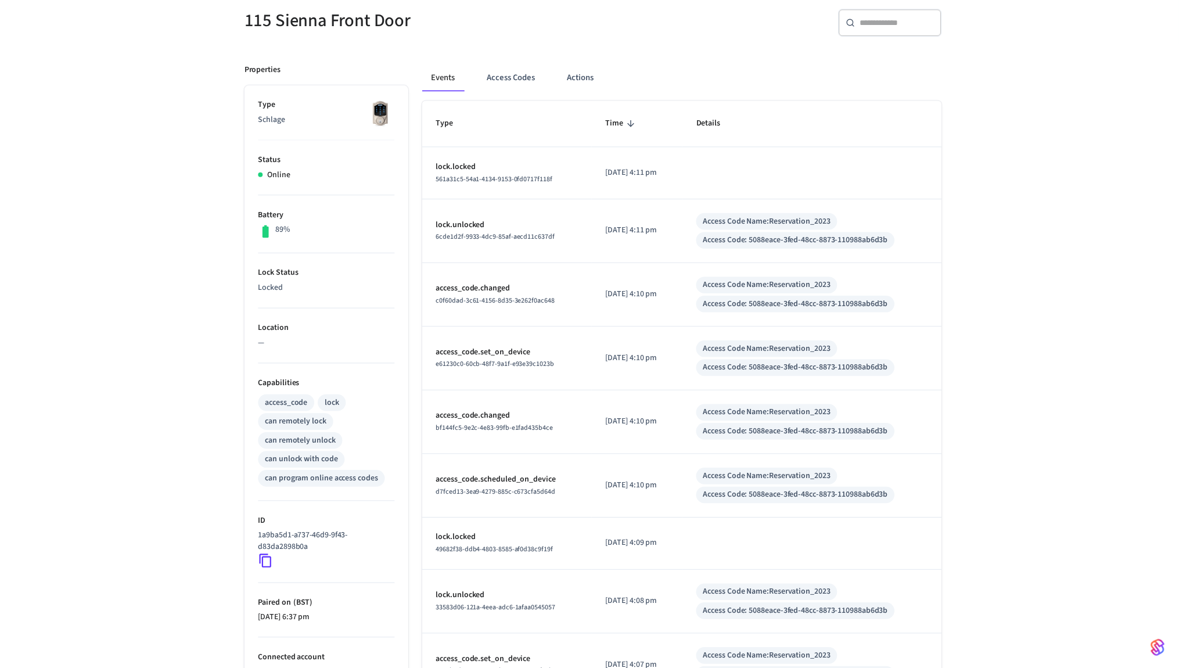
scroll to position [0, 0]
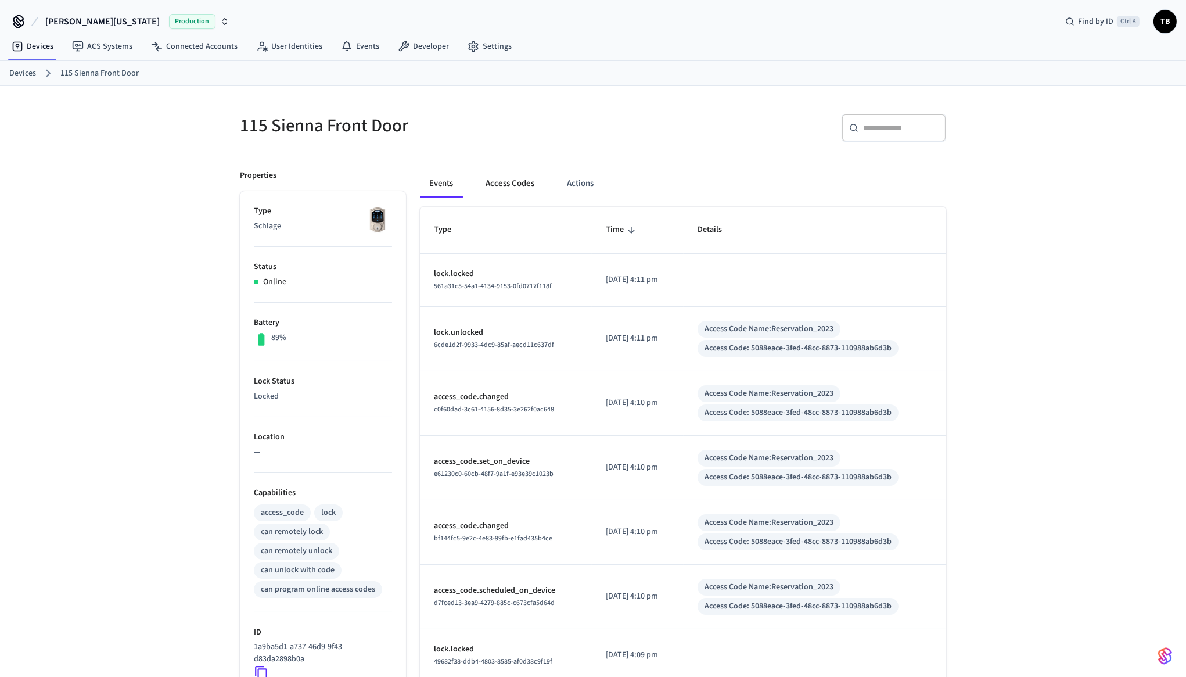
click at [518, 186] on button "Access Codes" at bounding box center [509, 184] width 67 height 28
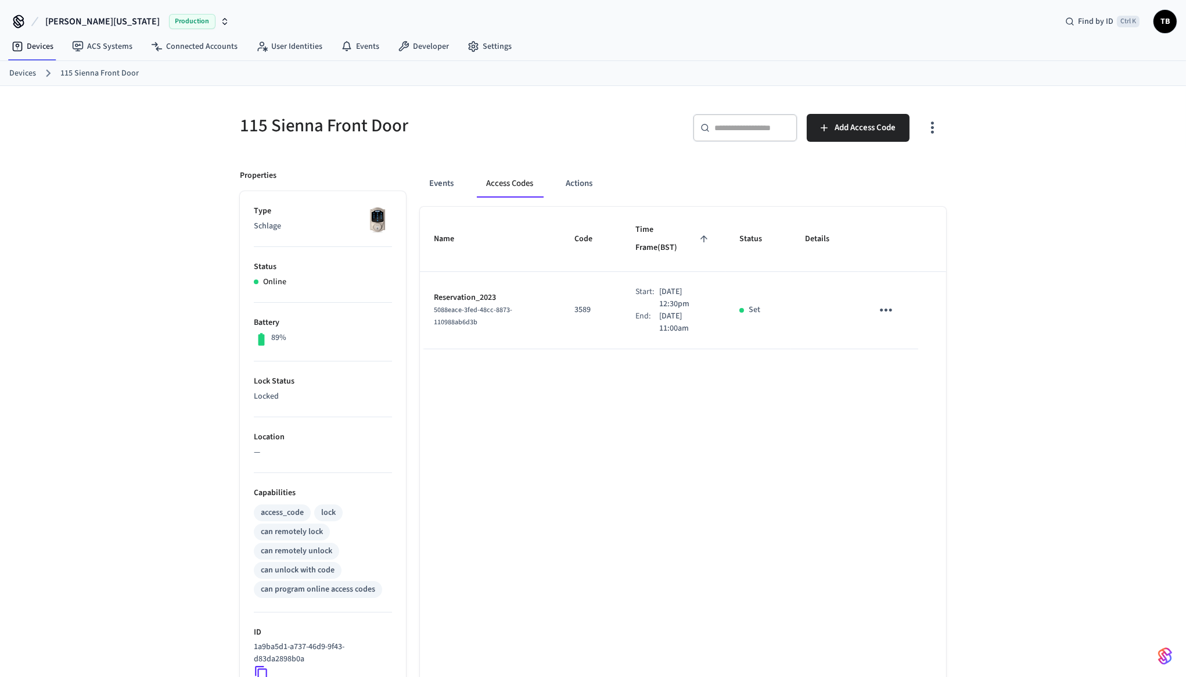
click at [675, 289] on p "[DATE] 12:30pm" at bounding box center [685, 298] width 52 height 24
click at [669, 286] on p "[DATE] 12:30pm" at bounding box center [685, 298] width 52 height 24
click at [580, 564] on div "Name Code Time Frame (BST) Status Details Reservation_2023 5088eace-3fed-48cc-8…" at bounding box center [683, 534] width 526 height 655
click at [1088, 82] on div "Devices 115 Sienna Front Door" at bounding box center [593, 73] width 1186 height 25
click at [1151, 22] on div "Find by ID Ctrl K TB" at bounding box center [1116, 21] width 121 height 24
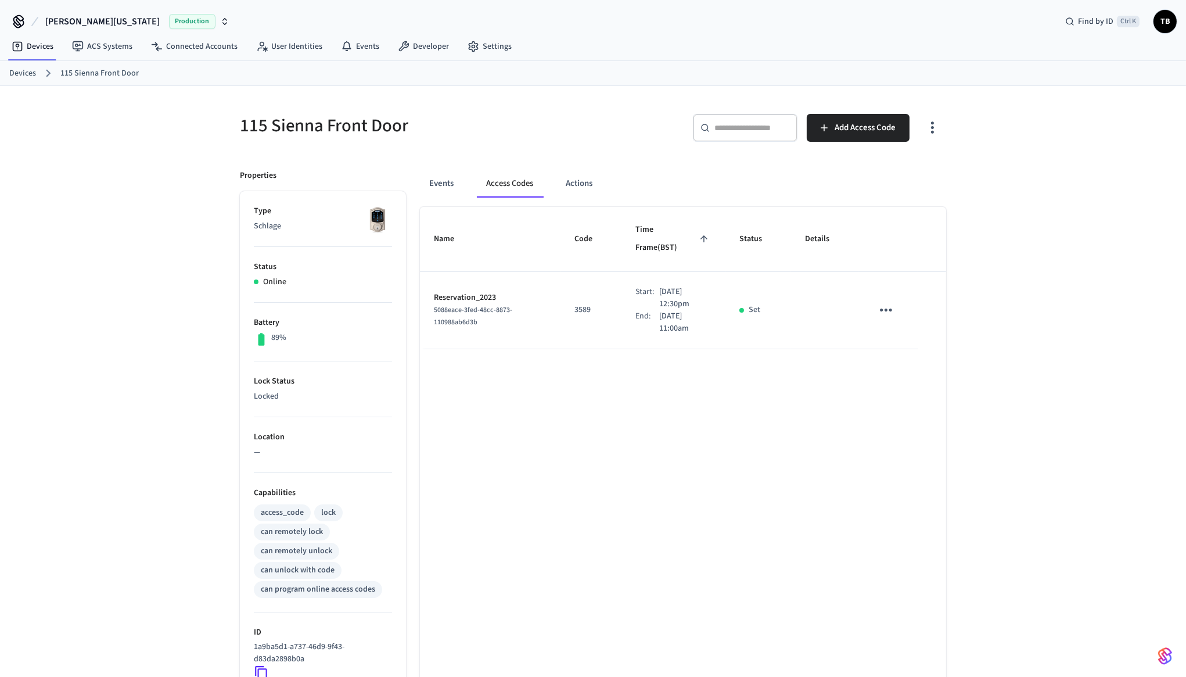
click at [1159, 20] on span "TB" at bounding box center [1165, 21] width 21 height 21
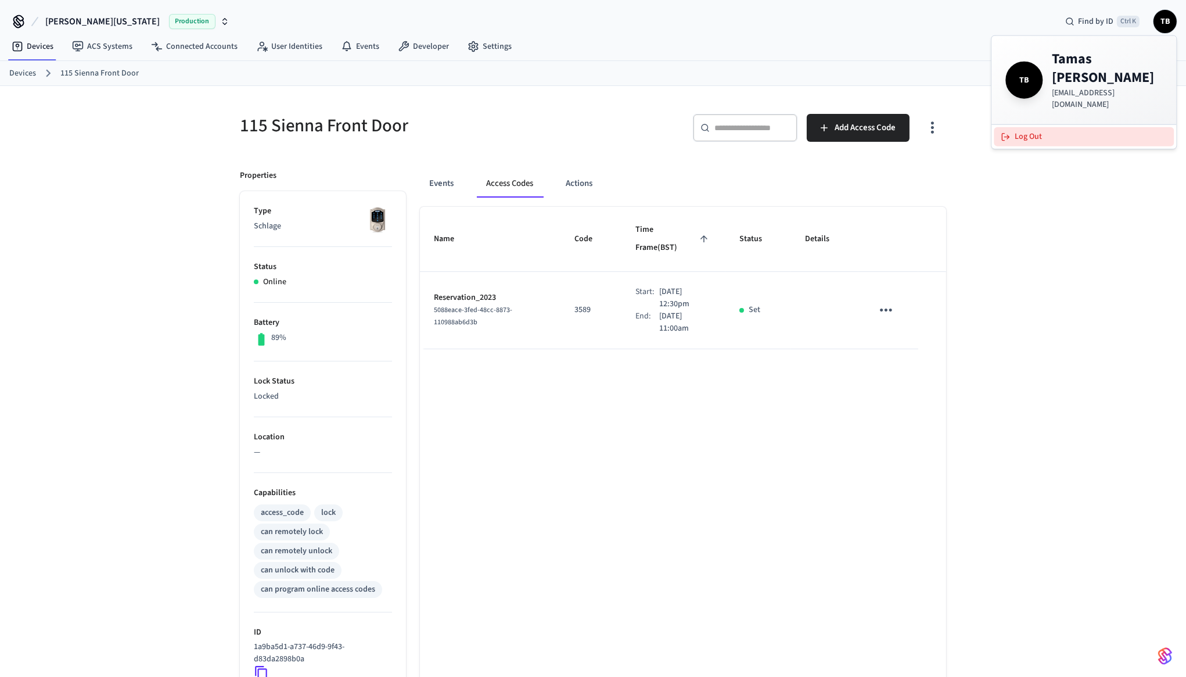
click at [1108, 127] on button "Log Out" at bounding box center [1084, 136] width 180 height 19
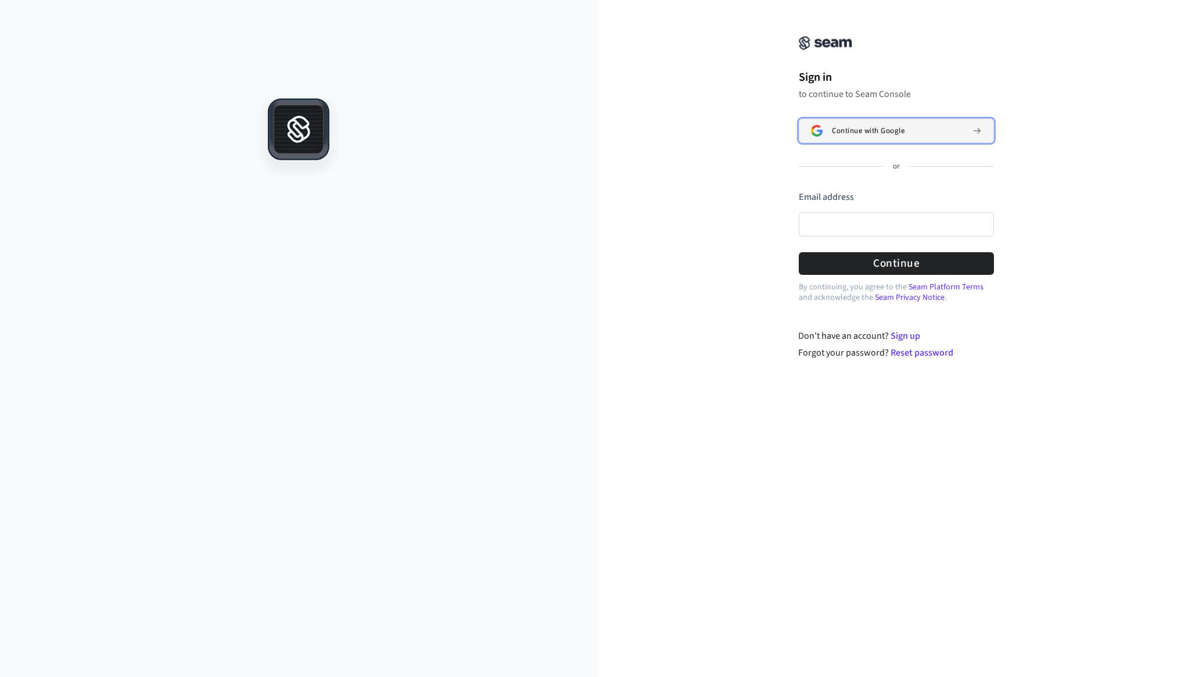
click at [921, 130] on div "Continue with Google" at bounding box center [897, 130] width 131 height 9
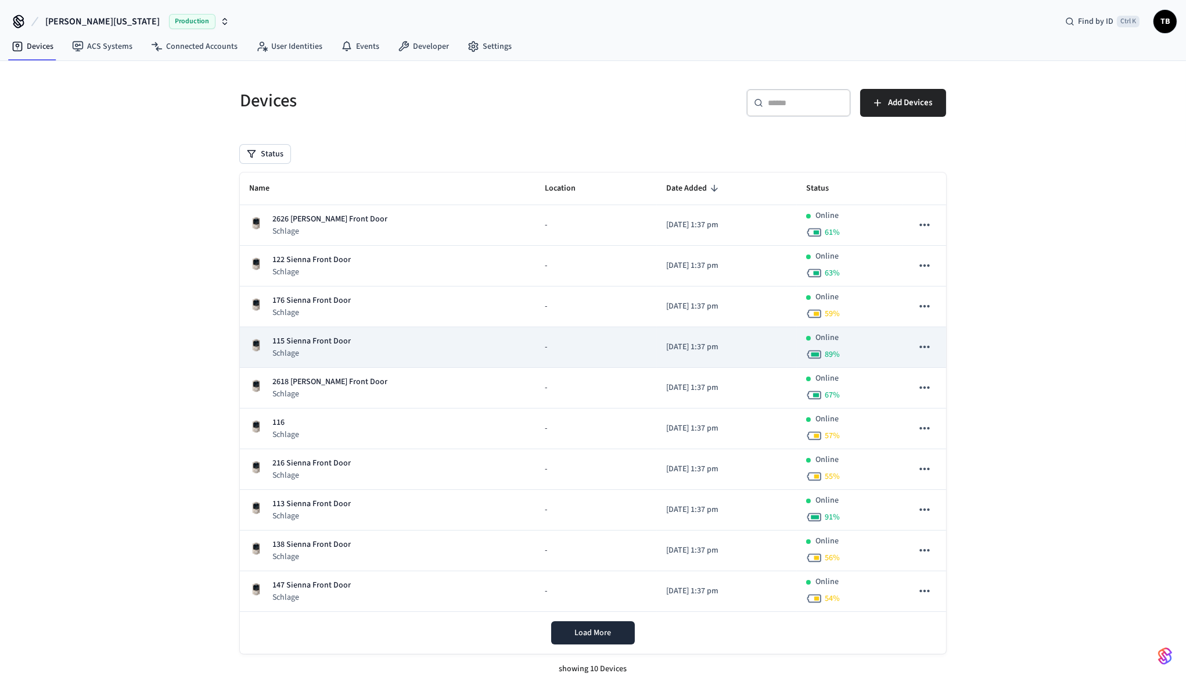
click at [361, 348] on div "115 Sienna Front Door Schlage" at bounding box center [387, 347] width 277 height 24
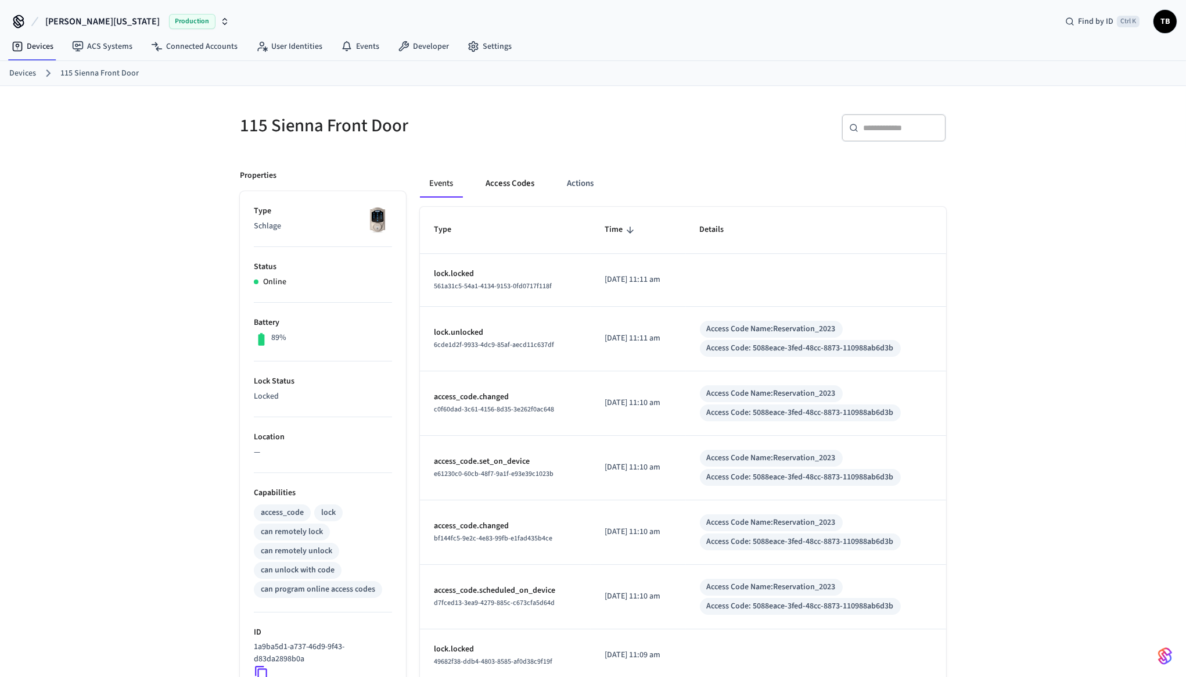
click at [523, 185] on button "Access Codes" at bounding box center [509, 184] width 67 height 28
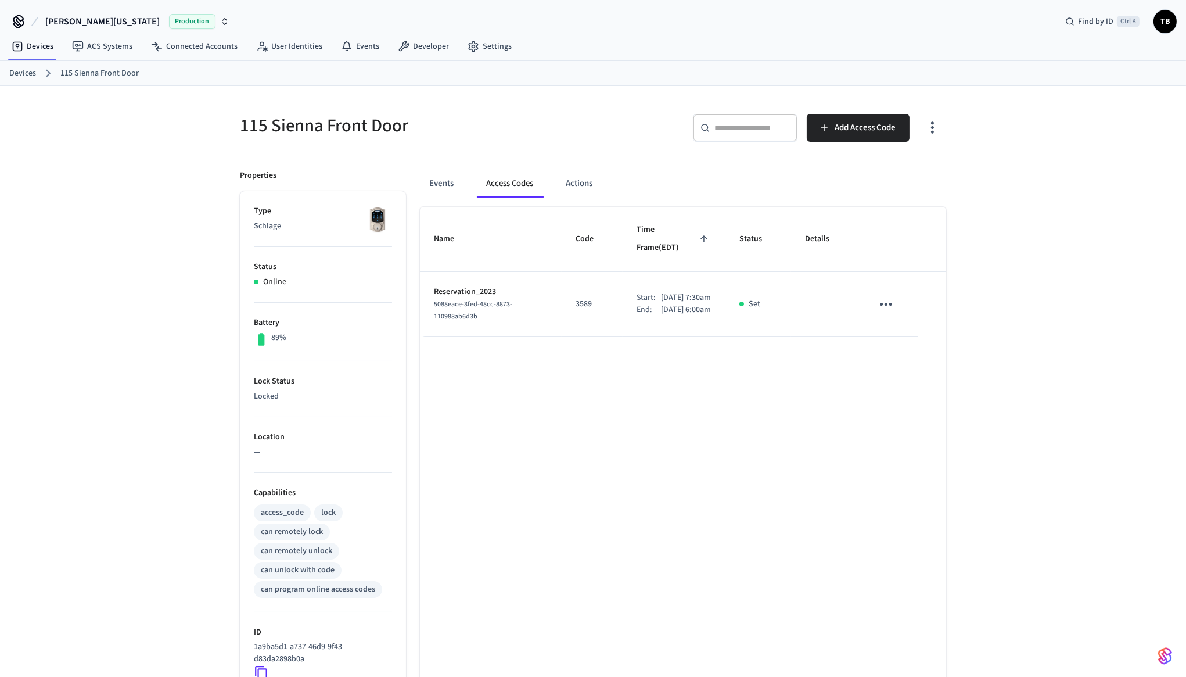
click at [666, 292] on p "[DATE] 7:30am" at bounding box center [686, 298] width 50 height 12
click at [674, 336] on div "Name Code Time Frame (EDT) Status Details Reservation_2023 5088eace-3fed-48cc-8…" at bounding box center [683, 534] width 526 height 655
click at [661, 292] on p "[DATE] 7:30am" at bounding box center [686, 298] width 50 height 12
click at [687, 370] on div "Name Code Time Frame (EDT) Status Details Reservation_2023 5088eace-3fed-48cc-8…" at bounding box center [683, 534] width 526 height 655
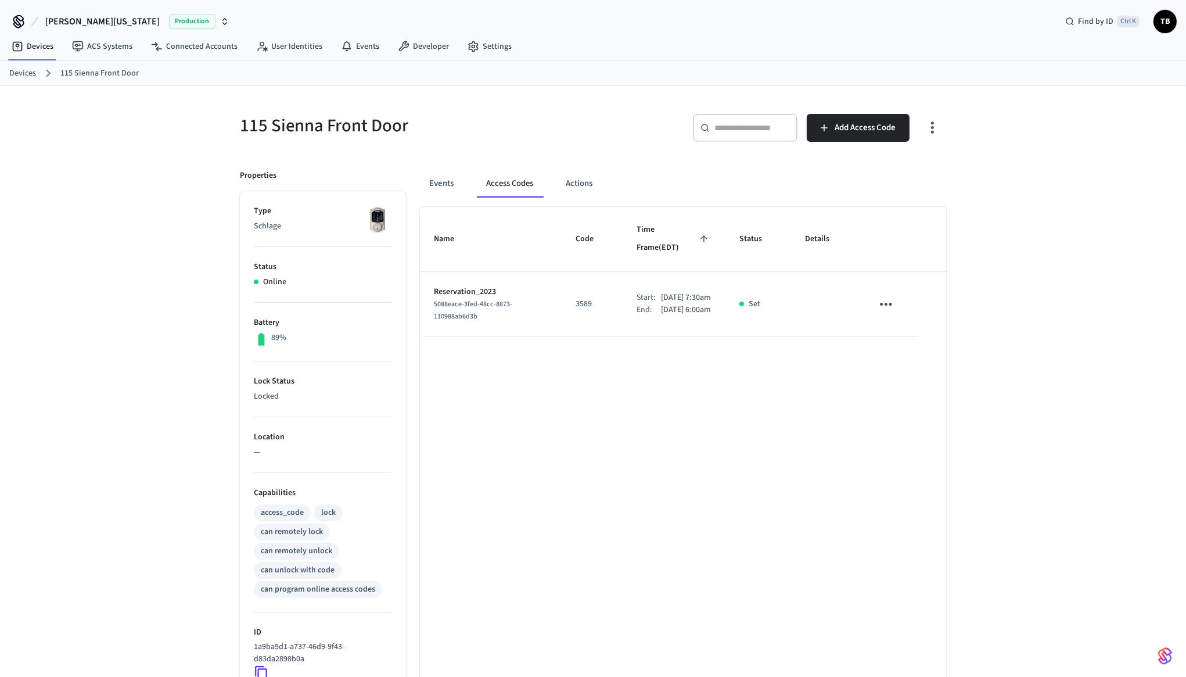
click at [692, 362] on div "Name Code Time Frame (EDT) Status Details Reservation_2023 5088eace-3fed-48cc-8…" at bounding box center [683, 534] width 526 height 655
click at [668, 292] on p "[DATE] 7:30am" at bounding box center [686, 298] width 50 height 12
click at [659, 286] on p "[DATE] 11:30am" at bounding box center [685, 298] width 52 height 24
click at [714, 509] on div "Name Code Time Frame (EDT) Status Details Reservation_2023 5088eace-3fed-48cc-8…" at bounding box center [683, 534] width 526 height 655
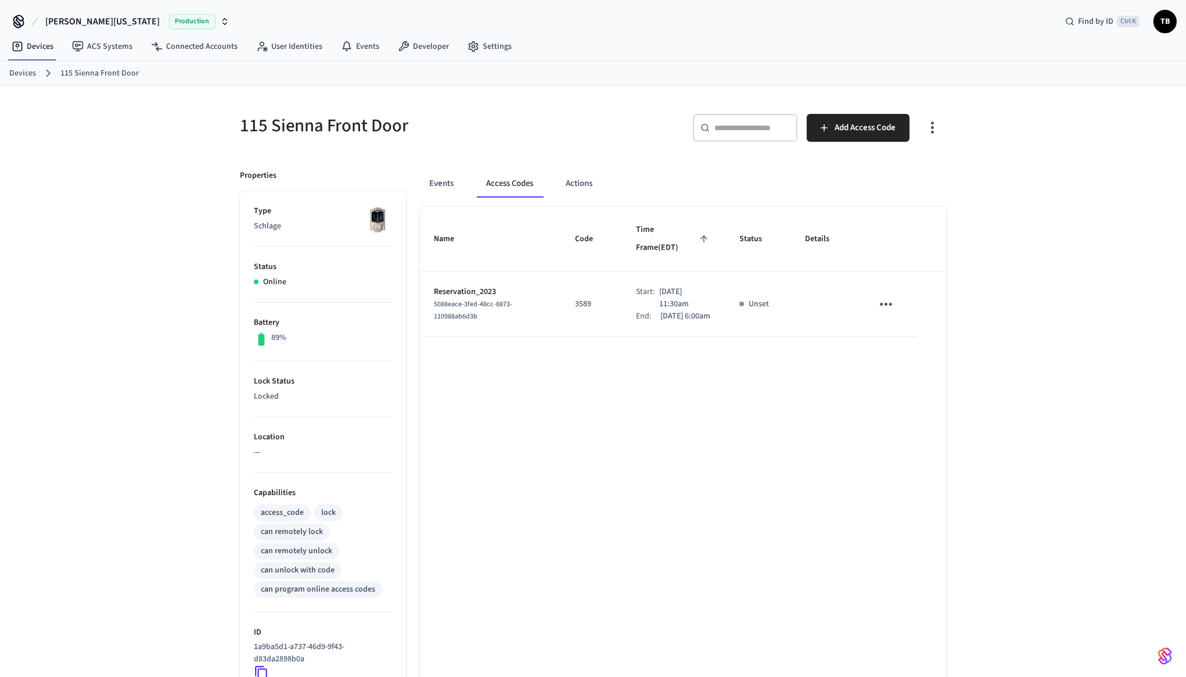
click at [687, 317] on td "Start: [DATE] 11:30am End: [DATE] 6:00am" at bounding box center [673, 304] width 103 height 65
drag, startPoint x: 569, startPoint y: 292, endPoint x: 658, endPoint y: 289, distance: 88.3
click at [658, 289] on tr "Reservation_2023 5088eace-3fed-48cc-8873-110988ab6d3b 3589 Start: [DATE] 11:00a…" at bounding box center [683, 304] width 526 height 65
click at [659, 289] on p "[DATE] 11:00am" at bounding box center [685, 298] width 52 height 24
drag, startPoint x: 625, startPoint y: 282, endPoint x: 710, endPoint y: 292, distance: 86.0
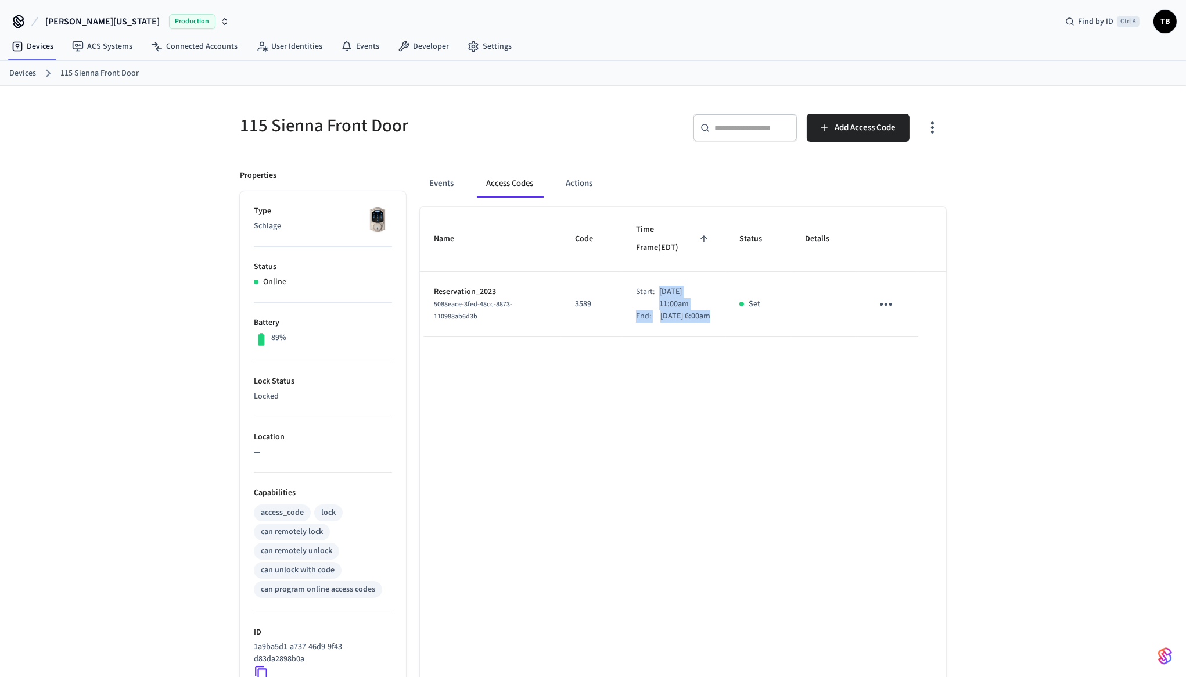
click at [710, 292] on div "Start: [DATE] 11:00am End: [DATE] 6:00am" at bounding box center [674, 304] width 76 height 37
click at [710, 310] on p "[DATE] 6:00am" at bounding box center [686, 316] width 50 height 12
drag, startPoint x: 692, startPoint y: 295, endPoint x: 547, endPoint y: 288, distance: 145.4
click at [547, 288] on tr "Reservation_2023 5088eace-3fed-48cc-8873-110988ab6d3b 3589 Start: [DATE] 11:00a…" at bounding box center [683, 304] width 526 height 65
click at [547, 288] on td "Reservation_2023 5088eace-3fed-48cc-8873-110988ab6d3b" at bounding box center [490, 304] width 141 height 65
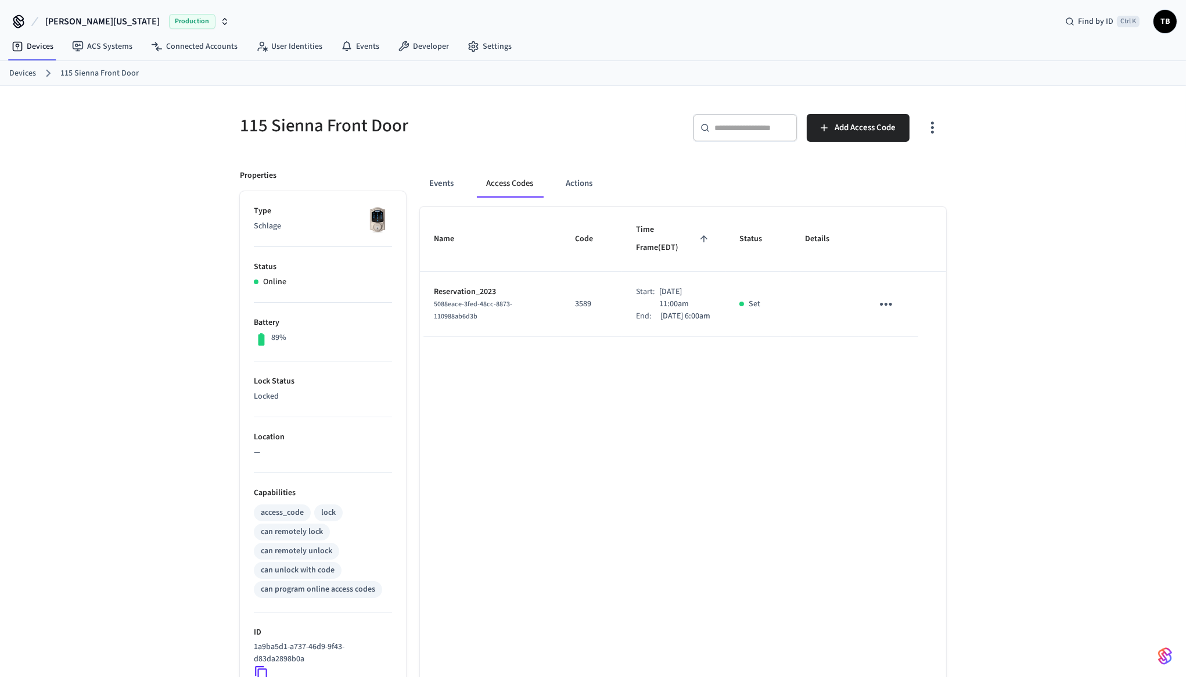
click at [659, 290] on p "[DATE] 11:00am" at bounding box center [685, 298] width 52 height 24
click at [659, 287] on p "[DATE] 11:00am" at bounding box center [685, 298] width 52 height 24
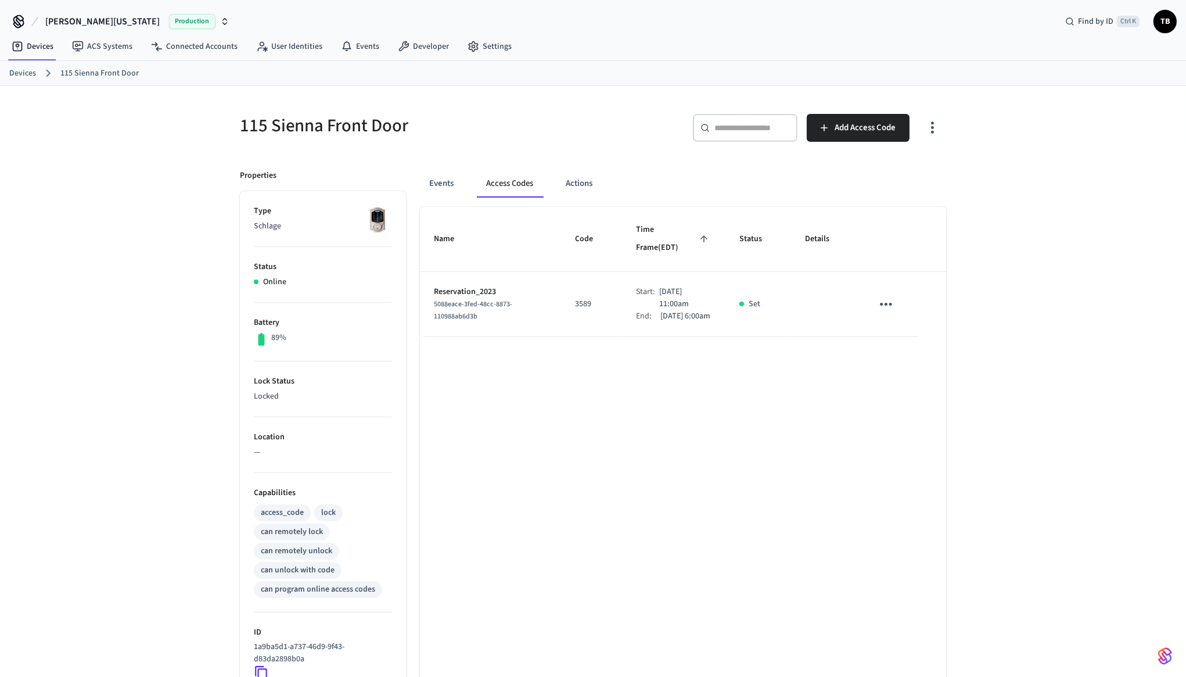
click at [659, 286] on p "[DATE] 11:00am" at bounding box center [685, 298] width 52 height 24
click at [575, 298] on p "3589" at bounding box center [591, 304] width 33 height 12
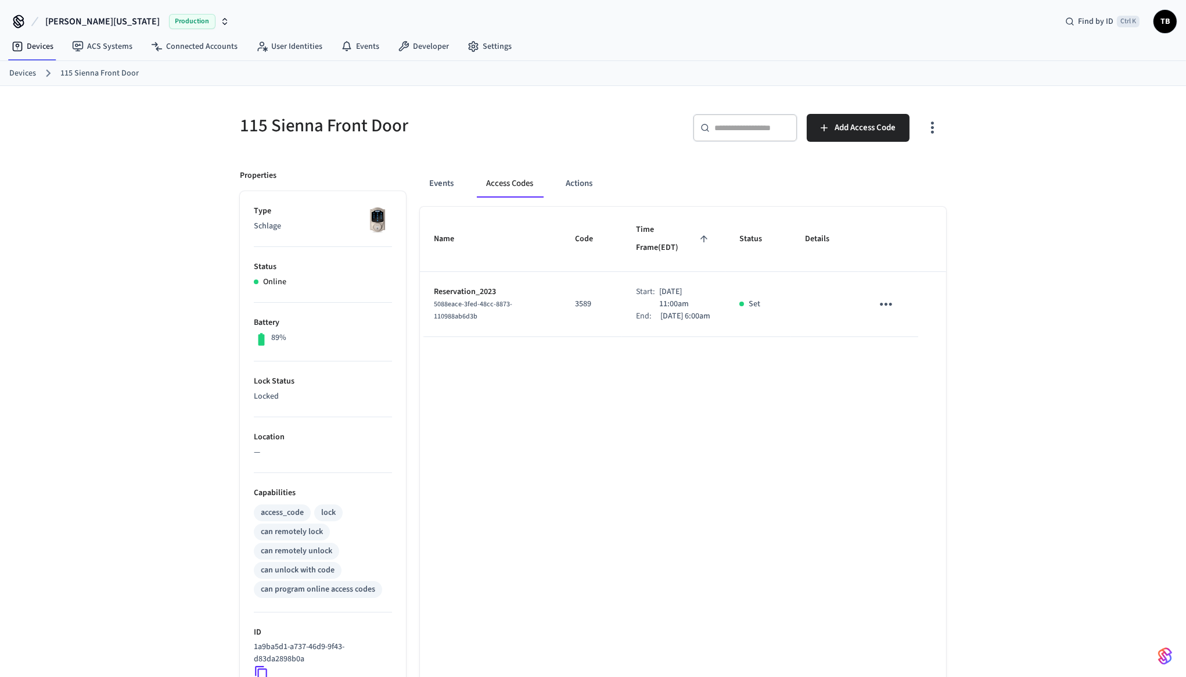
click at [659, 286] on p "[DATE] 11:00am" at bounding box center [685, 298] width 52 height 24
click at [679, 356] on div "Name Code Time Frame (EDT) Status Details Reservation_2023 5088eace-3fed-48cc-8…" at bounding box center [683, 534] width 526 height 655
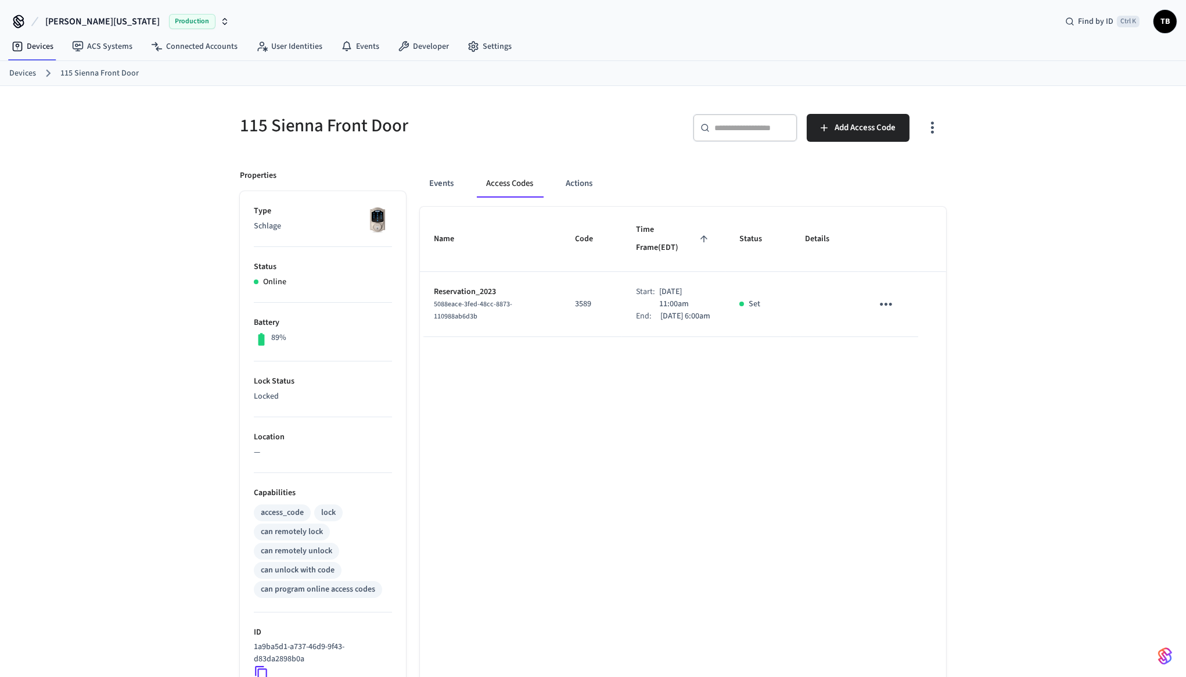
click at [659, 286] on p "[DATE] 11:00am" at bounding box center [685, 298] width 52 height 24
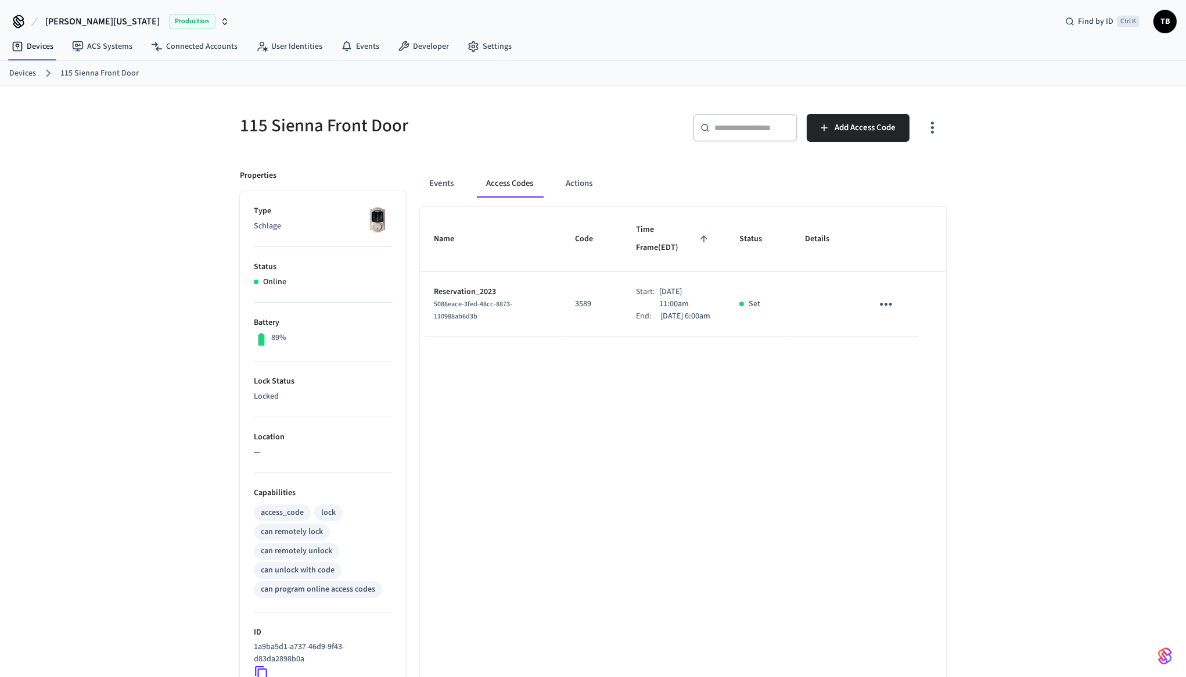
drag, startPoint x: 644, startPoint y: 284, endPoint x: 670, endPoint y: 284, distance: 25.6
click at [670, 286] on div "Start: [DATE] 11:00am" at bounding box center [674, 298] width 76 height 24
click at [670, 286] on p "[DATE] 11:00am" at bounding box center [685, 298] width 52 height 24
drag, startPoint x: 683, startPoint y: 284, endPoint x: 646, endPoint y: 286, distance: 36.7
click at [659, 286] on p "[DATE] 11:00am" at bounding box center [685, 298] width 52 height 24
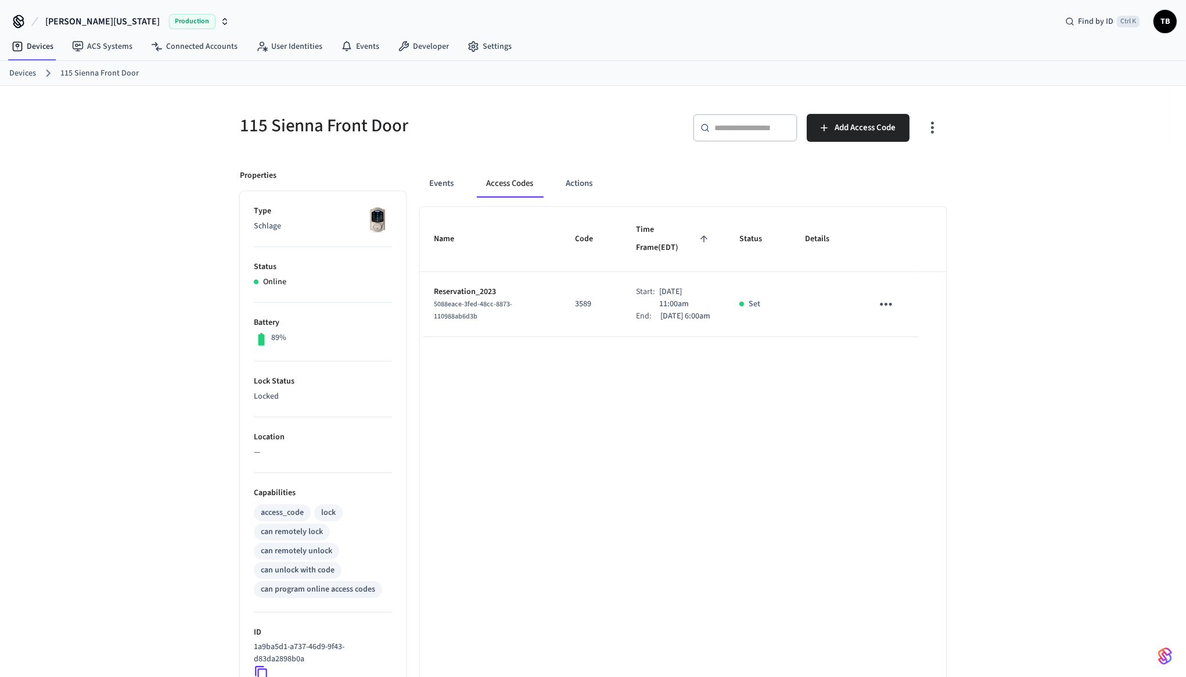
click at [659, 286] on p "[DATE] 11:00am" at bounding box center [685, 298] width 52 height 24
drag, startPoint x: 646, startPoint y: 286, endPoint x: 668, endPoint y: 279, distance: 22.4
click at [668, 286] on p "[DATE] 11:00am" at bounding box center [685, 298] width 52 height 24
drag, startPoint x: 662, startPoint y: 281, endPoint x: 643, endPoint y: 285, distance: 19.6
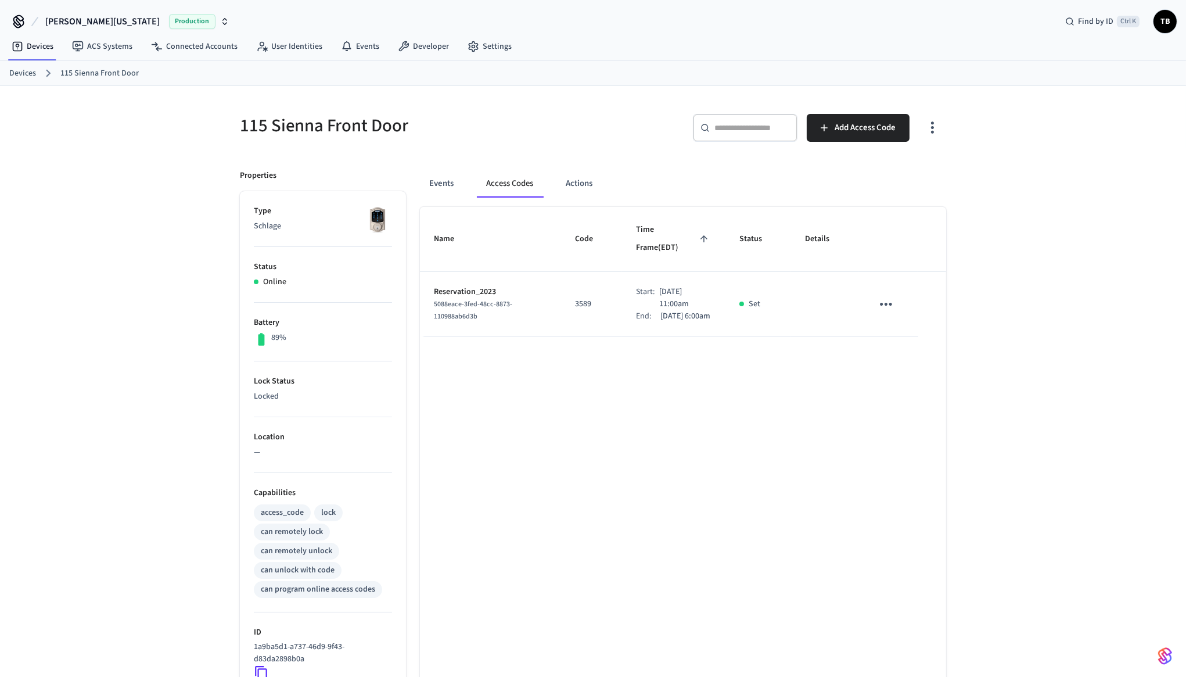
click at [643, 286] on div "Start: [DATE] 11:00am" at bounding box center [674, 298] width 76 height 24
click at [643, 286] on div "Start:" at bounding box center [647, 298] width 23 height 24
drag, startPoint x: 663, startPoint y: 282, endPoint x: 676, endPoint y: 282, distance: 13.4
click at [676, 286] on p "[DATE] 11:00am" at bounding box center [685, 298] width 52 height 24
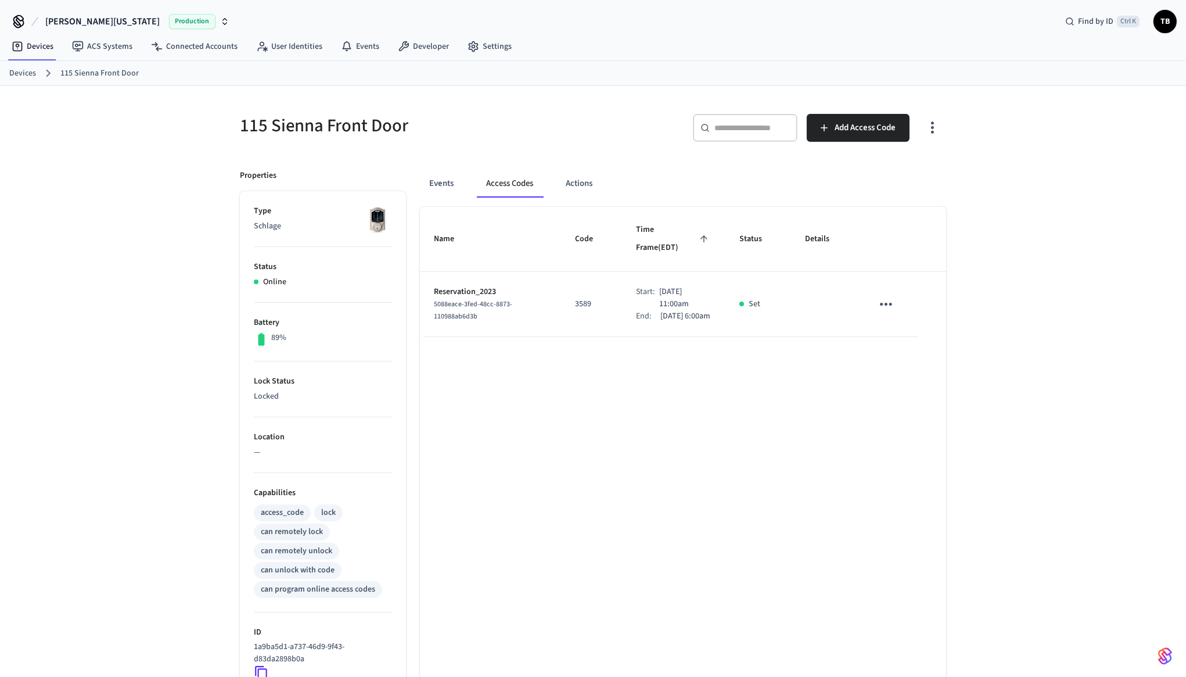
click at [676, 286] on p "[DATE] 11:00am" at bounding box center [685, 298] width 52 height 24
click at [692, 310] on p "[DATE] 6:00am" at bounding box center [686, 316] width 50 height 12
click at [669, 420] on div "Name Code Time Frame (EDT) Status Details Reservation_2023 5088eace-3fed-48cc-8…" at bounding box center [683, 534] width 526 height 655
click at [659, 287] on p "[DATE] 11:00am" at bounding box center [685, 298] width 52 height 24
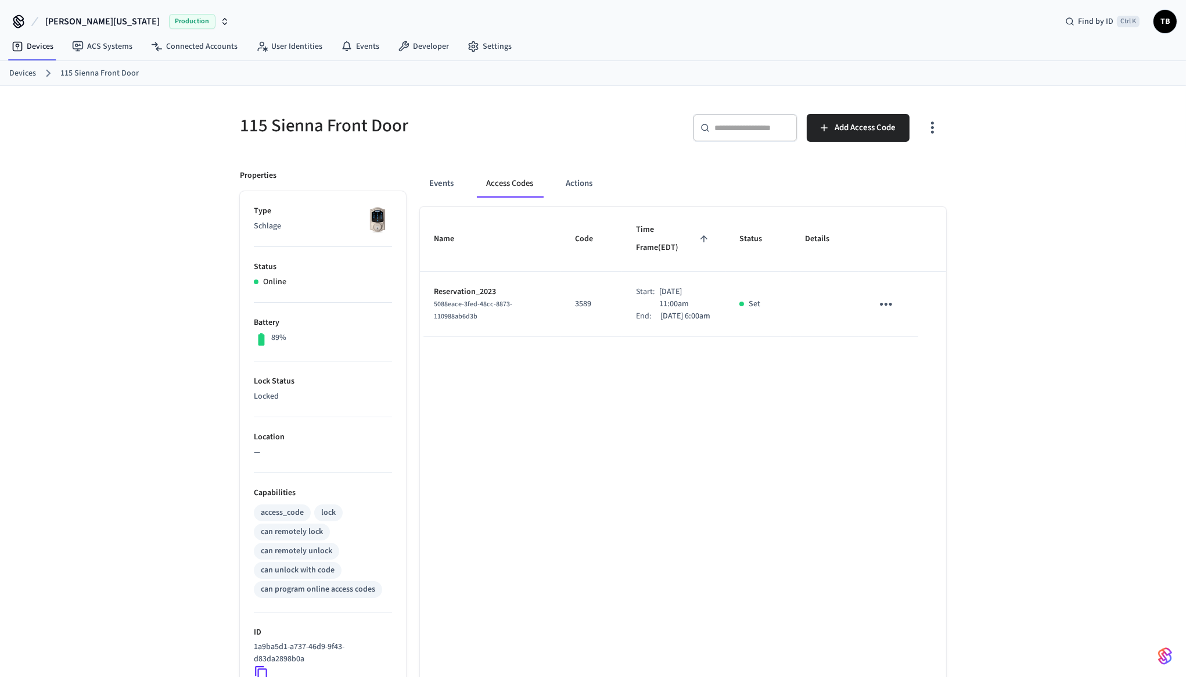
click at [659, 287] on p "[DATE] 11:00am" at bounding box center [685, 298] width 52 height 24
